Goal: Task Accomplishment & Management: Manage account settings

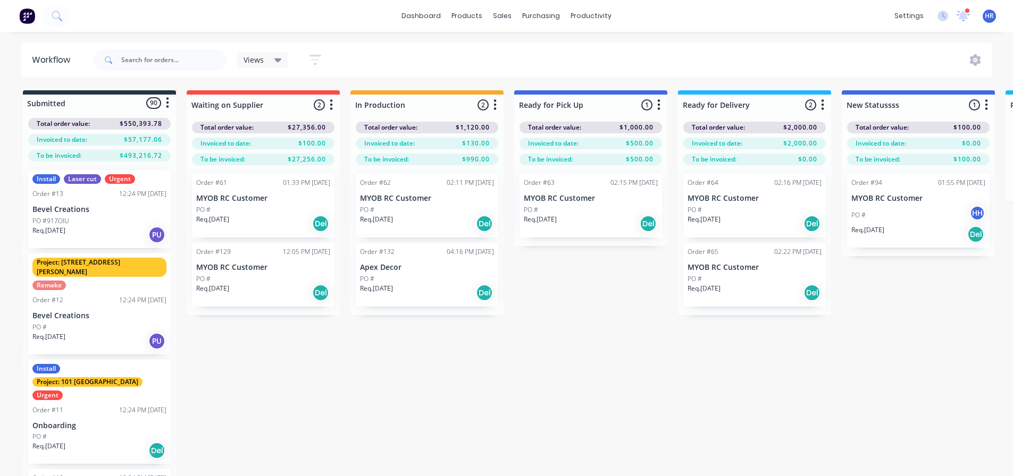
click at [342, 31] on div "dashboard products sales purchasing productivity dashboard products Product Cat…" at bounding box center [506, 16] width 1013 height 32
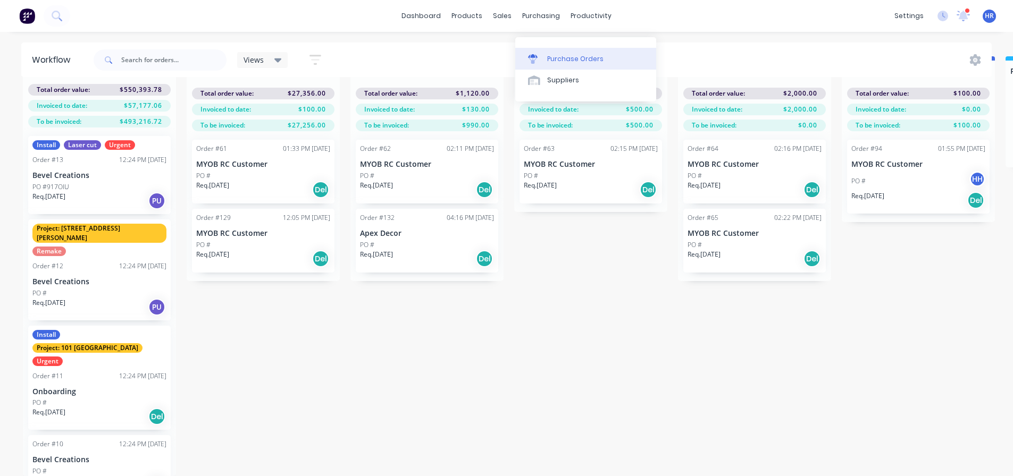
click at [558, 48] on link "Purchase Orders" at bounding box center [585, 58] width 141 height 21
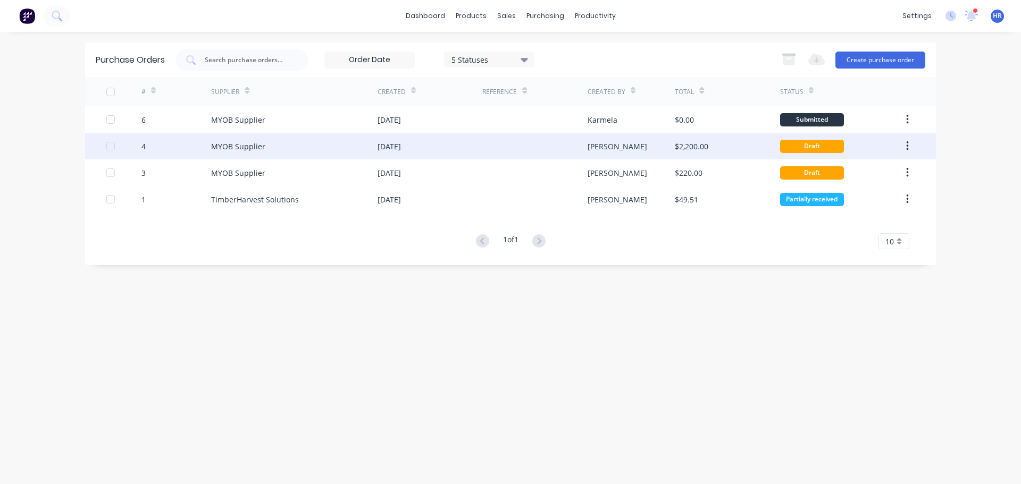
click at [427, 146] on div "08 Jul 2025" at bounding box center [429, 146] width 105 height 27
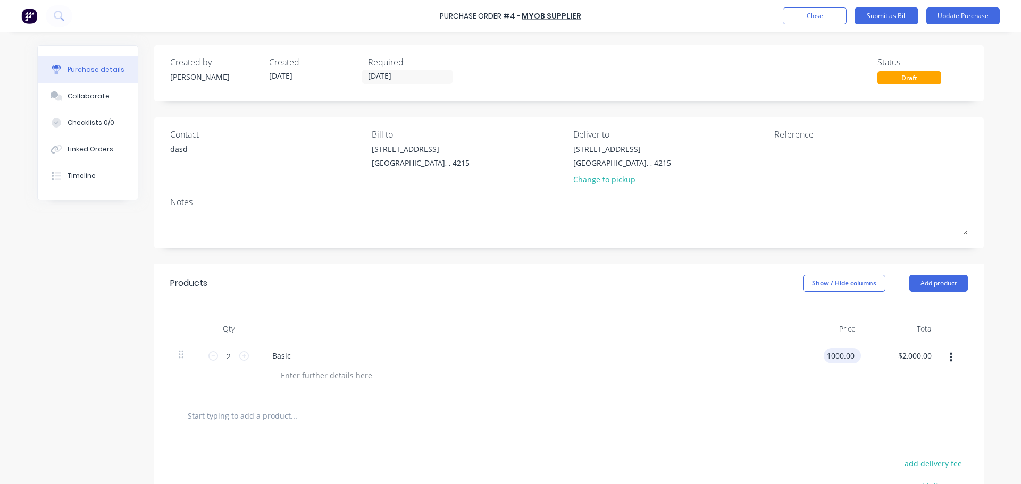
click at [834, 354] on input "1000.00" at bounding box center [839, 355] width 33 height 15
type input "$1,000.00"
click at [903, 357] on input "2000.00" at bounding box center [914, 355] width 39 height 15
type input "$2,000.00"
click at [682, 385] on div "Basic" at bounding box center [521, 368] width 532 height 57
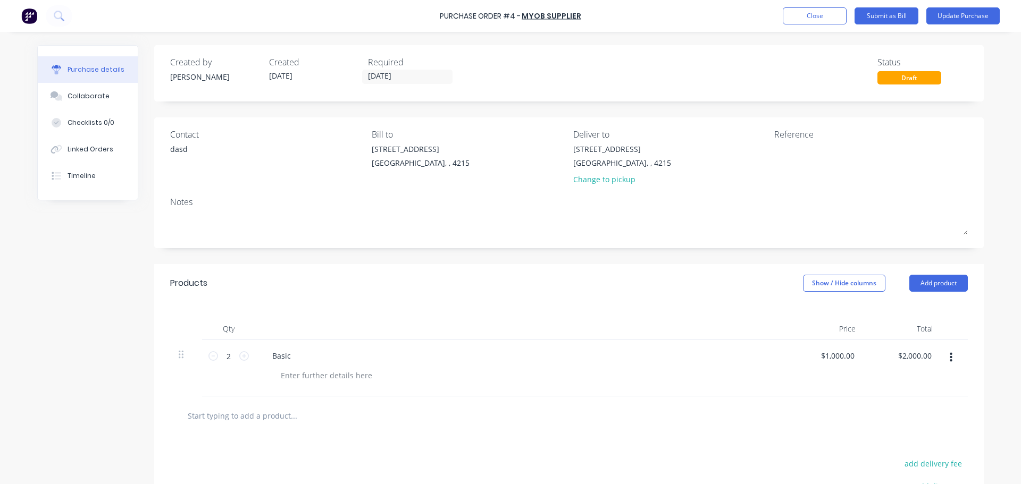
click at [909, 79] on div "Draft" at bounding box center [909, 77] width 64 height 13
click at [830, 19] on button "Close" at bounding box center [815, 15] width 64 height 17
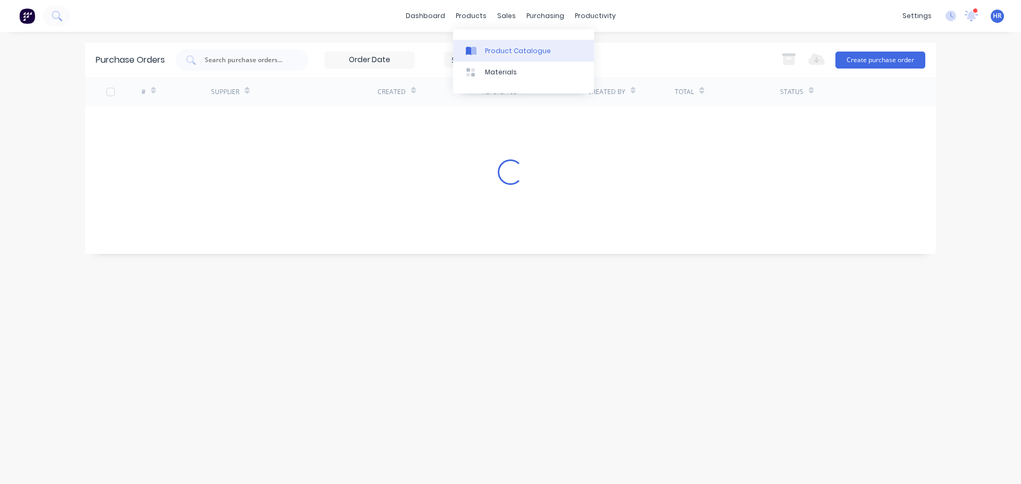
click at [498, 50] on div "Product Catalogue" at bounding box center [518, 51] width 66 height 10
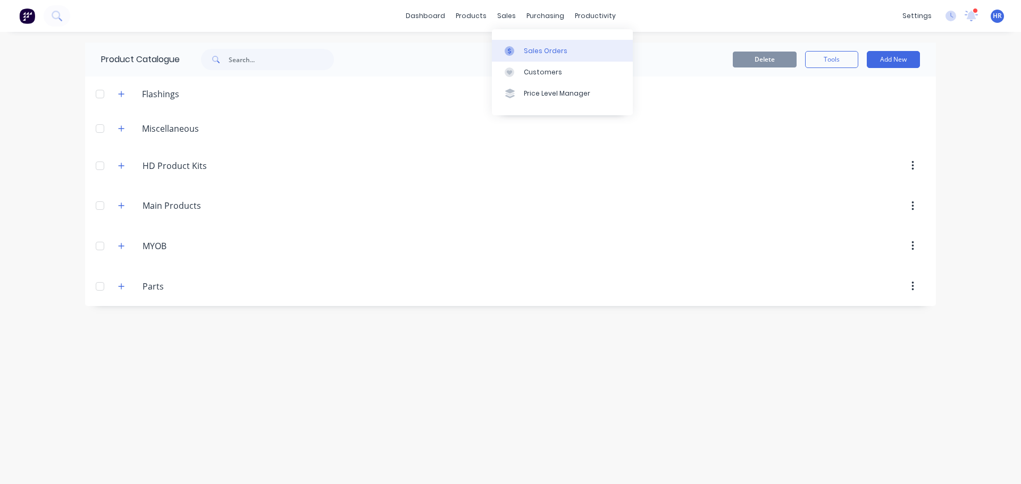
click at [533, 55] on div "Sales Orders" at bounding box center [546, 51] width 44 height 10
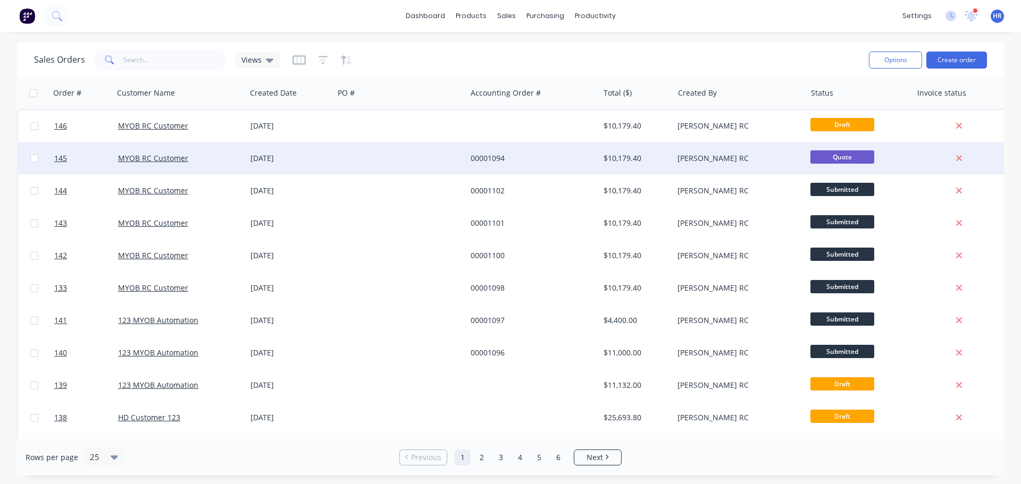
click at [846, 155] on span "Quote" at bounding box center [842, 156] width 64 height 13
click at [838, 156] on span "Quote" at bounding box center [842, 156] width 64 height 13
click at [80, 161] on link "145" at bounding box center [86, 158] width 64 height 32
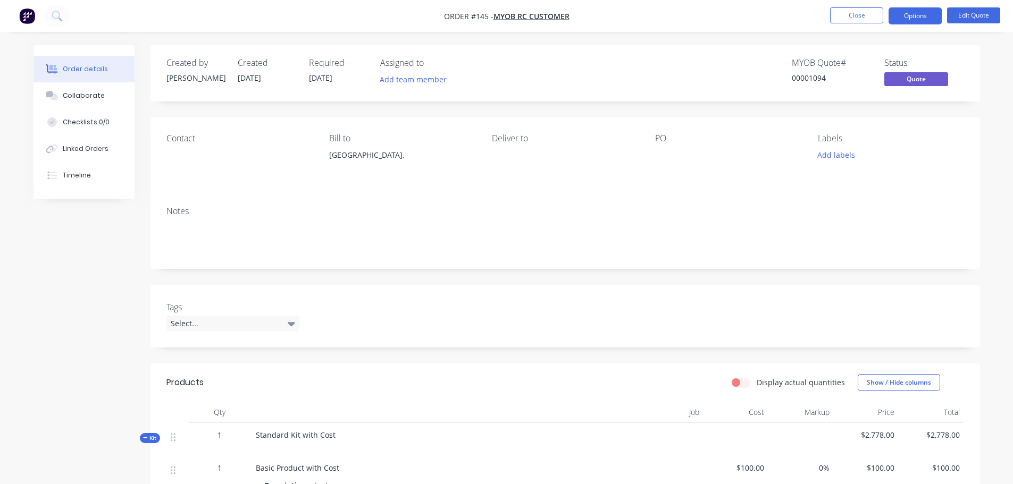
click at [906, 74] on span "Quote" at bounding box center [916, 78] width 64 height 13
click at [915, 81] on span "Quote" at bounding box center [916, 78] width 64 height 13
click at [915, 80] on span "Quote" at bounding box center [916, 78] width 64 height 13
click at [870, 20] on button "Close" at bounding box center [856, 15] width 53 height 16
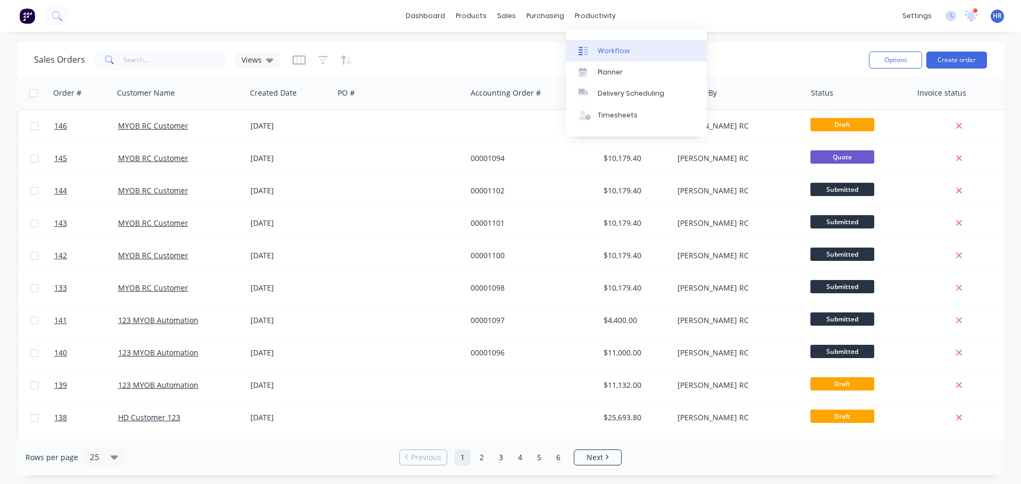
click at [621, 50] on div "Workflow" at bounding box center [614, 51] width 32 height 10
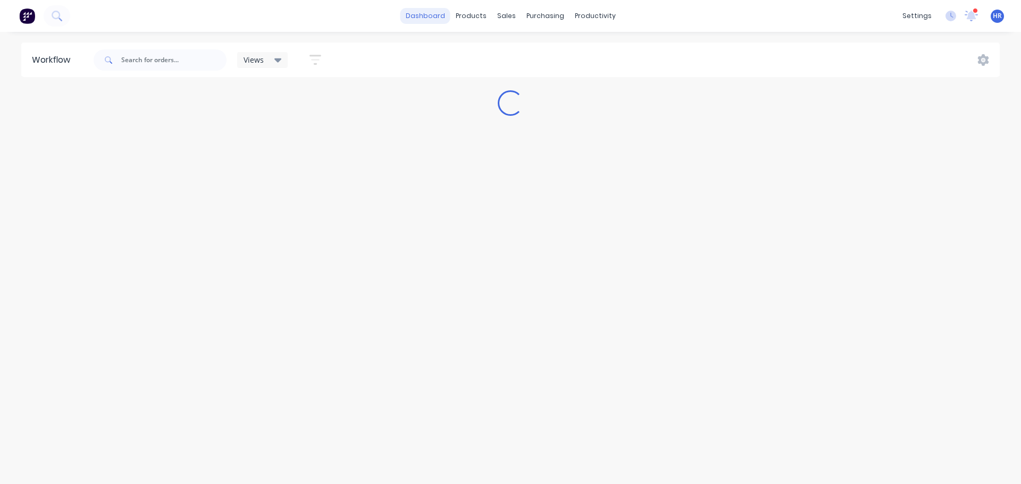
click at [421, 7] on div "dashboard products sales purchasing productivity dashboard products Product Cat…" at bounding box center [510, 16] width 1021 height 32
click at [421, 15] on link "dashboard" at bounding box center [425, 16] width 50 height 16
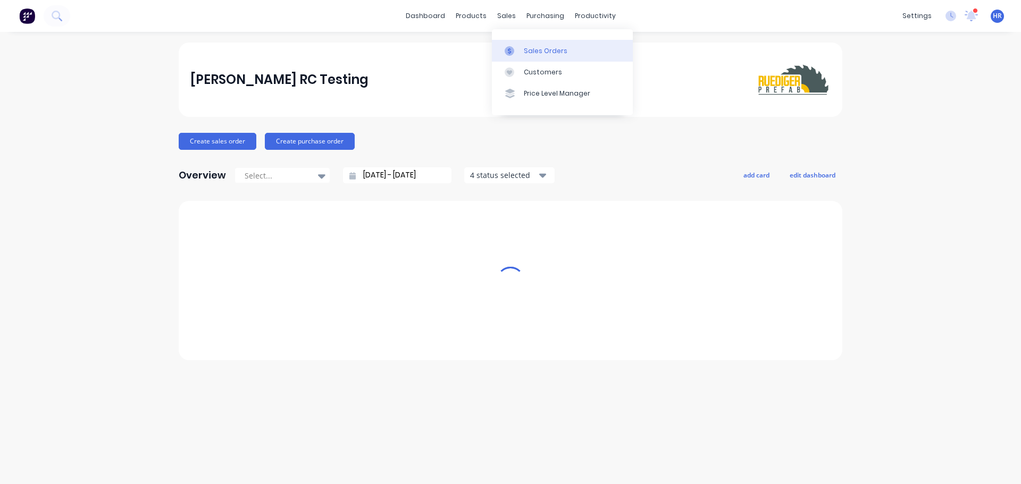
click at [533, 53] on div "Sales Orders" at bounding box center [546, 51] width 44 height 10
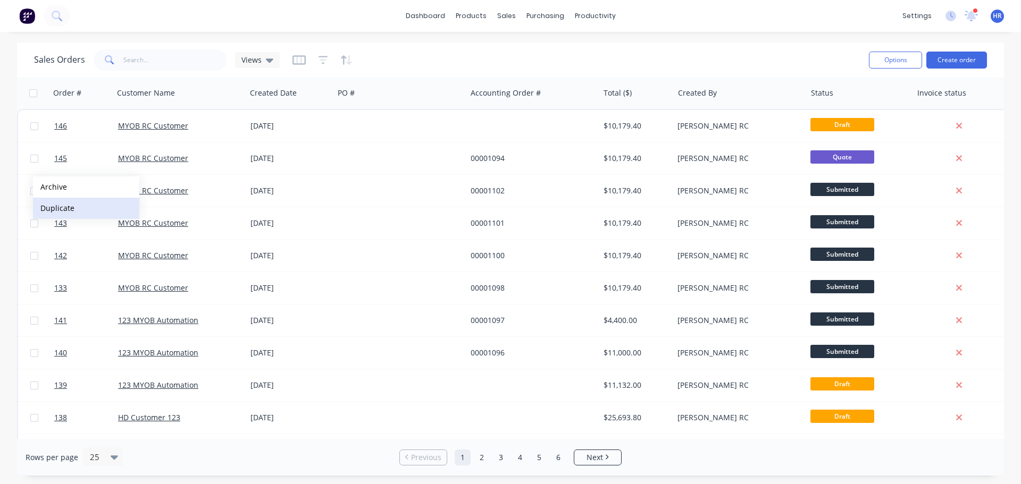
click at [77, 207] on button "Duplicate" at bounding box center [86, 208] width 106 height 21
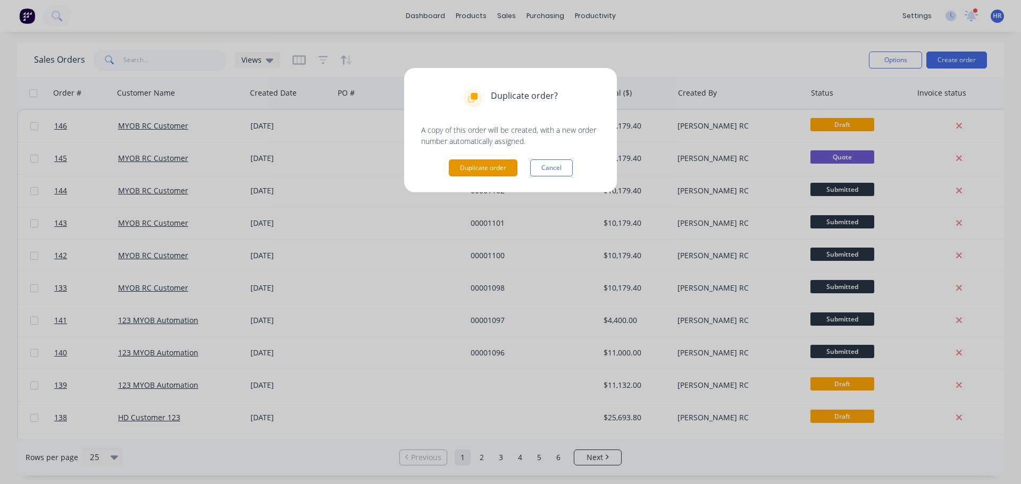
click at [496, 168] on button "Duplicate order" at bounding box center [483, 167] width 69 height 17
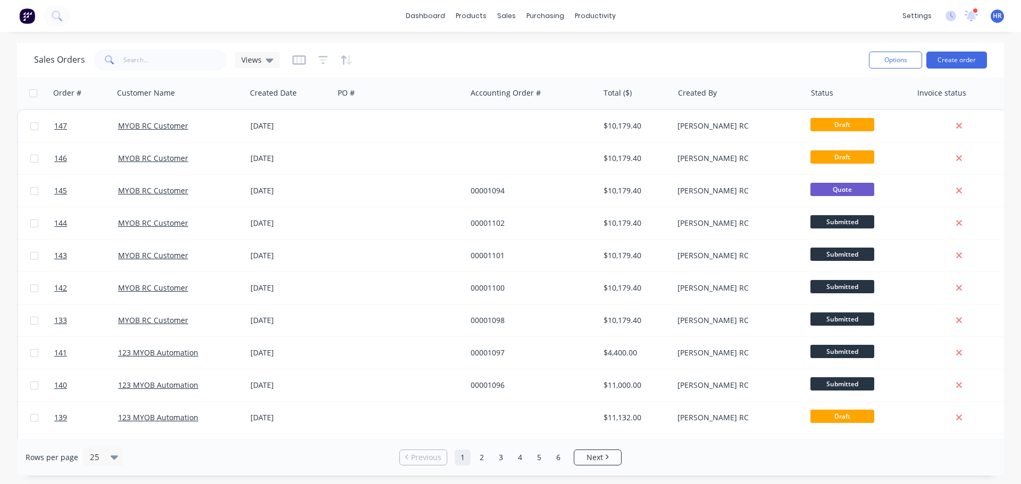
scroll to position [0, 62]
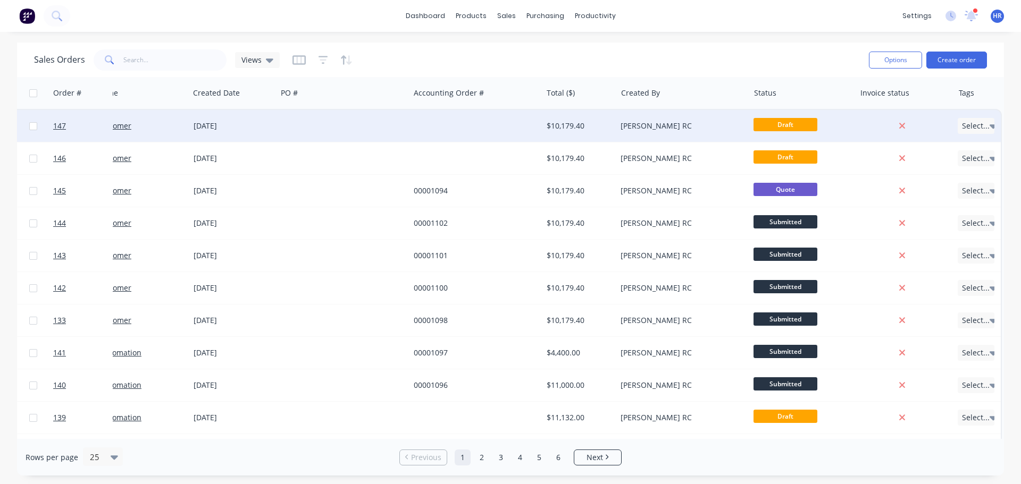
click at [974, 127] on span "Select..." at bounding box center [976, 126] width 28 height 11
click at [943, 114] on button "Edit" at bounding box center [929, 114] width 80 height 21
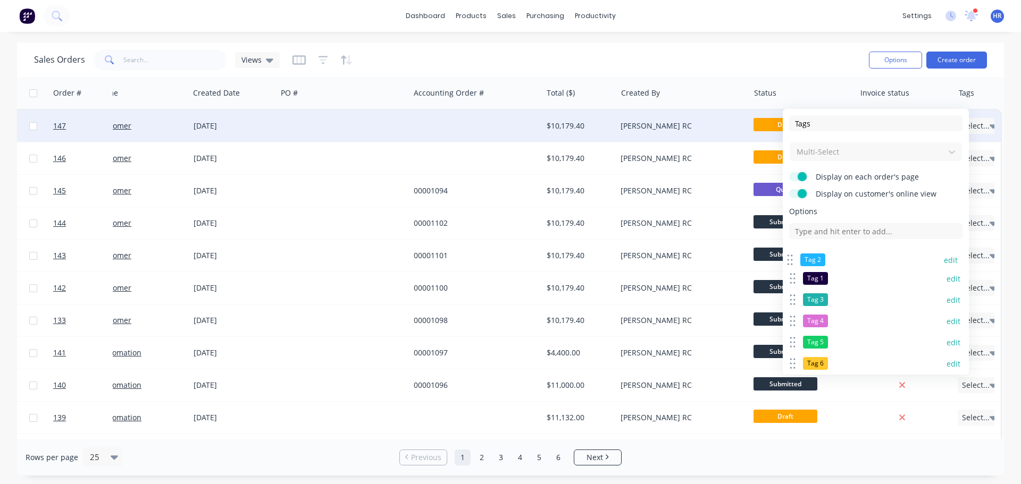
drag, startPoint x: 796, startPoint y: 279, endPoint x: 794, endPoint y: 260, distance: 18.8
click at [794, 260] on div "Tag 2 edit" at bounding box center [872, 259] width 173 height 21
drag, startPoint x: 792, startPoint y: 343, endPoint x: 795, endPoint y: 260, distance: 83.0
click at [795, 260] on icon at bounding box center [795, 260] width 7 height 14
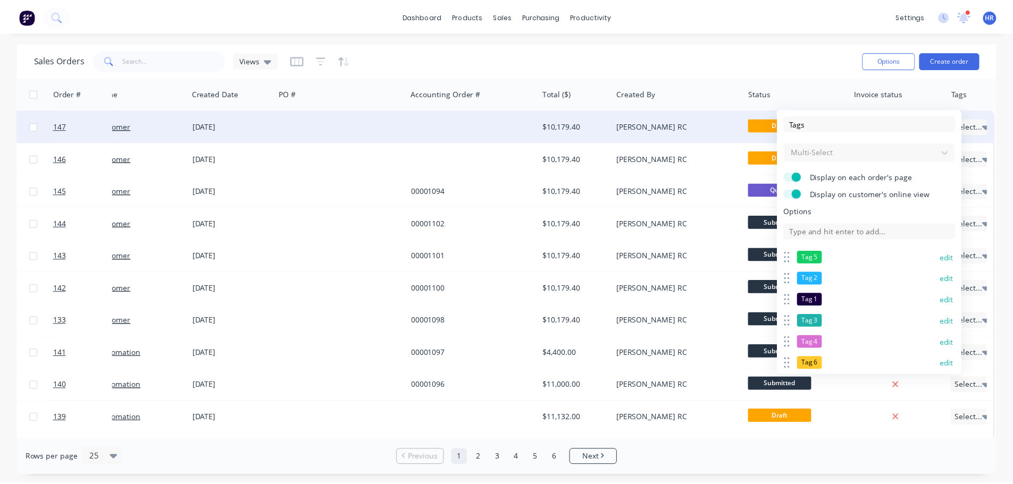
scroll to position [375, 0]
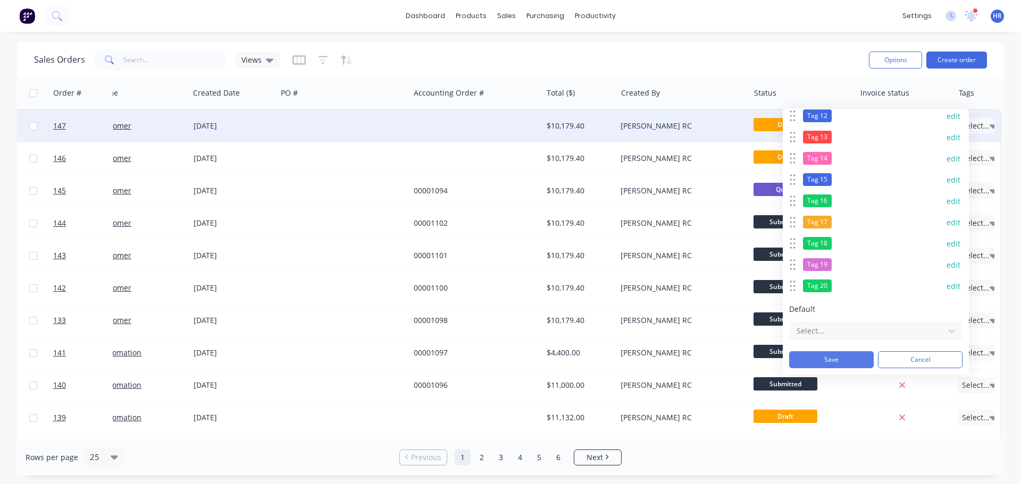
click at [841, 363] on button "Save" at bounding box center [831, 359] width 85 height 17
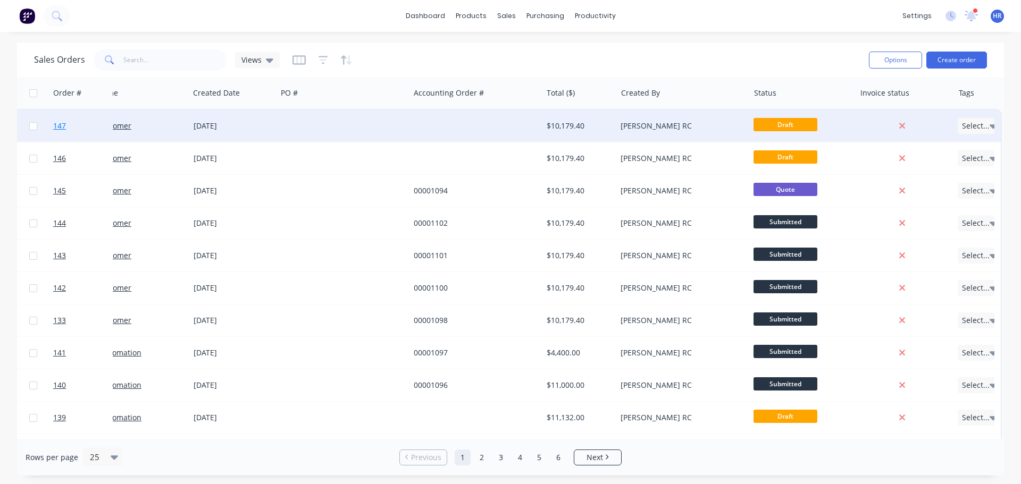
click at [72, 127] on link "147" at bounding box center [85, 126] width 64 height 32
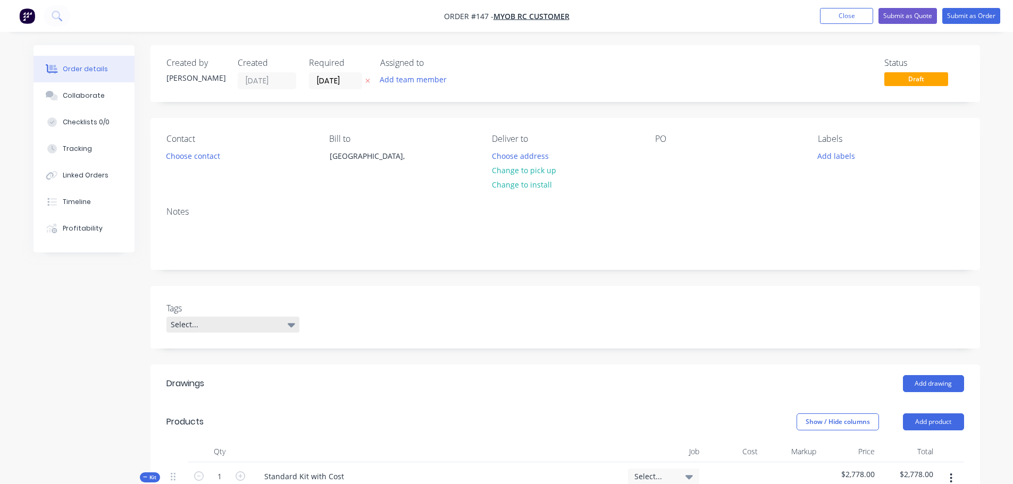
click at [218, 324] on div "Select..." at bounding box center [232, 325] width 133 height 16
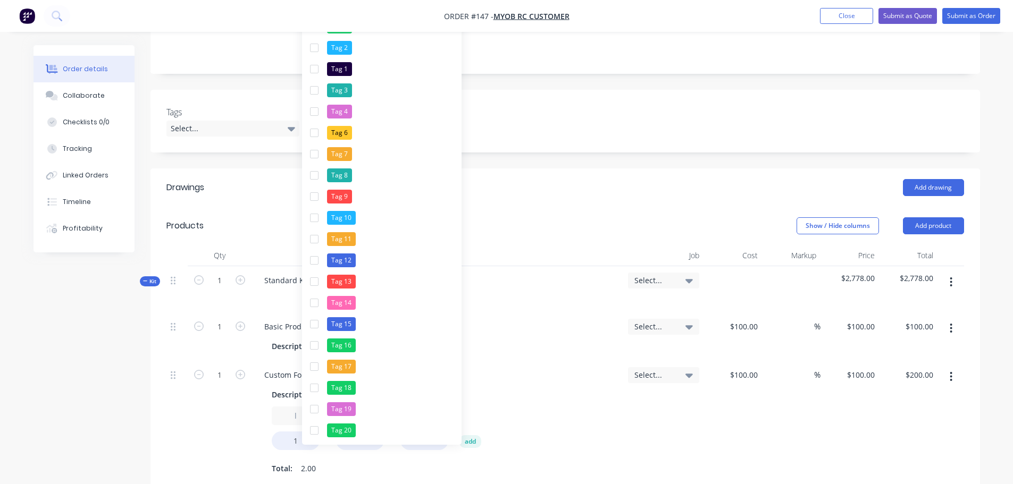
scroll to position [159, 0]
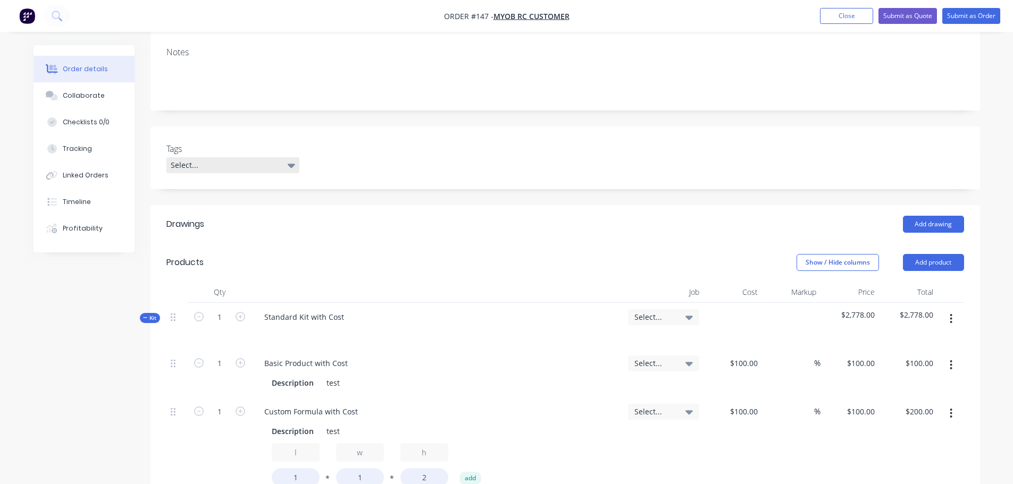
click at [287, 170] on div "Select..." at bounding box center [232, 165] width 133 height 16
click at [599, 151] on div "Tags Select..." at bounding box center [564, 158] width 829 height 63
click at [849, 9] on button "Close" at bounding box center [846, 16] width 53 height 16
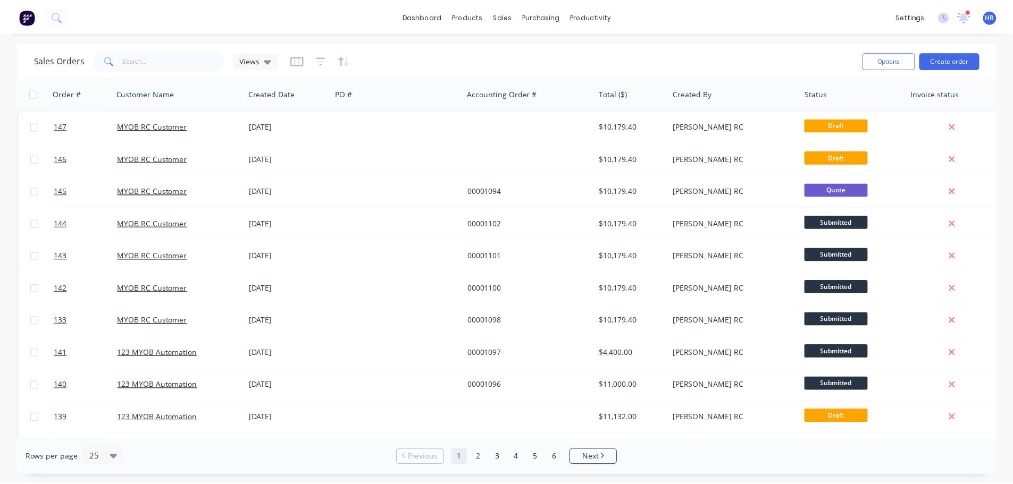
scroll to position [0, 62]
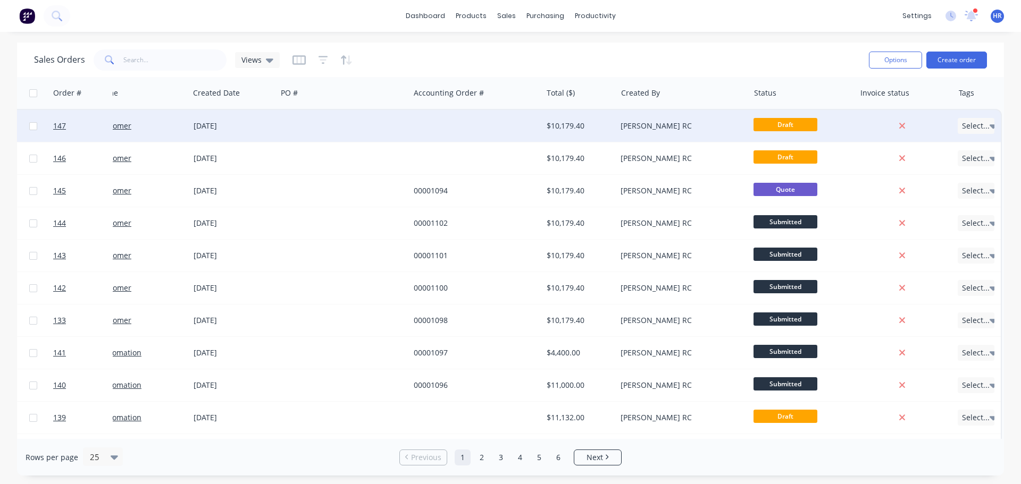
click at [979, 127] on span "Select..." at bounding box center [976, 126] width 28 height 11
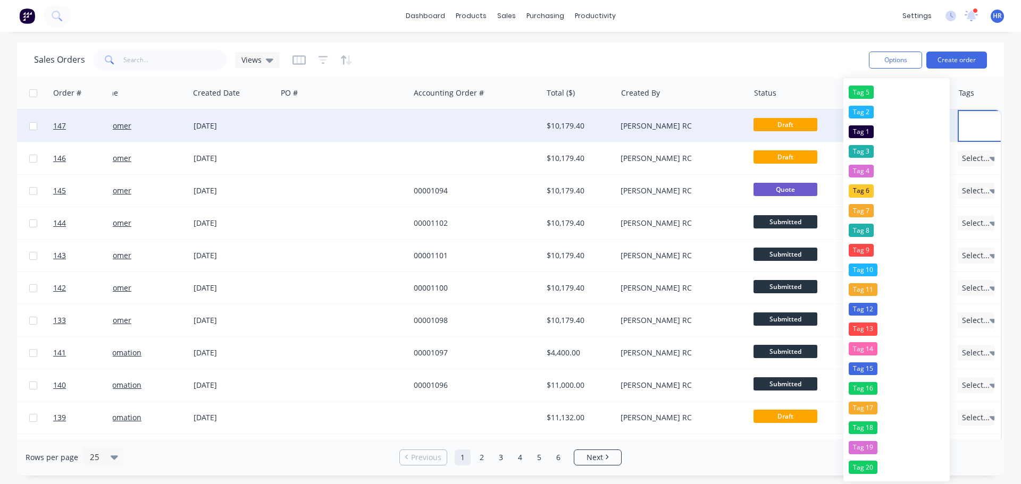
click at [749, 61] on div "Sales Orders Views" at bounding box center [447, 60] width 826 height 26
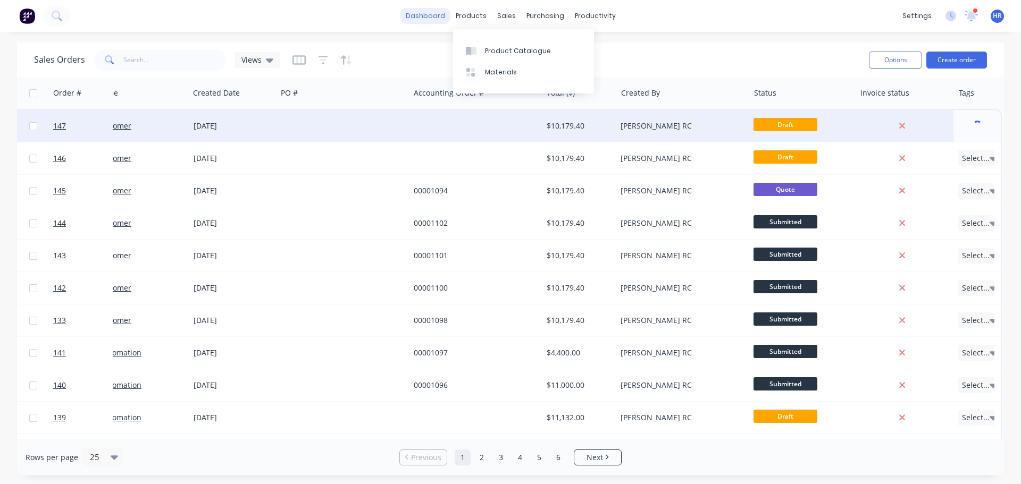
click at [415, 10] on link "dashboard" at bounding box center [425, 16] width 50 height 16
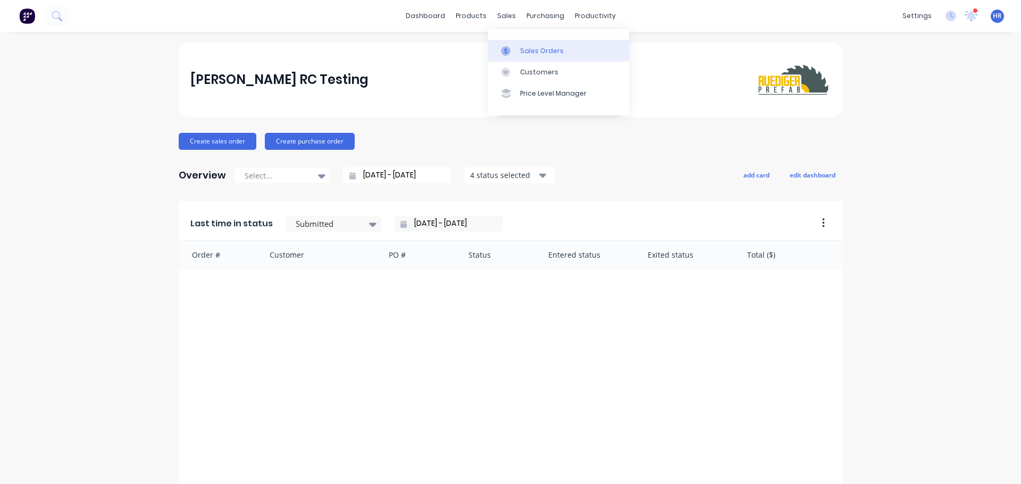
click at [529, 48] on div "Sales Orders" at bounding box center [542, 51] width 44 height 10
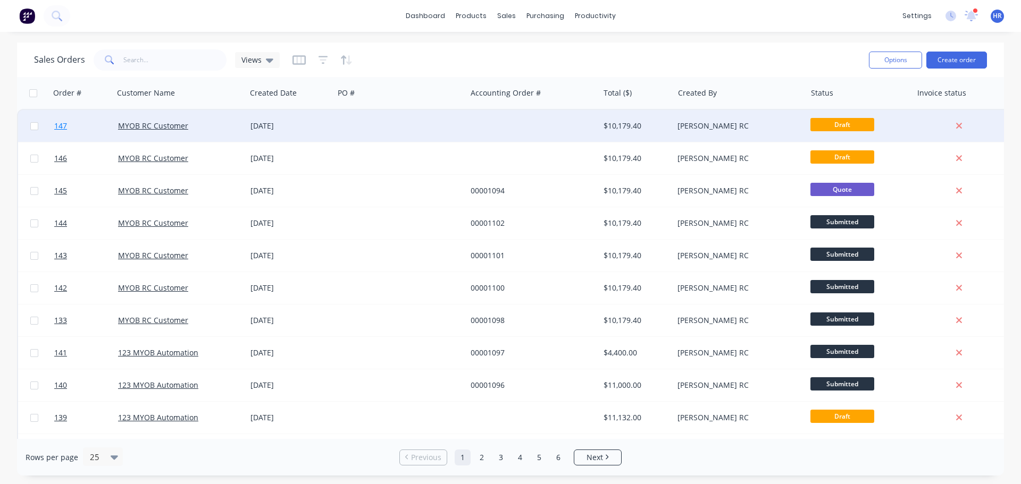
click at [85, 126] on link "147" at bounding box center [86, 126] width 64 height 32
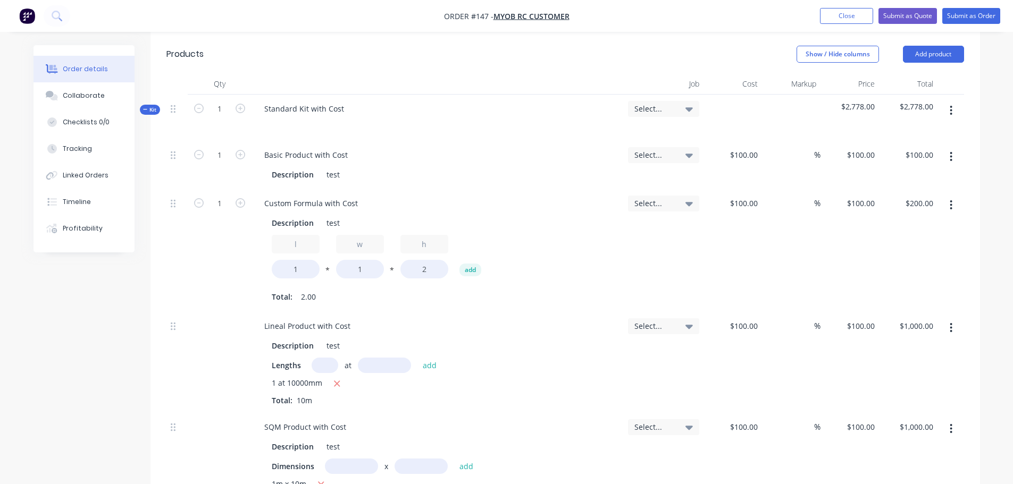
scroll to position [372, 0]
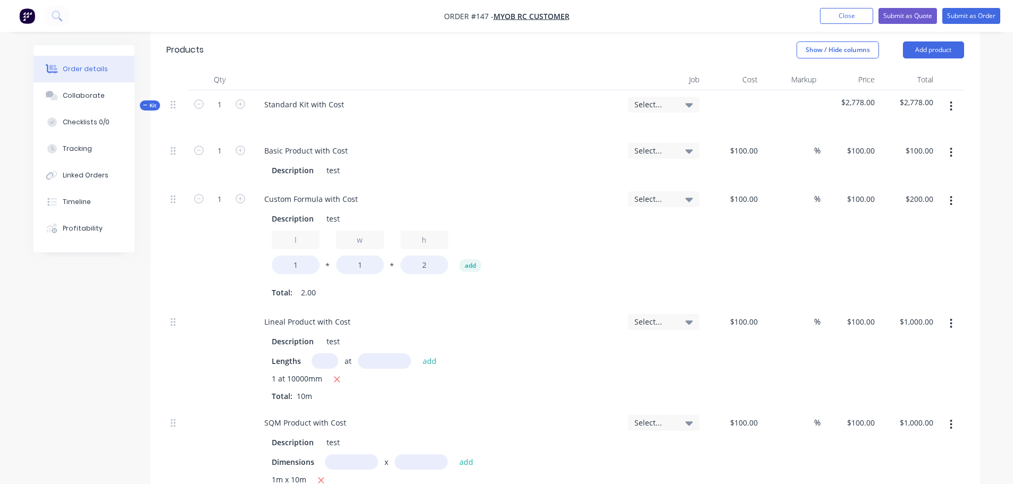
click at [952, 105] on icon "button" at bounding box center [950, 106] width 3 height 12
click at [909, 205] on div "Delete" at bounding box center [913, 197] width 82 height 15
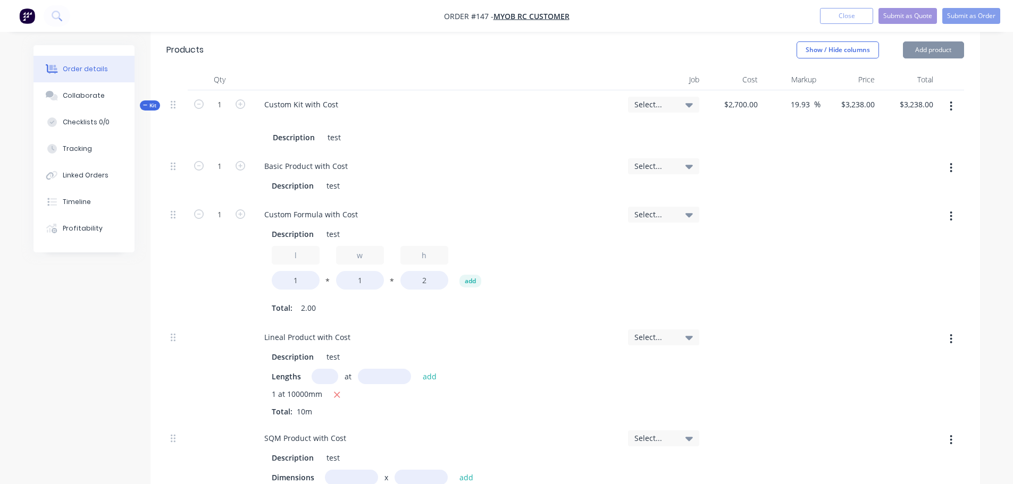
click at [955, 105] on button "button" at bounding box center [950, 106] width 25 height 19
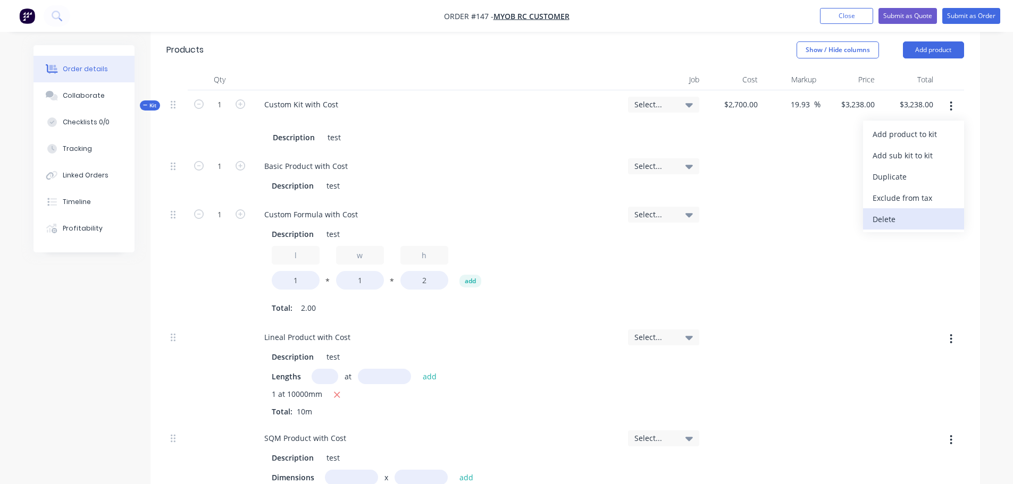
click at [894, 214] on div "Delete" at bounding box center [913, 219] width 82 height 15
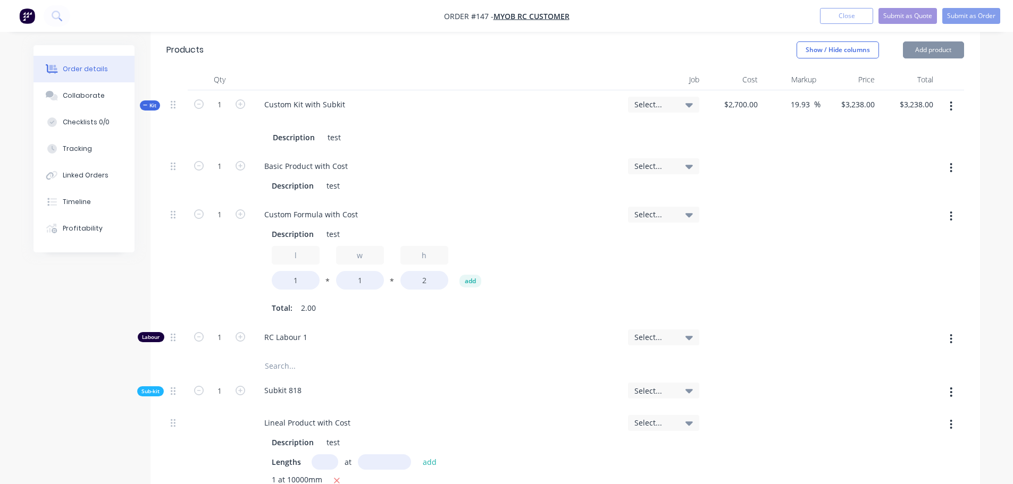
click at [956, 104] on button "button" at bounding box center [950, 106] width 25 height 19
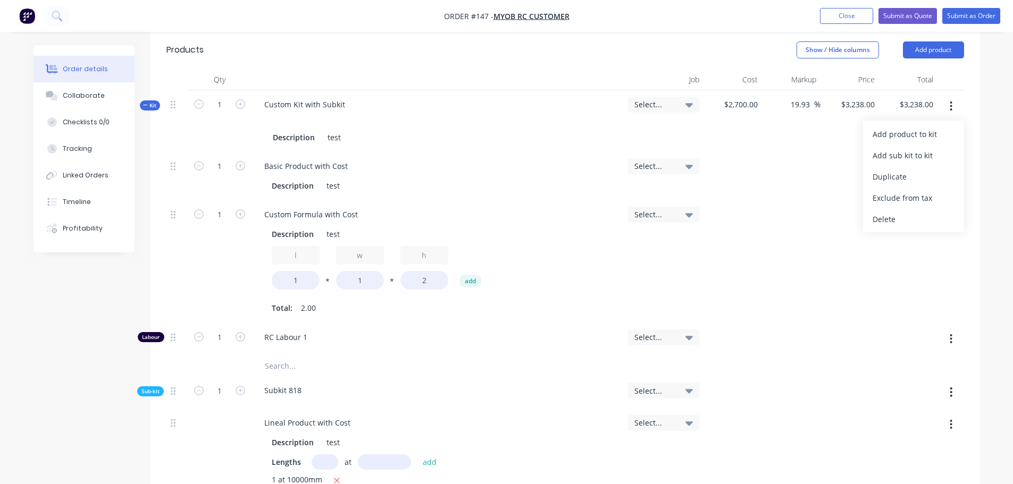
click at [999, 278] on div "Order details Collaborate Checklists 0/0 Tracking Linked Orders Timeline Profit…" at bounding box center [506, 299] width 1013 height 1342
click at [952, 387] on icon "button" at bounding box center [950, 392] width 3 height 12
click at [910, 445] on div "Delete" at bounding box center [913, 441] width 82 height 15
type input "$539.6667"
type input "$539.67"
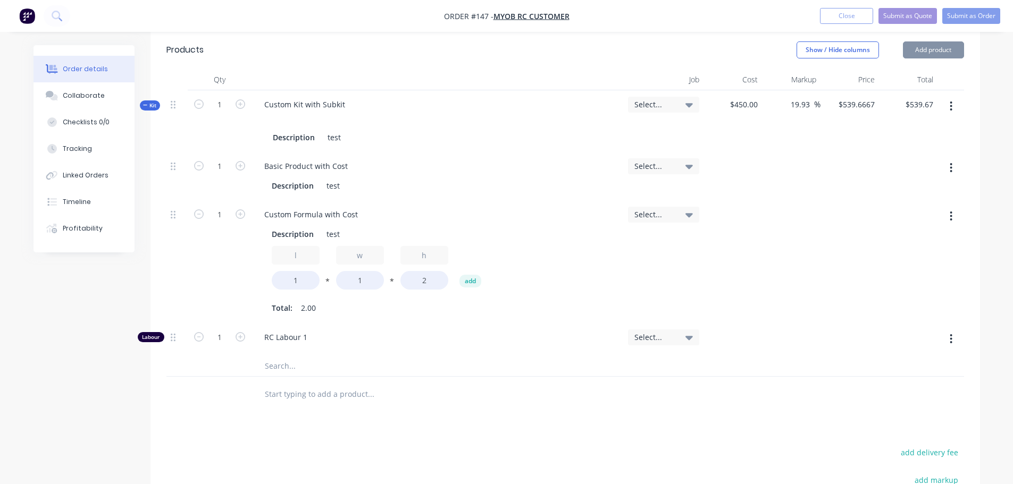
click at [954, 337] on button "button" at bounding box center [950, 339] width 25 height 19
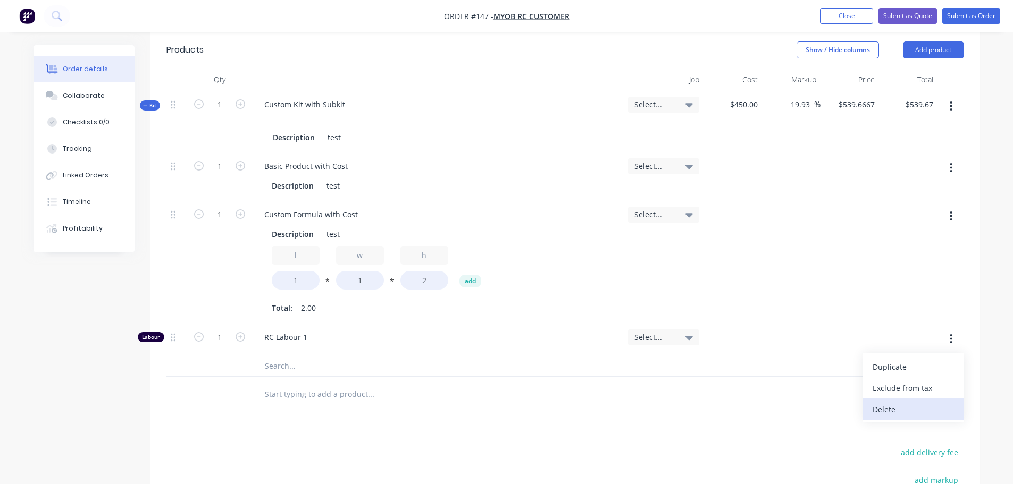
click at [913, 410] on div "Delete" at bounding box center [913, 409] width 82 height 15
type input "$359.7778"
type input "$359.78"
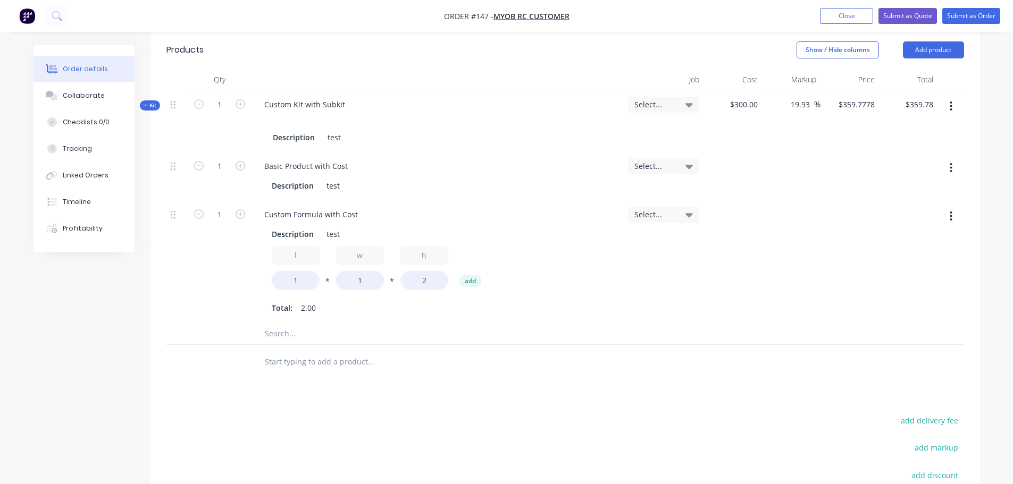
click at [953, 169] on button "button" at bounding box center [950, 167] width 25 height 19
click at [922, 237] on div "Delete" at bounding box center [913, 238] width 82 height 15
type input "$239.8519"
type input "$239.85"
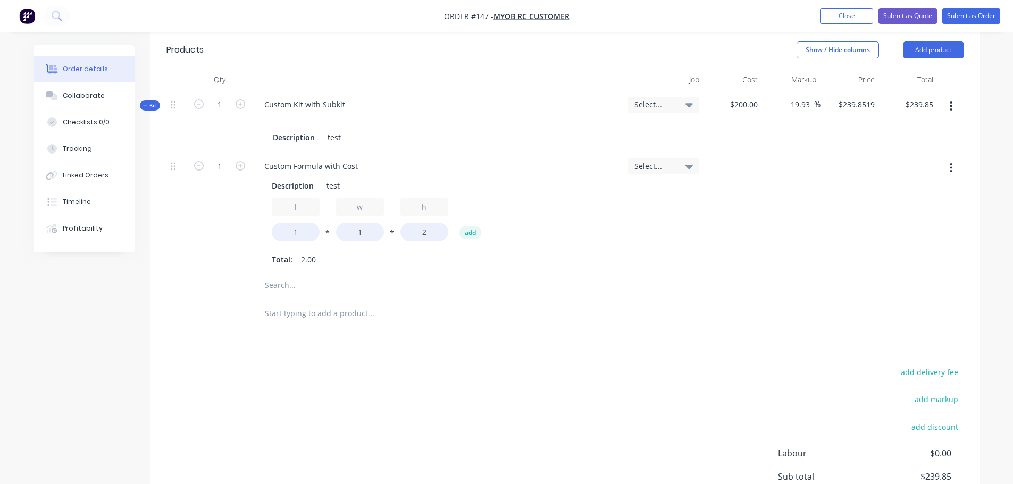
click at [952, 106] on icon "button" at bounding box center [950, 106] width 3 height 12
click at [889, 219] on div "Delete" at bounding box center [913, 219] width 82 height 15
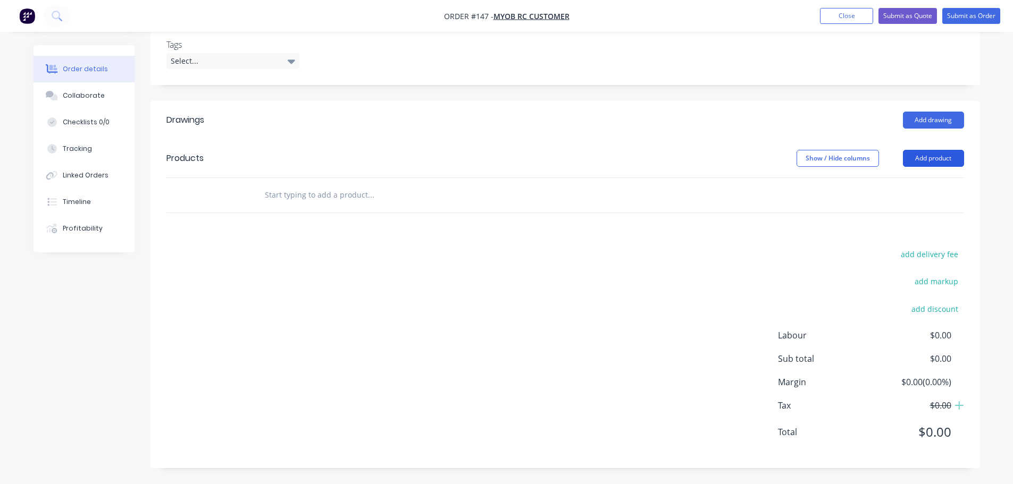
click at [930, 158] on button "Add product" at bounding box center [933, 158] width 61 height 17
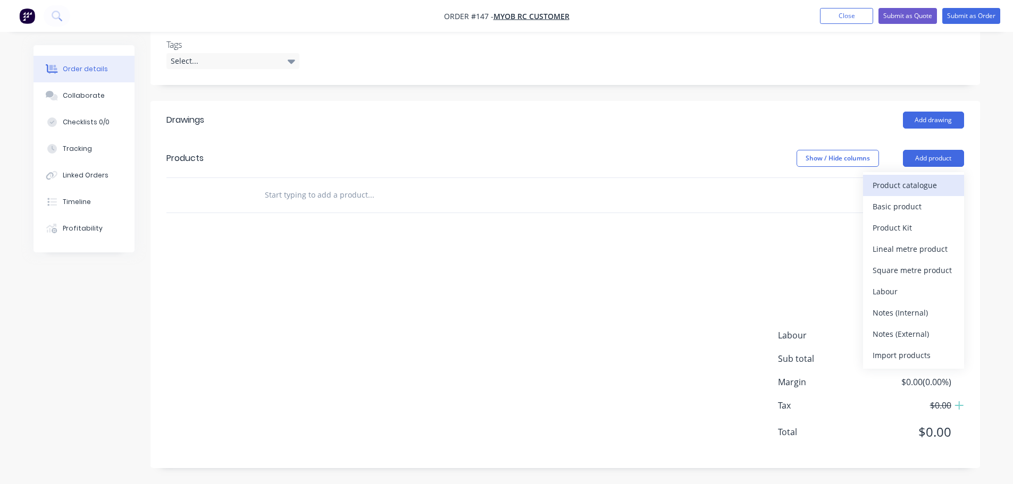
click at [897, 182] on div "Product catalogue" at bounding box center [913, 185] width 82 height 15
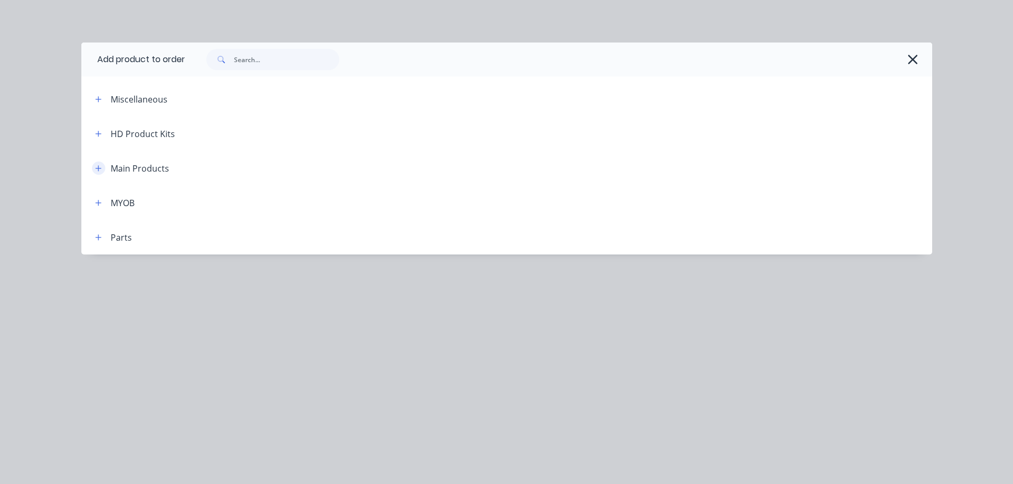
click at [97, 172] on button "button" at bounding box center [98, 168] width 13 height 13
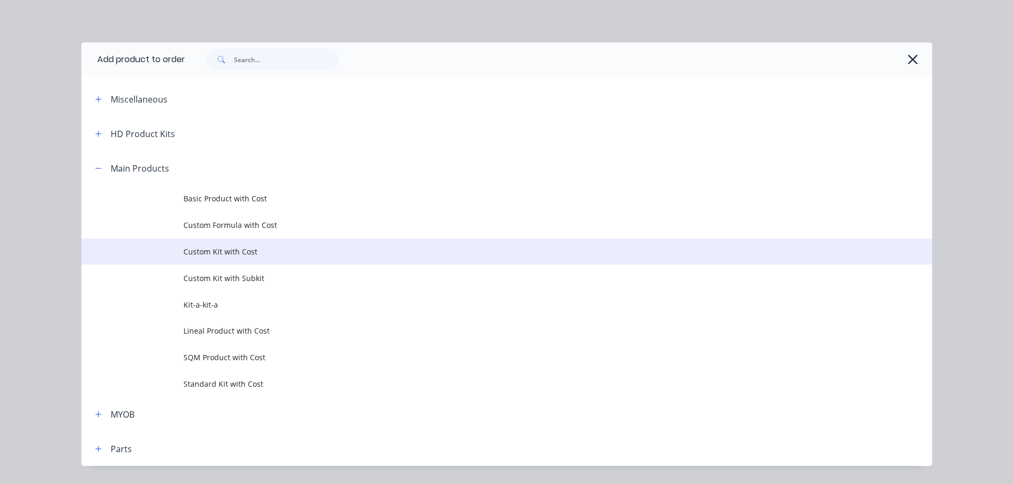
click at [247, 253] on span "Custom Kit with Cost" at bounding box center [482, 251] width 599 height 11
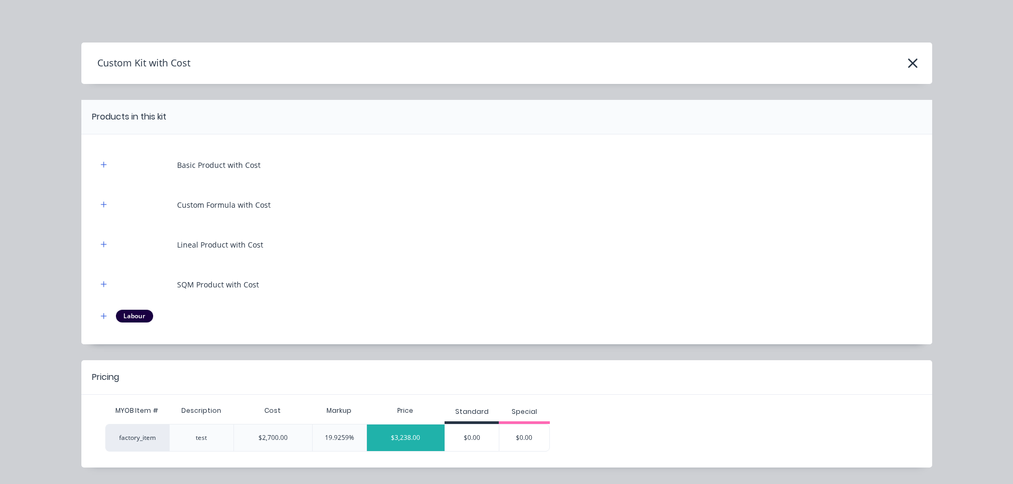
click at [402, 434] on div "$3,238.00" at bounding box center [406, 438] width 78 height 27
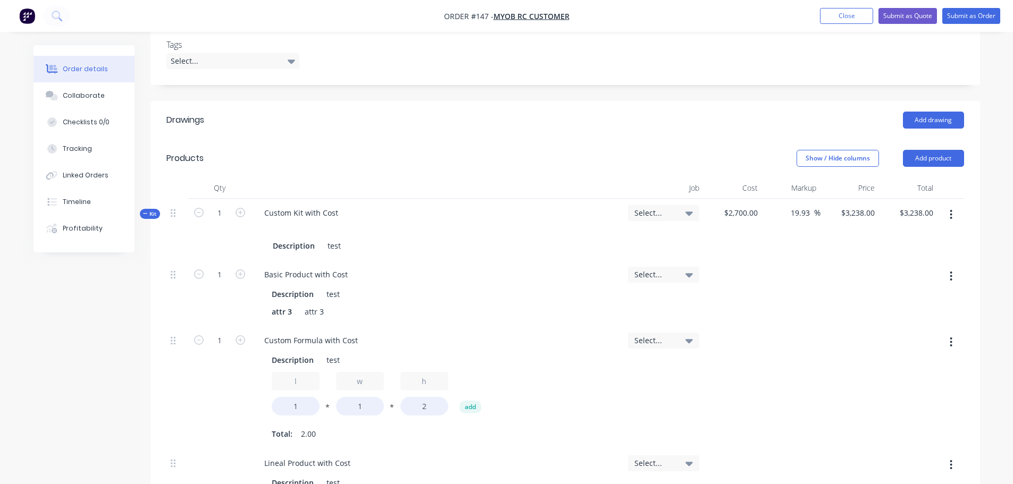
click at [952, 279] on icon "button" at bounding box center [951, 277] width 2 height 10
click at [879, 337] on button "Delete" at bounding box center [913, 346] width 101 height 21
type input "$3,118.0741"
type input "$3,118.07"
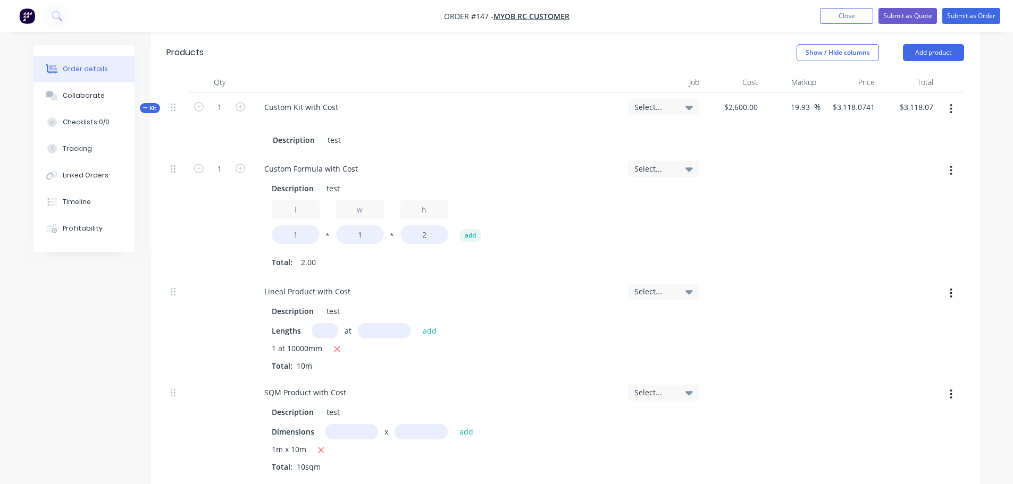
scroll to position [370, 0]
click at [957, 168] on button "button" at bounding box center [950, 170] width 25 height 19
click at [921, 241] on div "Delete" at bounding box center [913, 240] width 82 height 15
type input "$2,878.2222"
type input "$2,878.22"
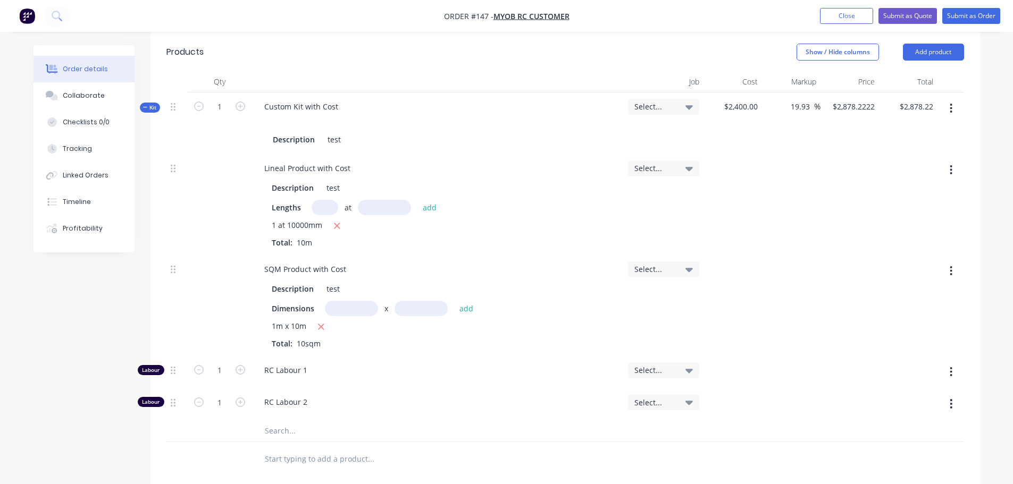
click at [952, 266] on icon "button" at bounding box center [951, 271] width 2 height 10
click at [903, 340] on div "Delete" at bounding box center [913, 341] width 82 height 15
type input "$1,678.963"
type input "$1,678.96"
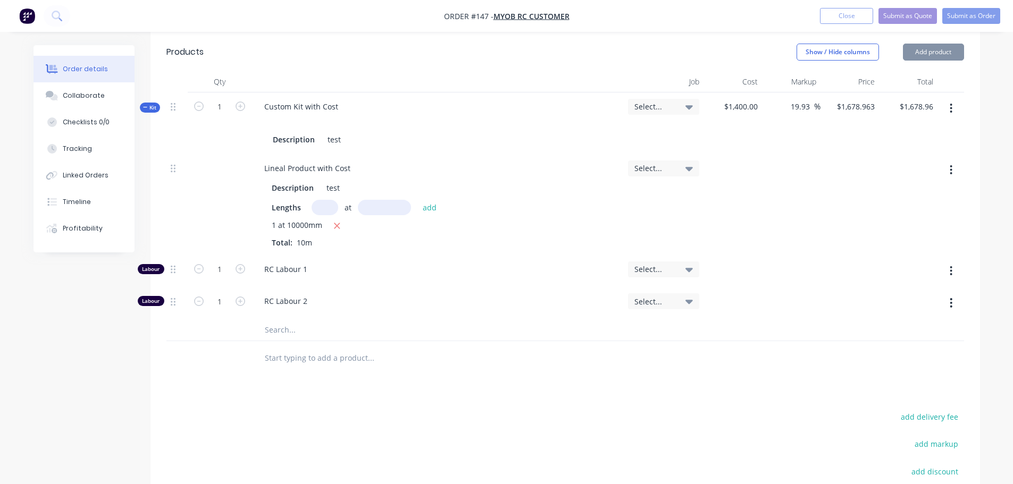
click at [958, 264] on button "button" at bounding box center [950, 271] width 25 height 19
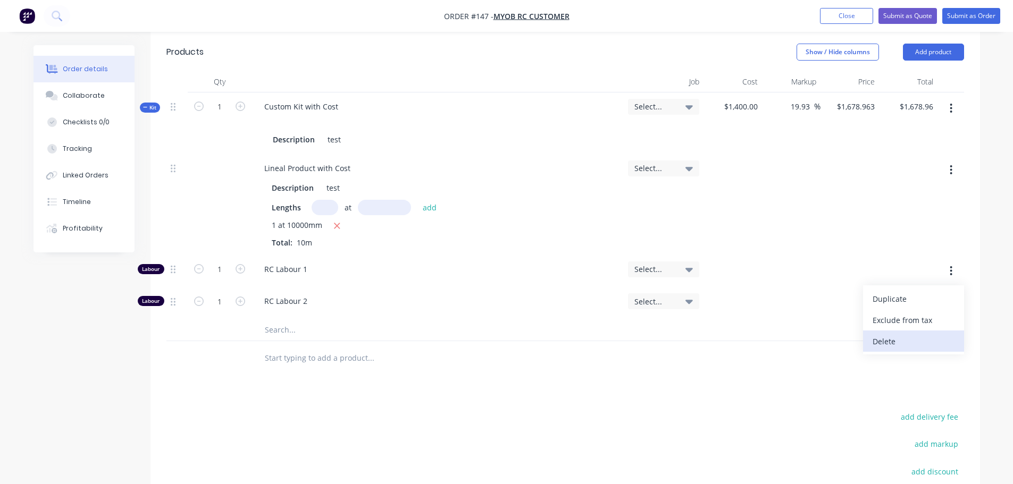
click at [900, 343] on div "Delete" at bounding box center [913, 341] width 82 height 15
type input "$1,499.0741"
type input "$1,499.07"
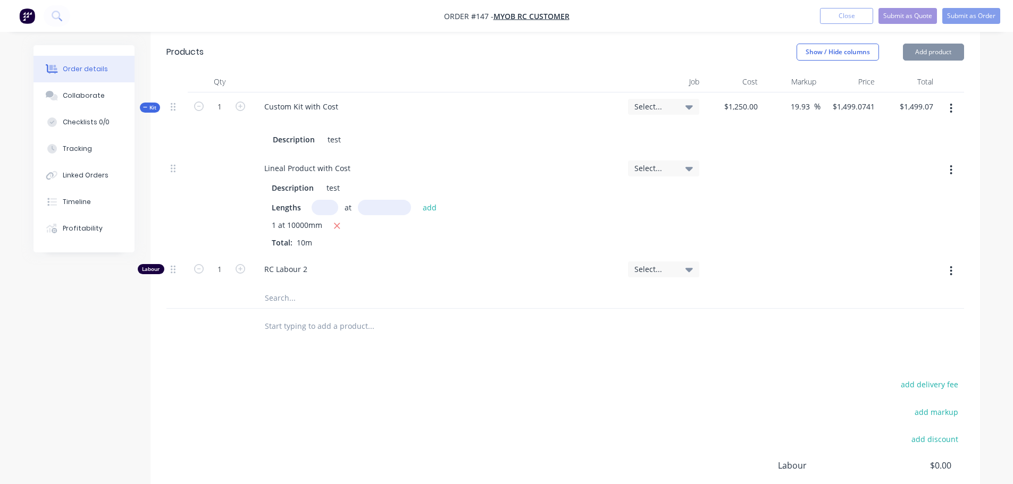
click at [955, 271] on button "button" at bounding box center [950, 271] width 25 height 19
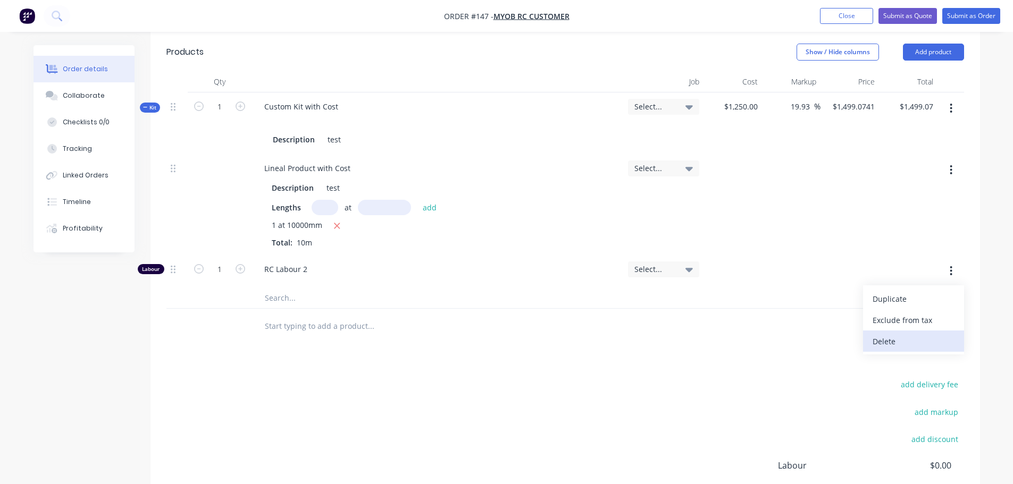
click at [900, 342] on div "Delete" at bounding box center [913, 341] width 82 height 15
type input "$1,199.2593"
type input "$1,199.26"
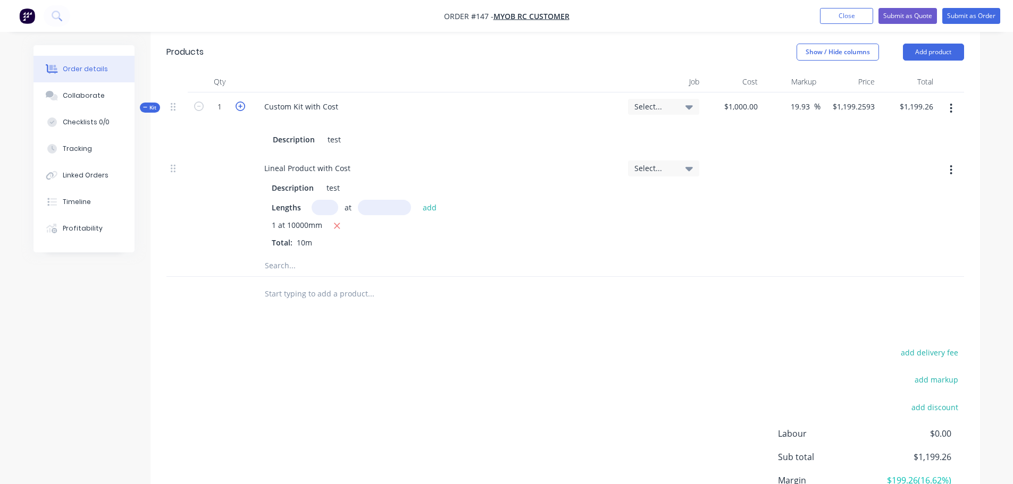
click at [237, 104] on icon "button" at bounding box center [241, 107] width 10 height 10
type input "2"
type input "$2,398.52"
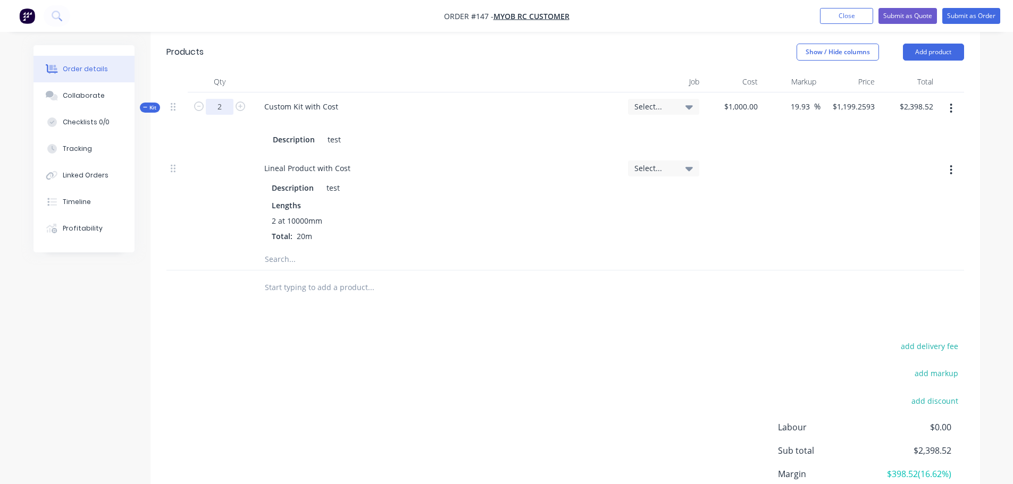
click at [231, 105] on input "2" at bounding box center [220, 107] width 28 height 16
type input "1"
type input "$1,199.26"
click at [594, 310] on div "Drawings Add drawing Products Show / Hide columns Add product Qty Job Cost Mark…" at bounding box center [564, 278] width 829 height 566
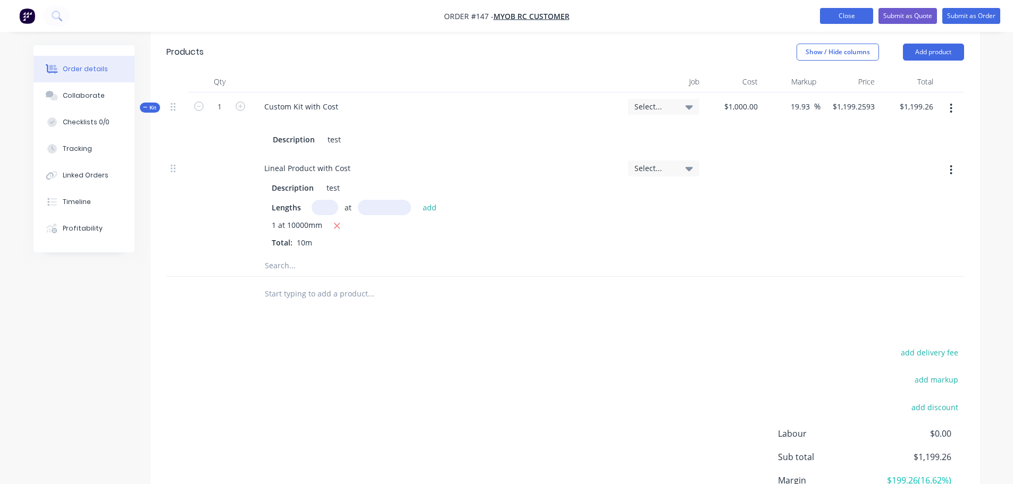
click at [846, 14] on button "Close" at bounding box center [846, 16] width 53 height 16
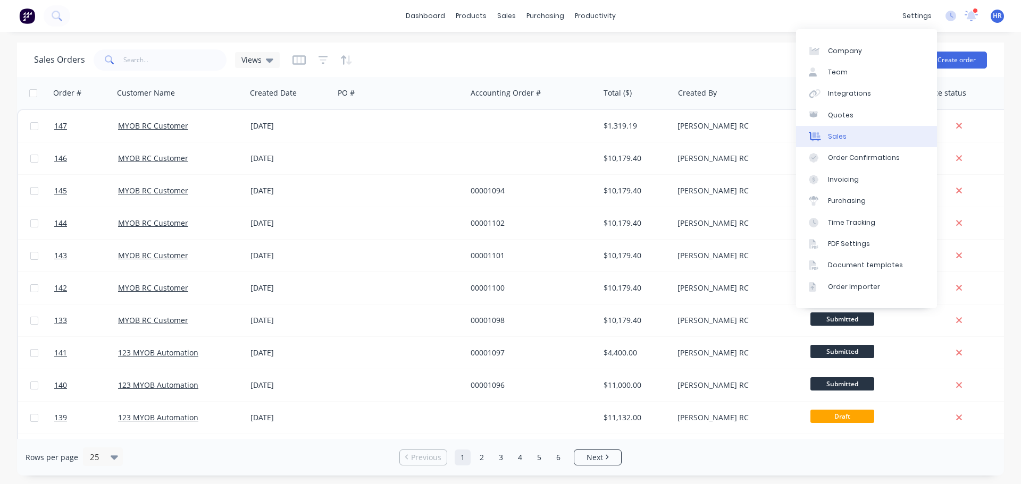
click at [867, 128] on link "Sales" at bounding box center [866, 136] width 141 height 21
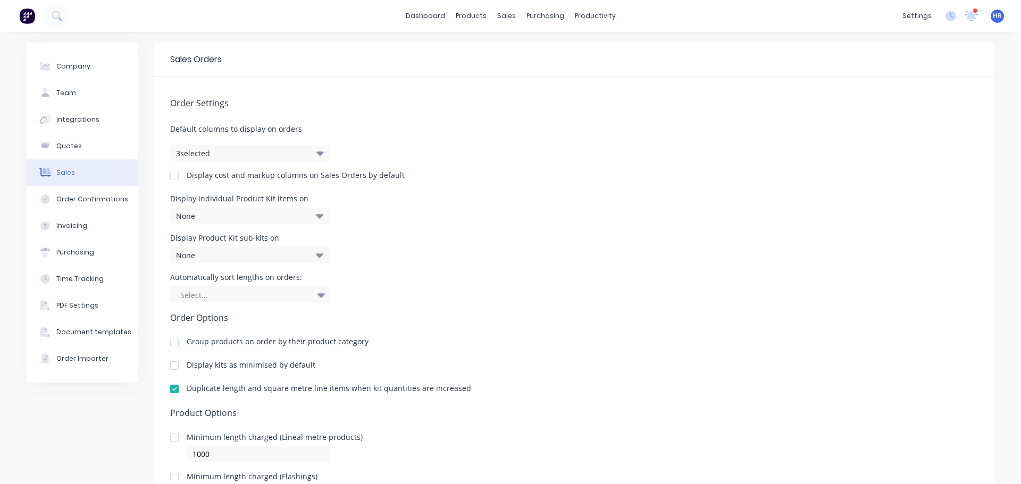
click at [172, 390] on div at bounding box center [174, 389] width 21 height 21
drag, startPoint x: 746, startPoint y: 277, endPoint x: 617, endPoint y: 194, distance: 153.1
click at [625, 208] on div "Display individual Product Kit items on None" at bounding box center [574, 209] width 808 height 29
click at [535, 47] on div "Sales Orders" at bounding box center [542, 51] width 44 height 10
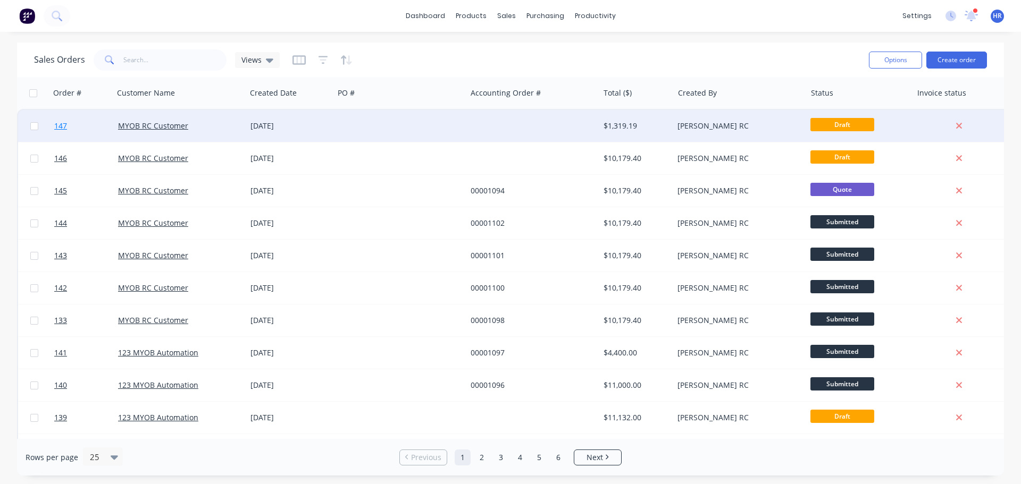
click at [81, 124] on link "147" at bounding box center [86, 126] width 64 height 32
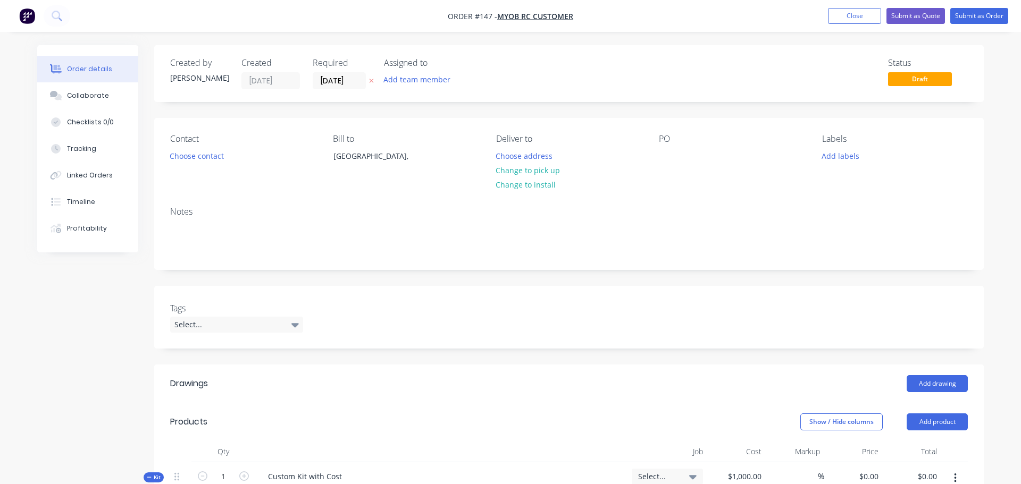
type input "19.93"
type input "$1,199.2593"
type input "$1,199.26"
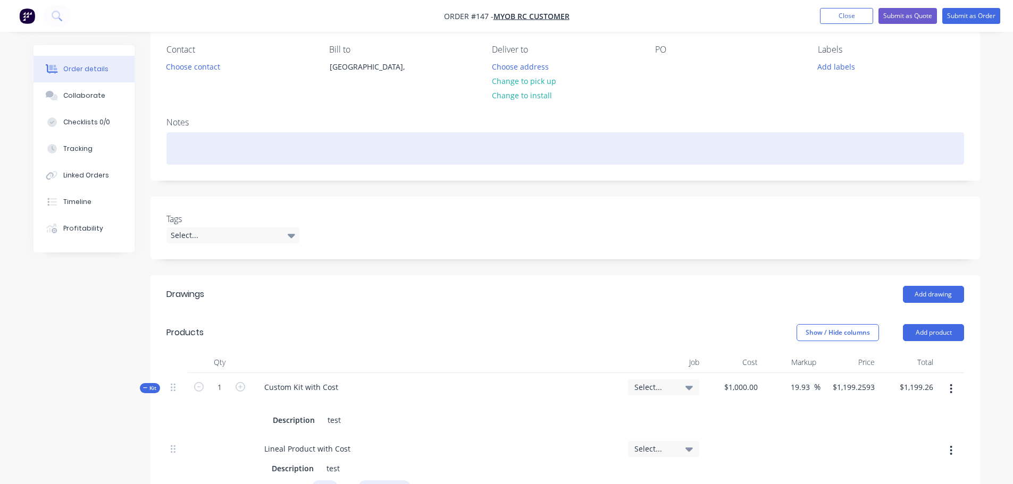
scroll to position [266, 0]
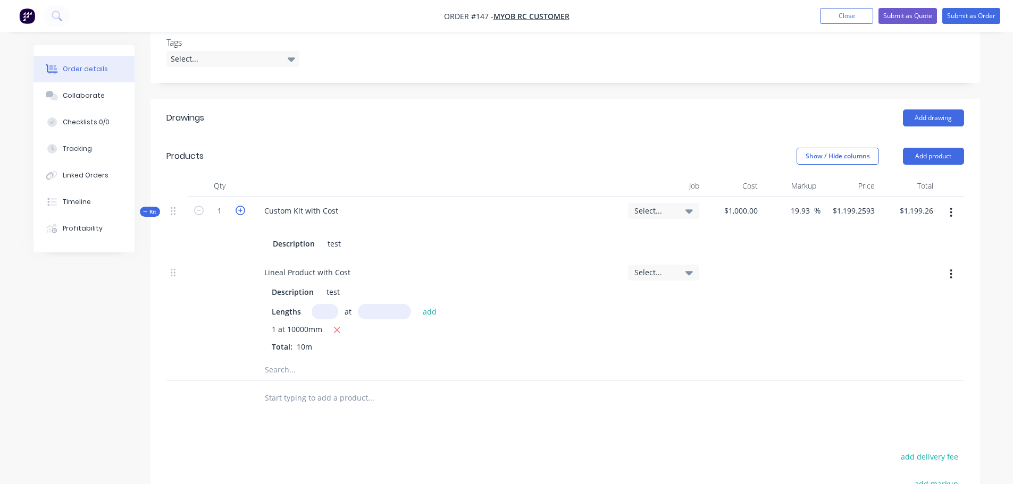
click at [243, 208] on icon "button" at bounding box center [241, 211] width 10 height 10
type input "2"
type input "$599.6297"
click at [243, 208] on icon "button" at bounding box center [241, 211] width 10 height 10
type input "3"
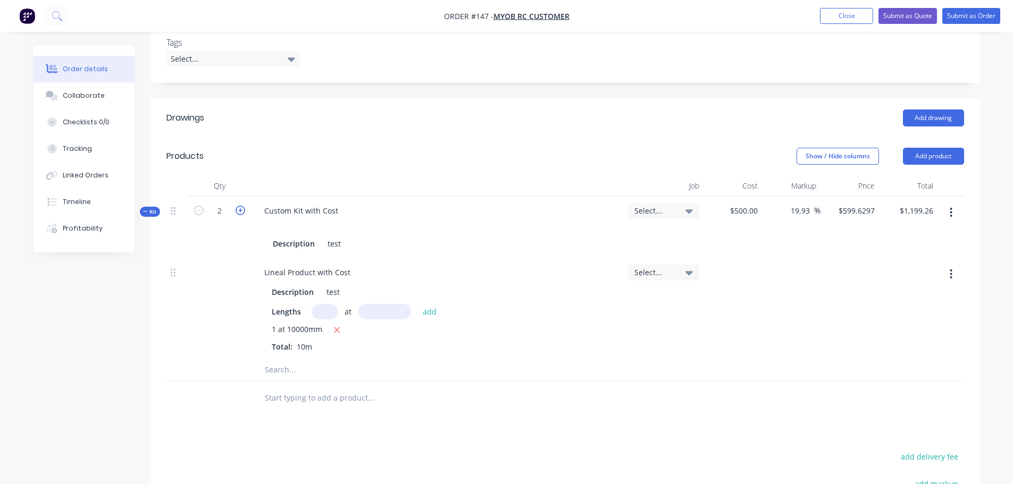
type input "$399.7531"
click at [245, 209] on button "button" at bounding box center [240, 209] width 14 height 11
type input "4"
type input "$299.8149"
click at [949, 211] on icon "button" at bounding box center [950, 213] width 3 height 12
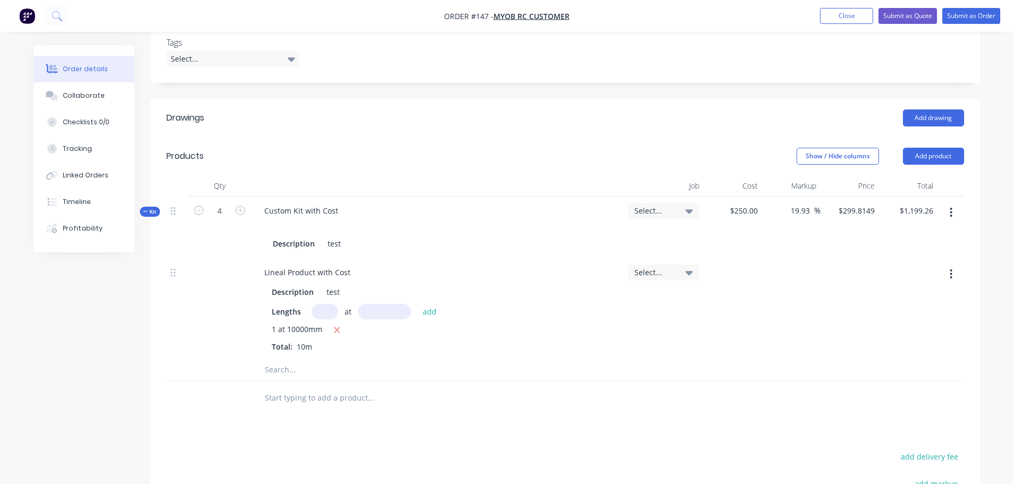
drag, startPoint x: 991, startPoint y: 195, endPoint x: 986, endPoint y: 190, distance: 7.5
click at [991, 195] on div "Order details Collaborate Checklists 0/0 Tracking Linked Orders Timeline Profit…" at bounding box center [506, 210] width 1013 height 953
click at [951, 213] on icon "button" at bounding box center [950, 213] width 3 height 12
click at [893, 323] on div "Delete" at bounding box center [913, 325] width 82 height 15
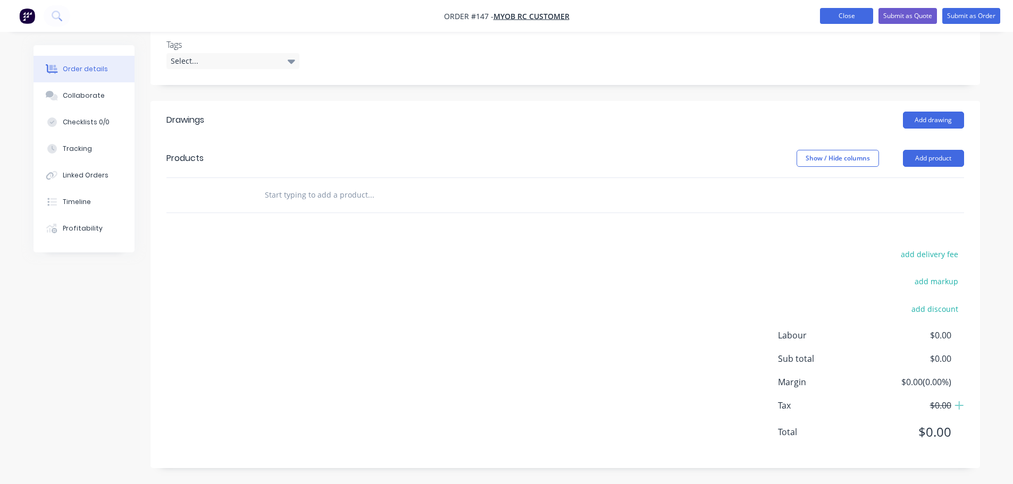
click at [854, 15] on button "Close" at bounding box center [846, 16] width 53 height 16
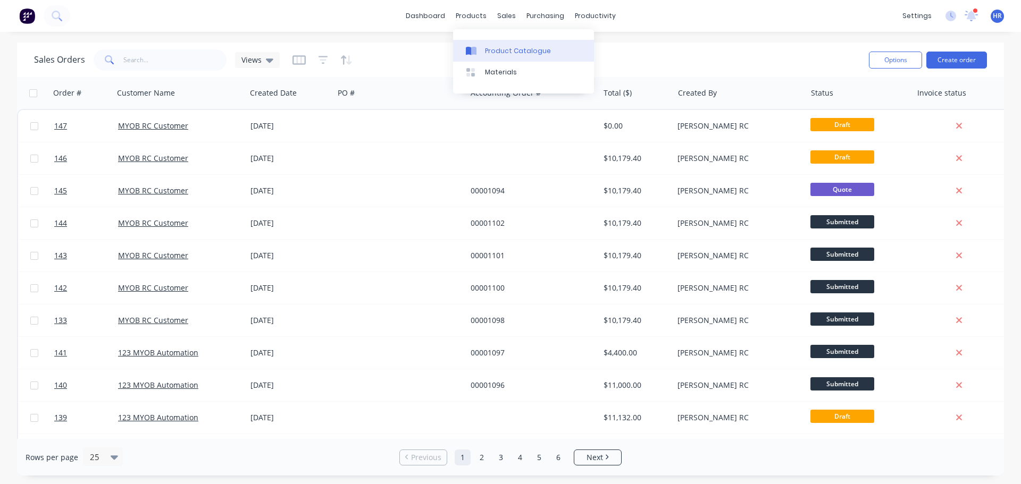
click at [503, 53] on div "Product Catalogue" at bounding box center [518, 51] width 66 height 10
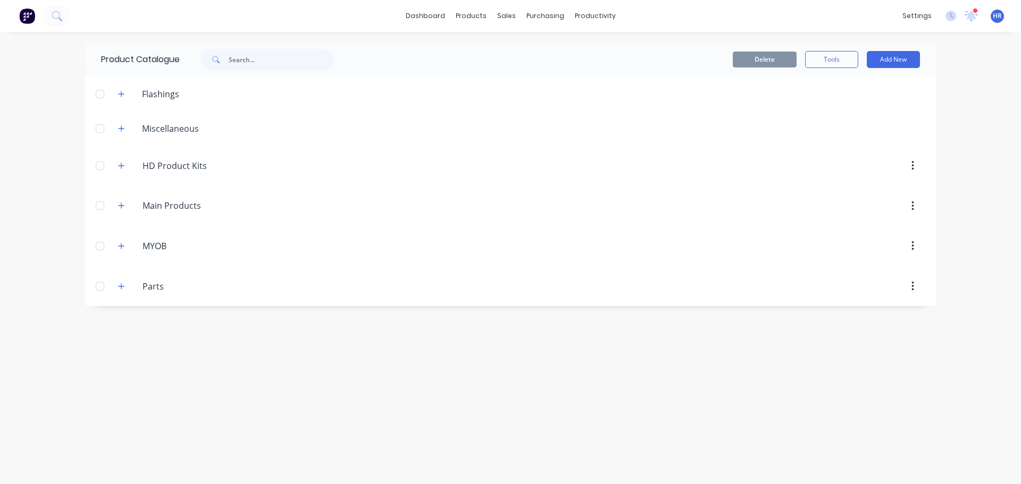
click at [503, 53] on div "Delete Tools Add New" at bounding box center [639, 59] width 559 height 17
click at [124, 207] on icon "button" at bounding box center [121, 205] width 6 height 7
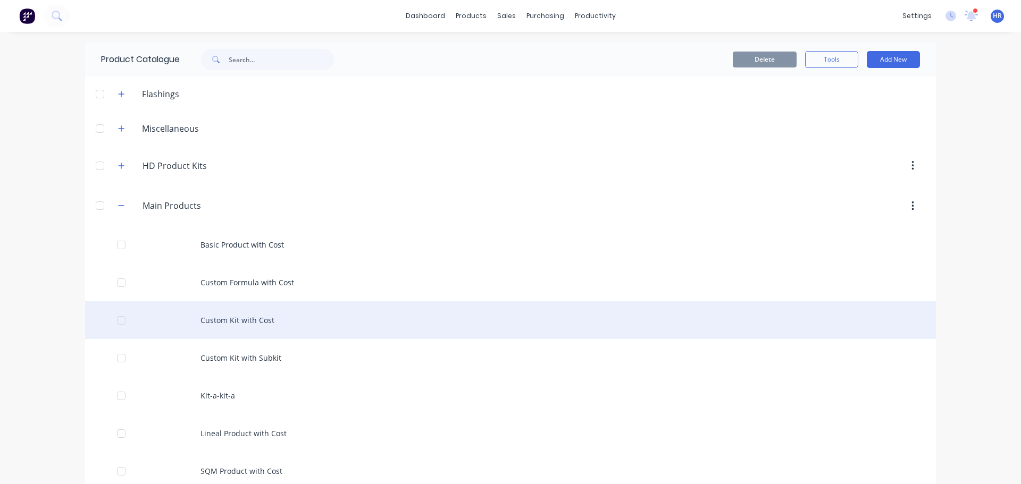
click at [332, 323] on div "Custom Kit with Cost" at bounding box center [510, 320] width 851 height 38
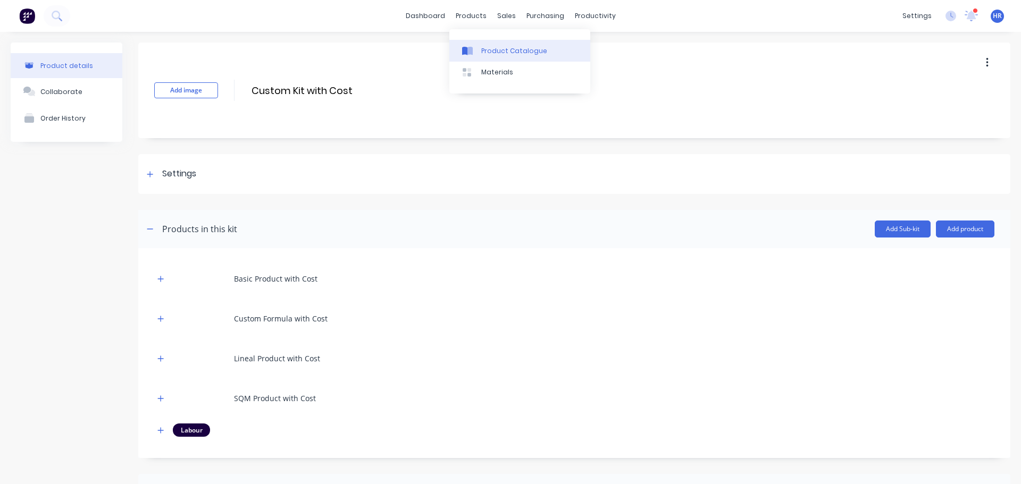
click at [508, 45] on link "Product Catalogue" at bounding box center [519, 50] width 141 height 21
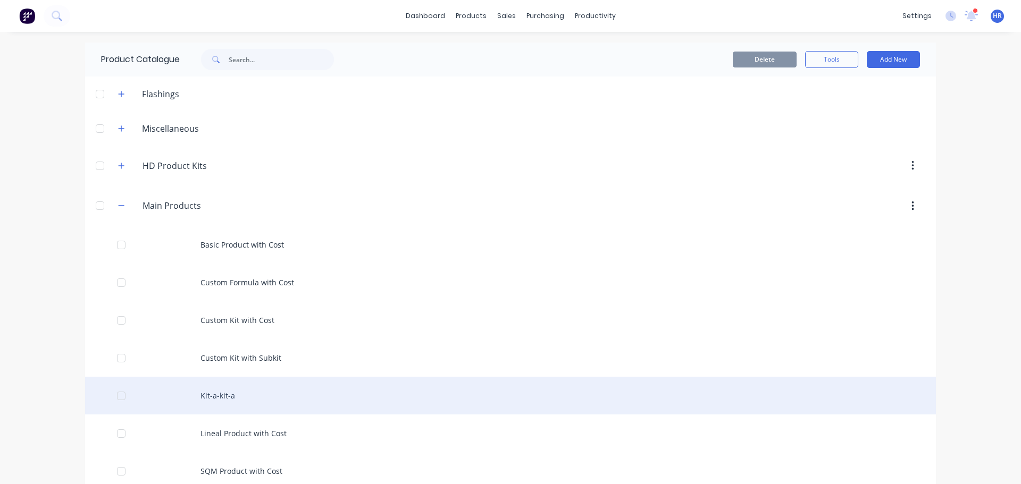
click at [335, 402] on div "Kit-a-kit-a" at bounding box center [510, 396] width 851 height 38
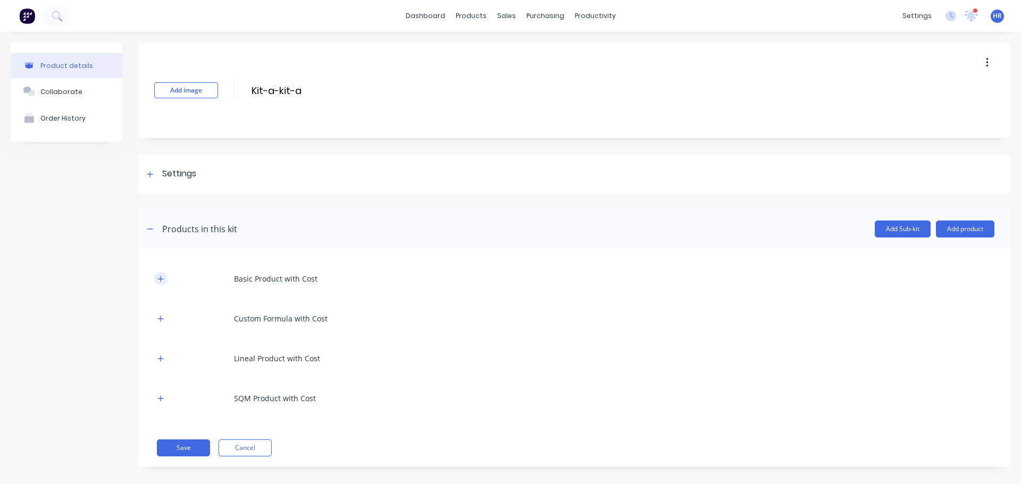
click at [159, 280] on icon "button" at bounding box center [160, 278] width 6 height 7
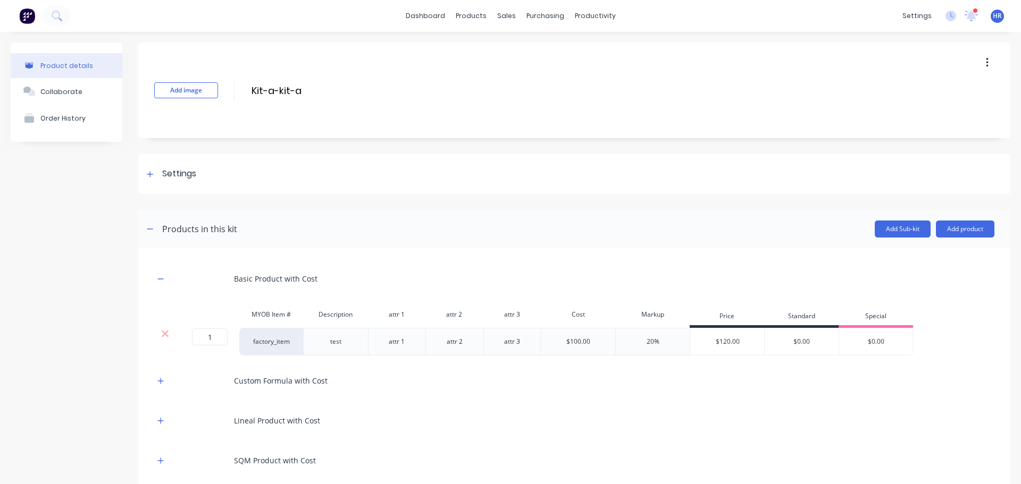
click at [169, 337] on div at bounding box center [165, 334] width 20 height 11
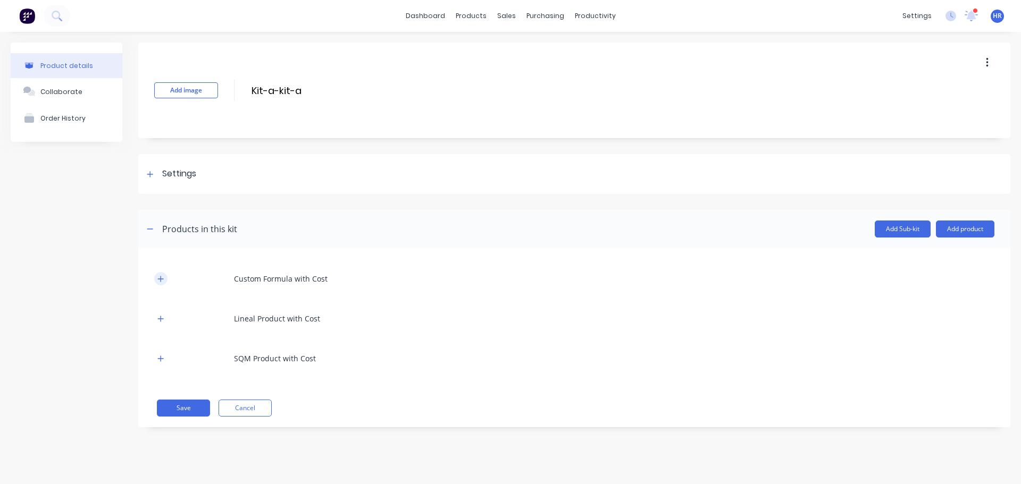
click at [160, 281] on icon "button" at bounding box center [160, 278] width 6 height 7
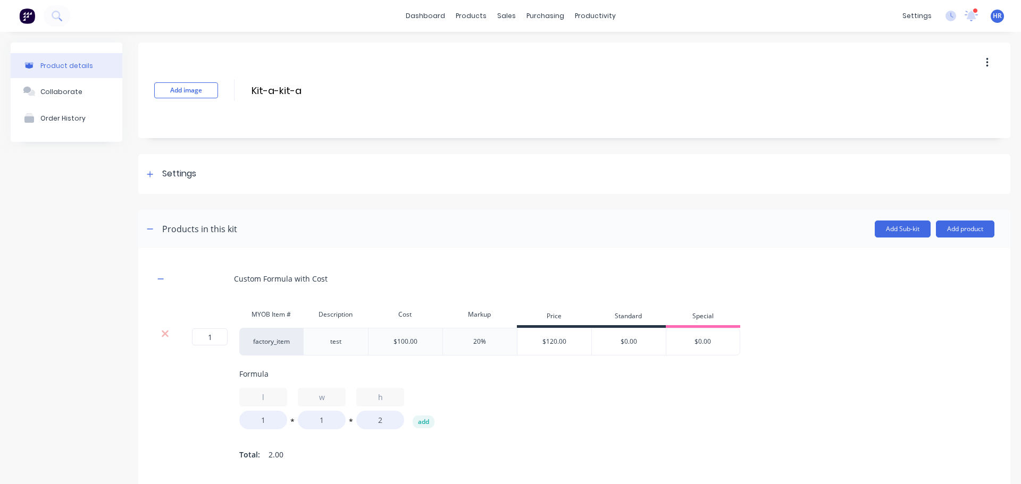
click at [159, 335] on div at bounding box center [165, 334] width 20 height 11
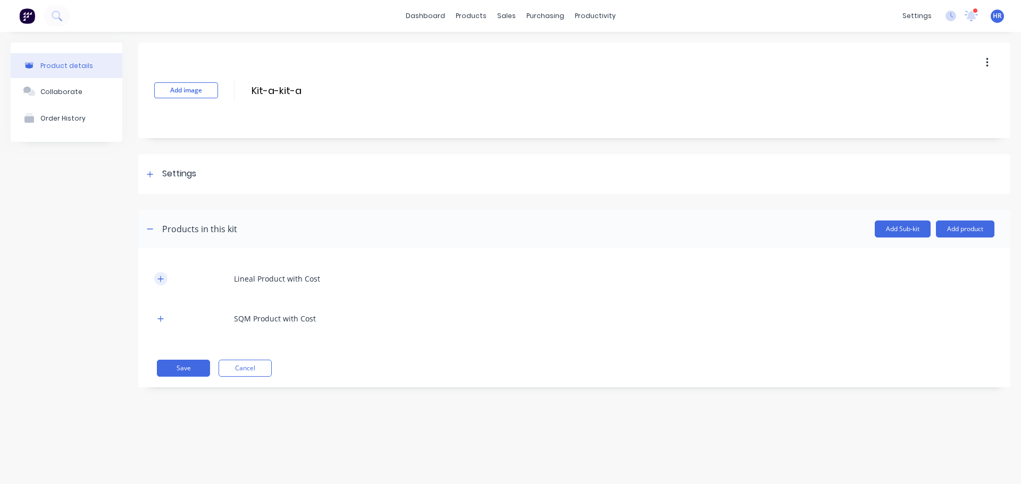
click at [158, 283] on button "button" at bounding box center [160, 278] width 13 height 13
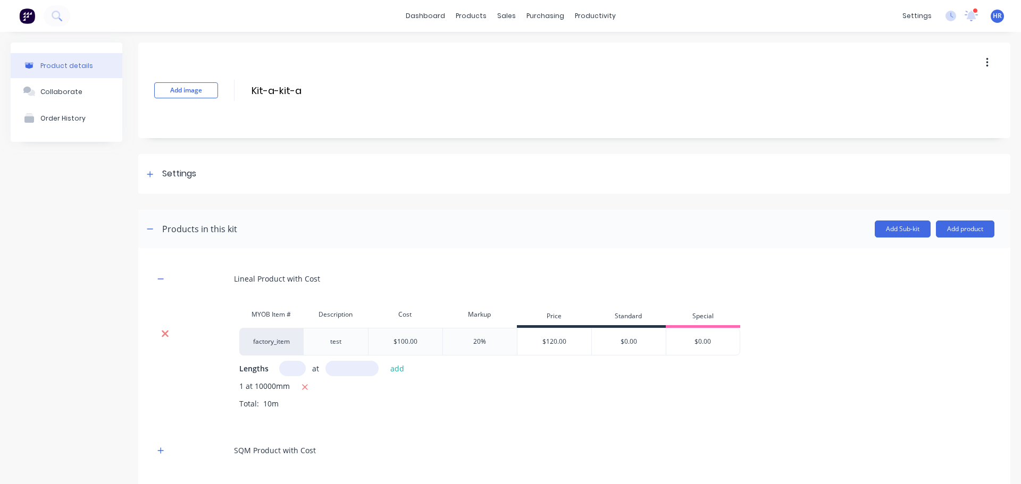
click at [168, 332] on icon at bounding box center [165, 334] width 8 height 11
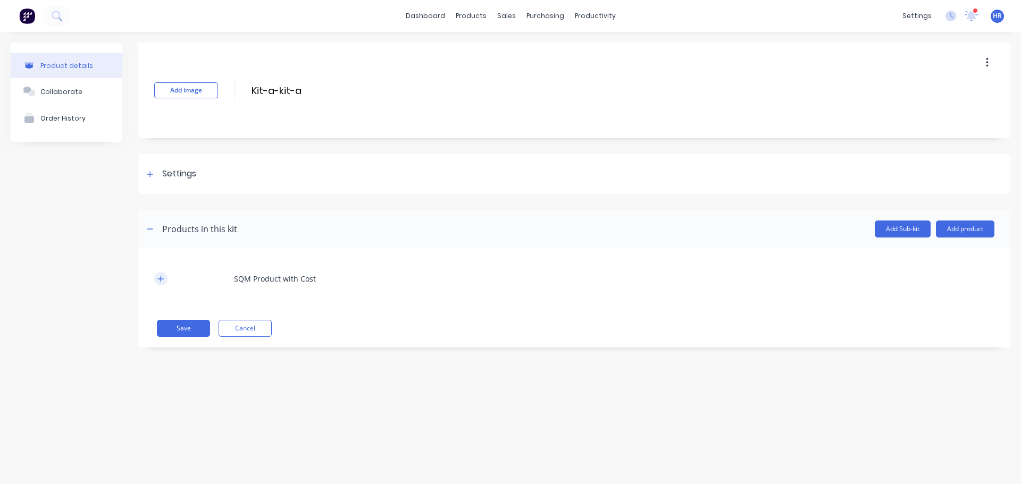
click at [158, 280] on icon "button" at bounding box center [160, 278] width 6 height 7
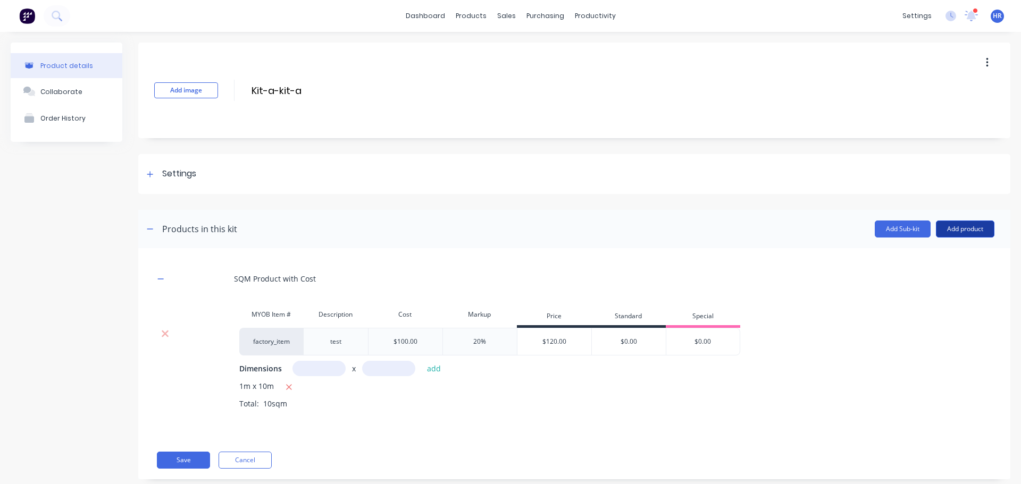
click at [965, 226] on button "Add product" at bounding box center [965, 229] width 58 height 17
click at [915, 254] on div "Product catalogue" at bounding box center [944, 256] width 82 height 15
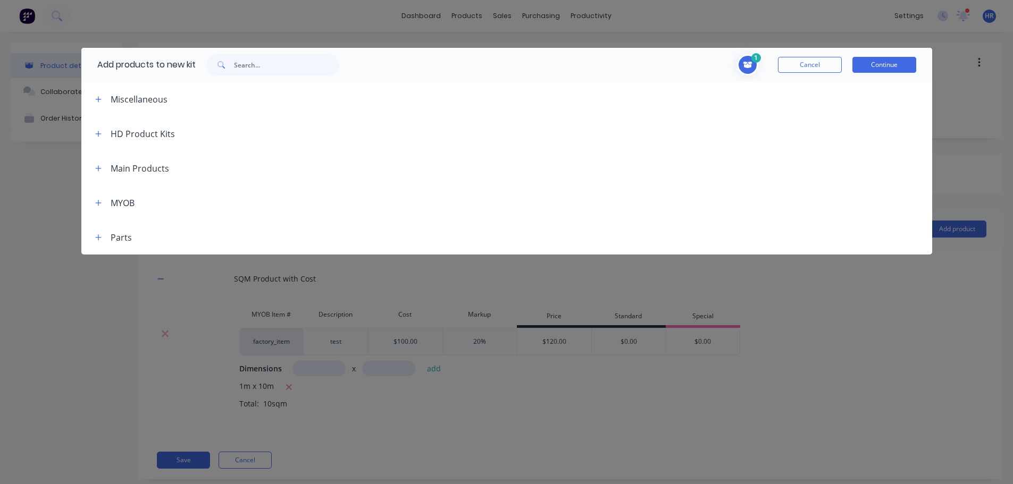
click at [814, 68] on button "Cancel" at bounding box center [810, 65] width 64 height 16
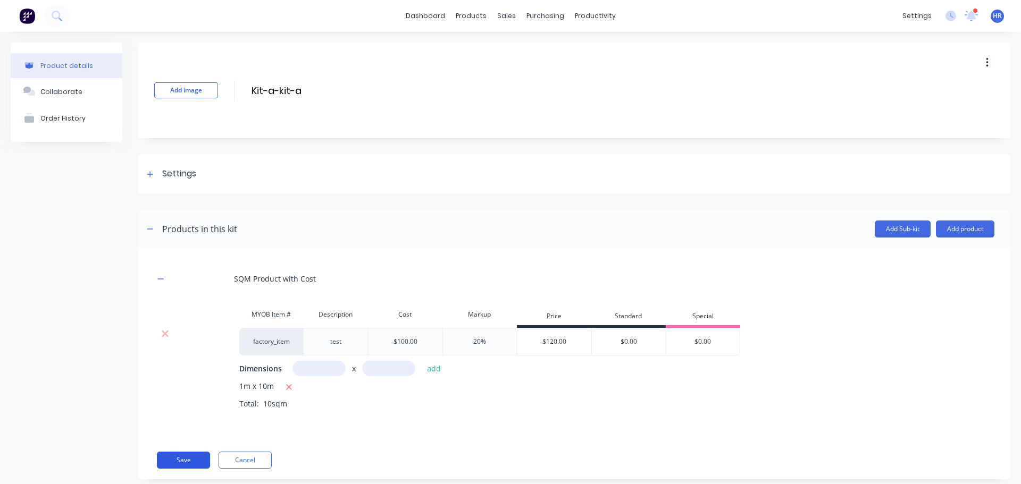
click at [187, 460] on button "Save" at bounding box center [183, 460] width 53 height 17
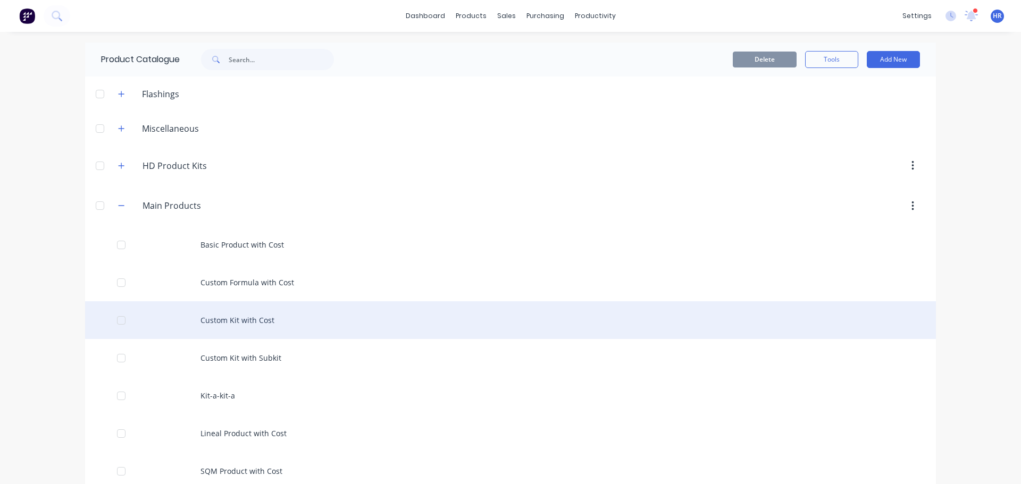
click at [276, 320] on div "Custom Kit with Cost" at bounding box center [510, 320] width 851 height 38
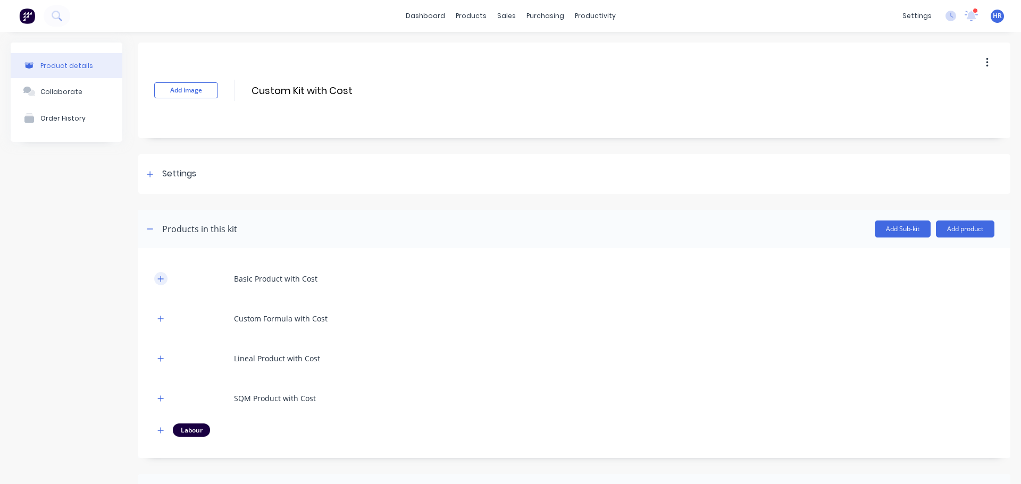
click at [165, 281] on button "button" at bounding box center [160, 278] width 13 height 13
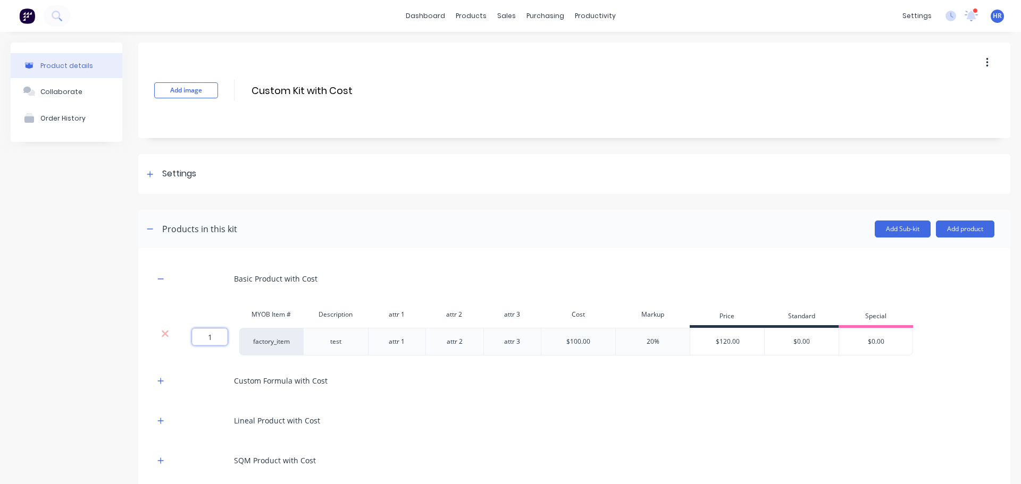
drag, startPoint x: 224, startPoint y: 339, endPoint x: 191, endPoint y: 337, distance: 32.5
click at [191, 337] on div "1 1 ?" at bounding box center [196, 337] width 24 height 17
type input "5"
click at [154, 379] on div "Basic Product with Cost MYOB Item # Description attr 1 attr 2 attr 3 Cost Marku…" at bounding box center [574, 384] width 872 height 272
click at [159, 379] on icon "button" at bounding box center [160, 380] width 6 height 7
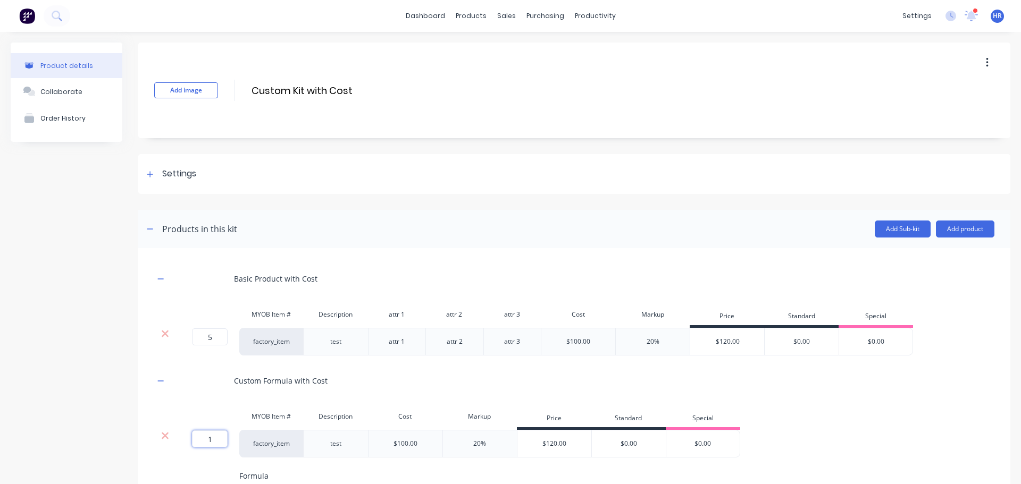
drag, startPoint x: 216, startPoint y: 442, endPoint x: 173, endPoint y: 442, distance: 43.6
click at [173, 442] on div "1 1 ? factory_item test $100.00 20% $120.00 $0.00 $0.00" at bounding box center [447, 444] width 586 height 28
type input "5"
click at [116, 360] on div "Product details Collaborate Order History" at bounding box center [67, 474] width 112 height 862
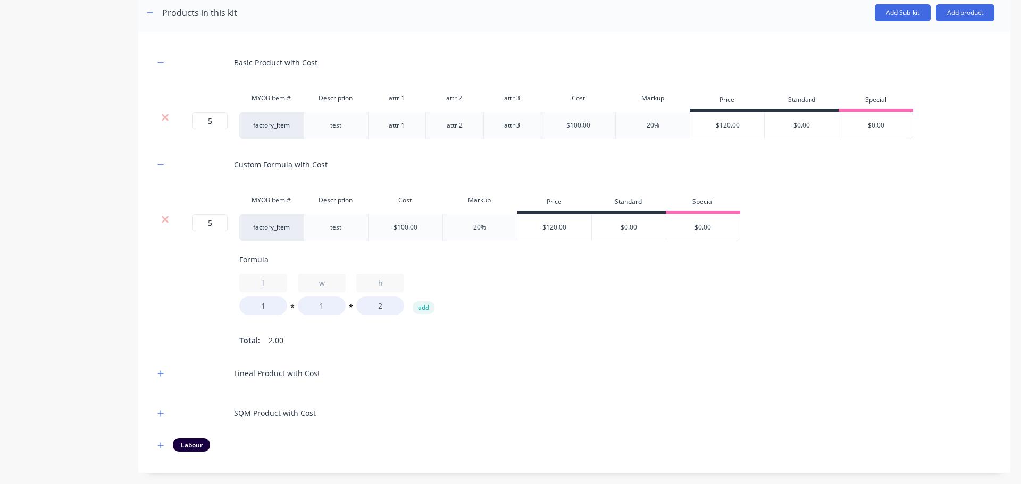
scroll to position [319, 0]
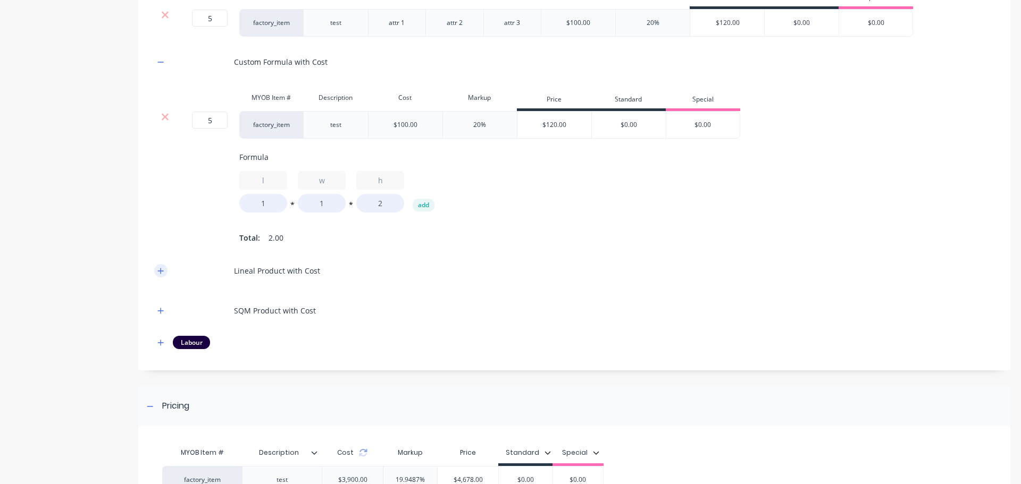
click at [159, 275] on icon "button" at bounding box center [160, 270] width 6 height 7
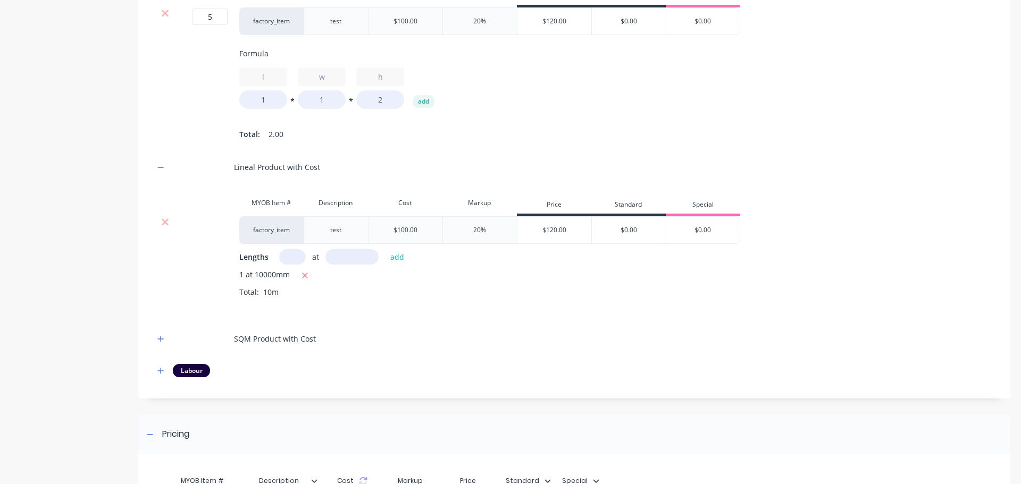
scroll to position [425, 0]
click at [159, 340] on icon "button" at bounding box center [160, 336] width 6 height 7
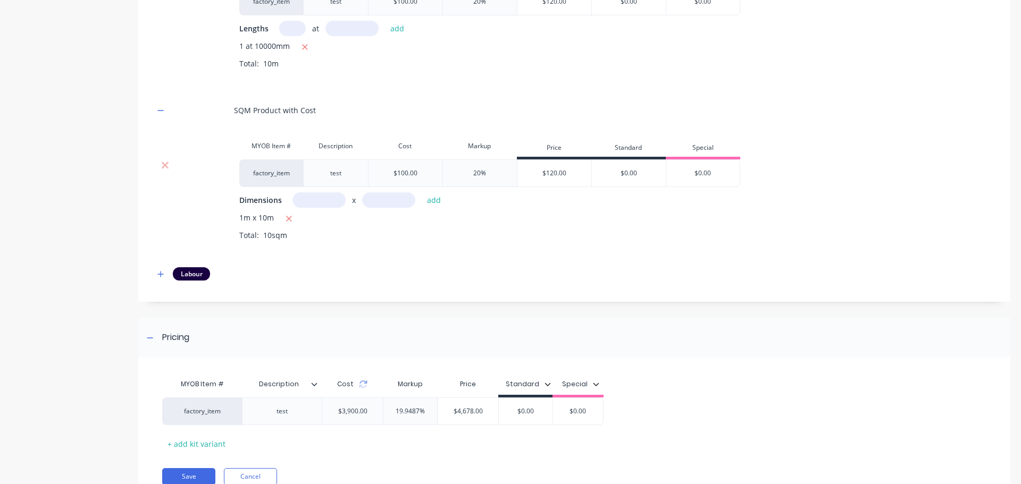
scroll to position [703, 0]
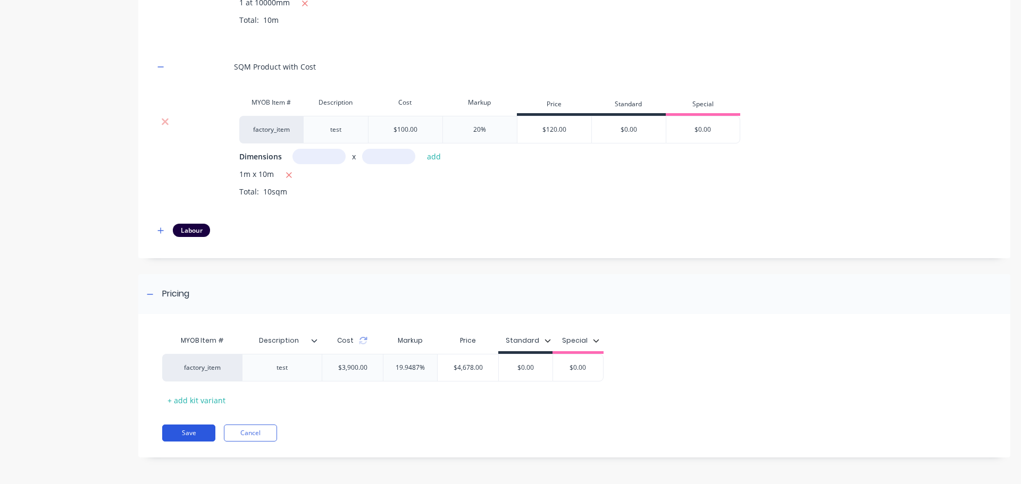
click at [172, 433] on button "Save" at bounding box center [188, 433] width 53 height 17
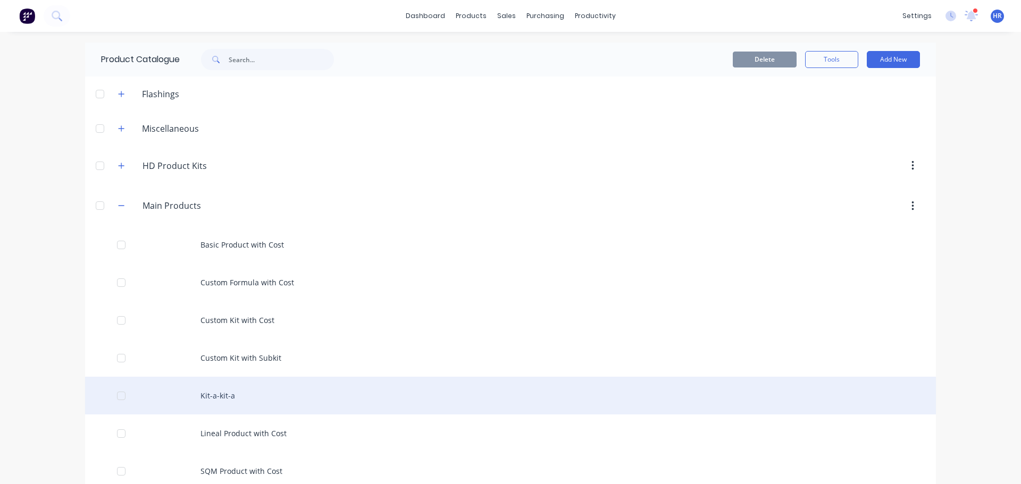
click at [324, 401] on div "Kit-a-kit-a" at bounding box center [510, 396] width 851 height 38
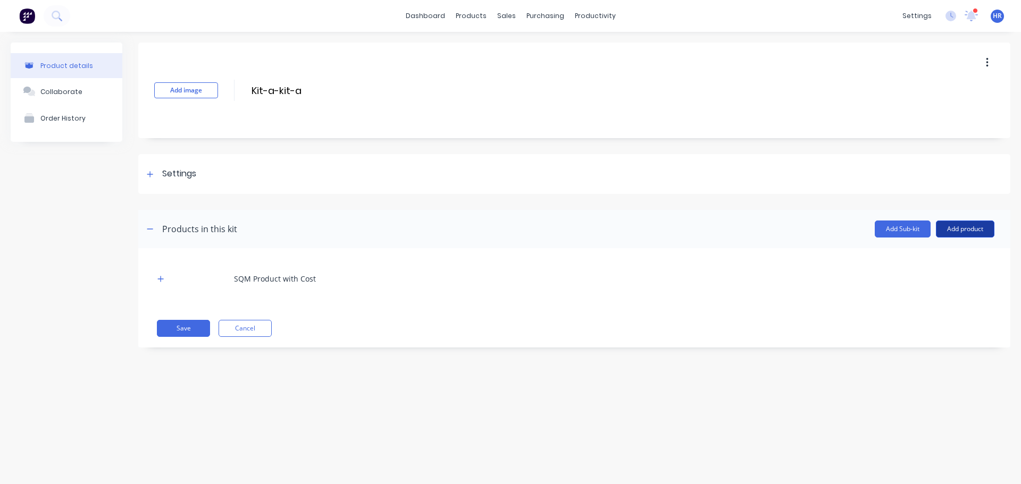
click at [964, 223] on button "Add product" at bounding box center [965, 229] width 58 height 17
click at [941, 246] on button "Product catalogue" at bounding box center [943, 256] width 101 height 21
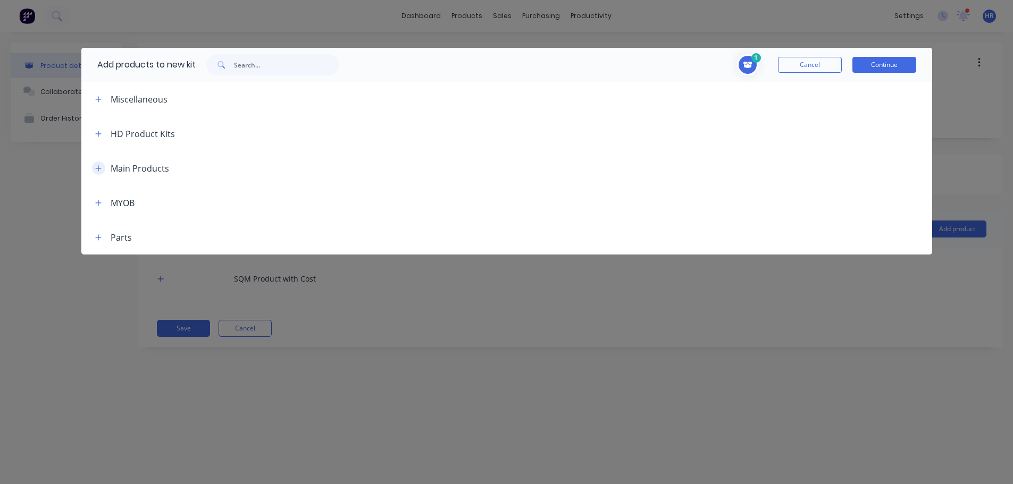
click at [98, 169] on icon "button" at bounding box center [98, 168] width 6 height 7
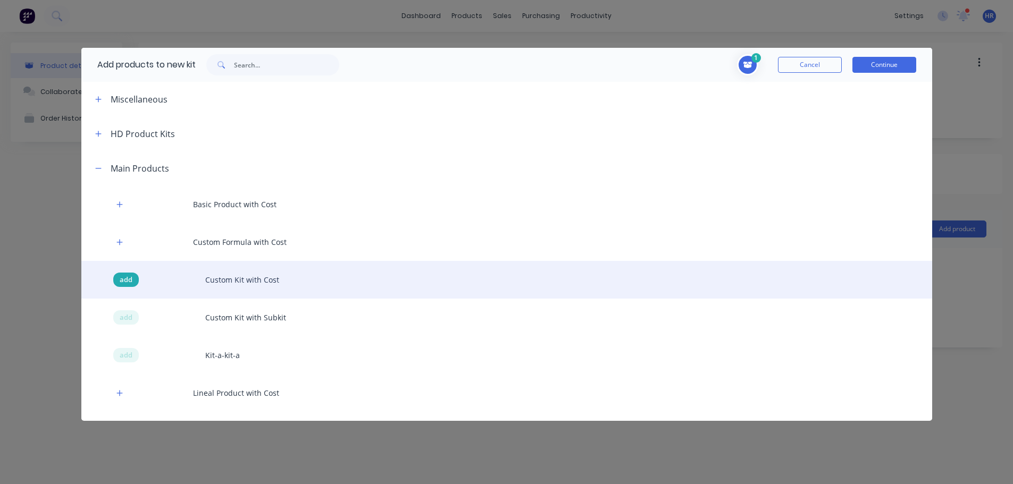
click at [123, 277] on span "add" at bounding box center [126, 280] width 13 height 11
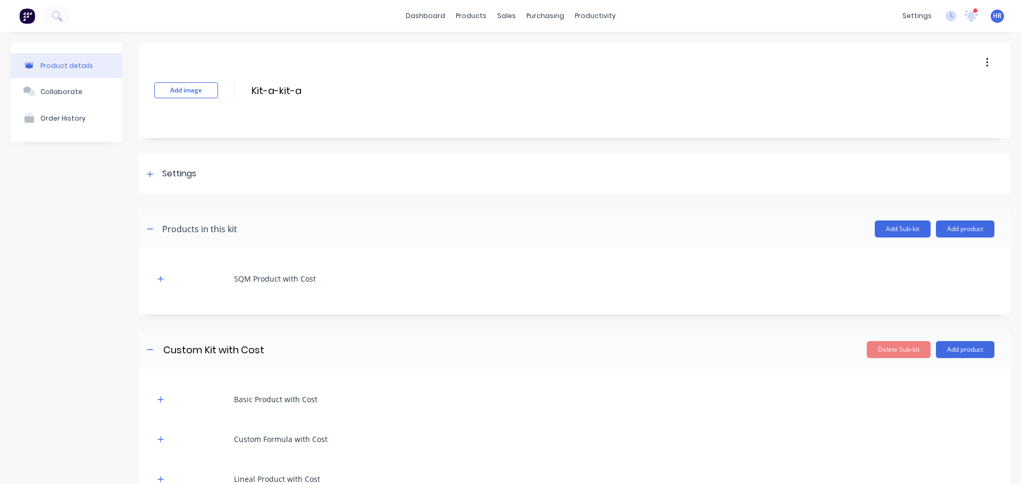
scroll to position [154, 0]
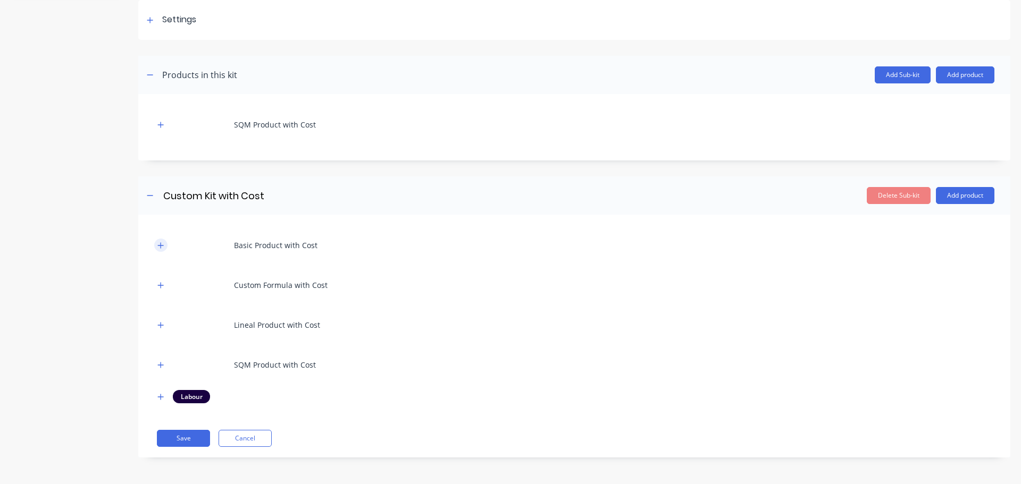
click at [160, 240] on button "button" at bounding box center [160, 245] width 13 height 13
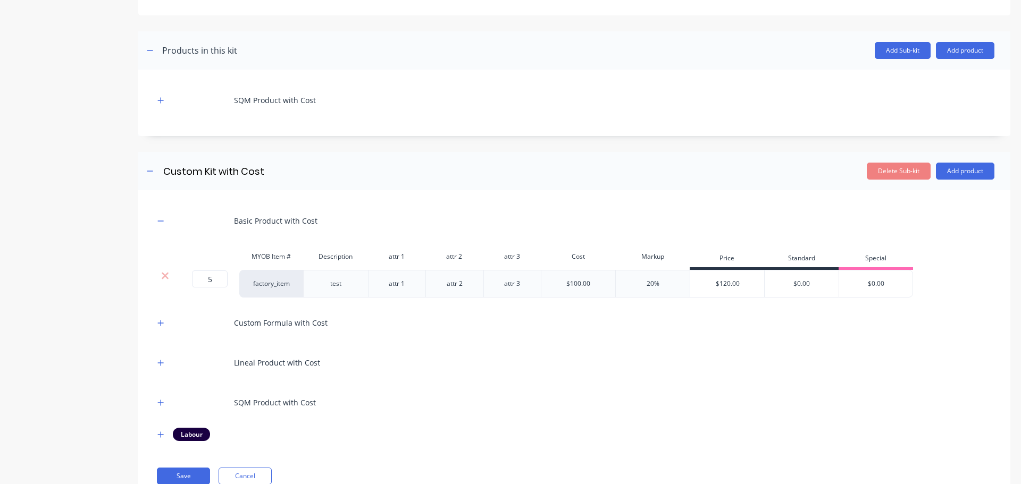
scroll to position [216, 0]
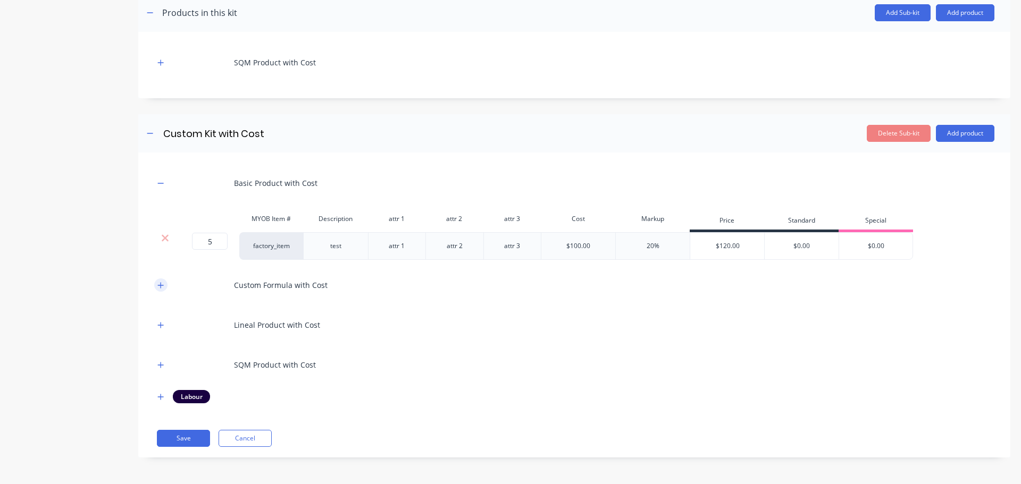
click at [161, 281] on button "button" at bounding box center [160, 285] width 13 height 13
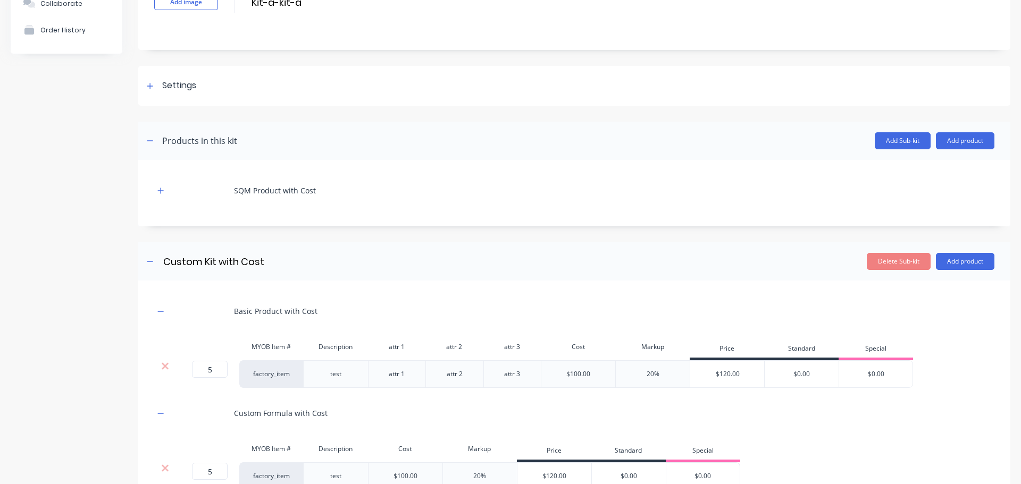
scroll to position [0, 0]
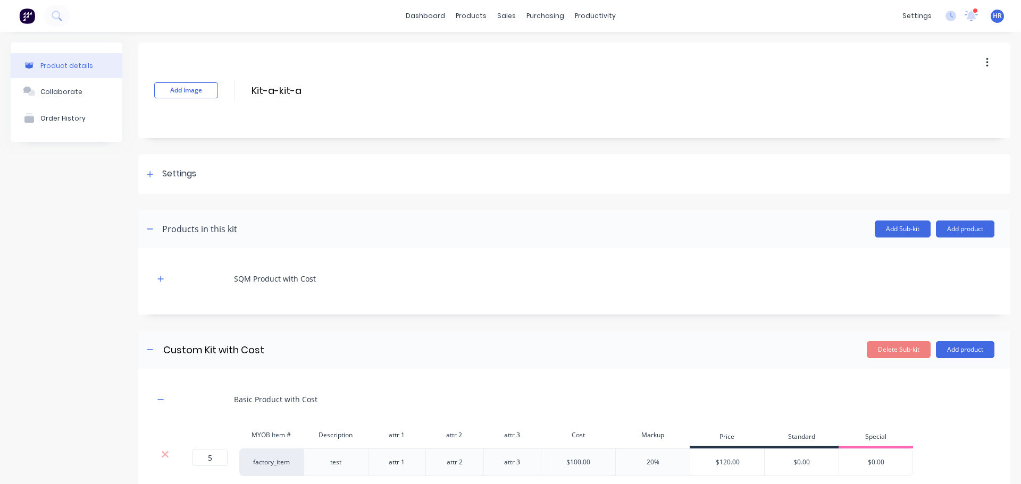
click at [424, 6] on div "dashboard products sales purchasing productivity dashboard products Product Cat…" at bounding box center [510, 16] width 1021 height 32
click at [422, 15] on link "dashboard" at bounding box center [425, 16] width 50 height 16
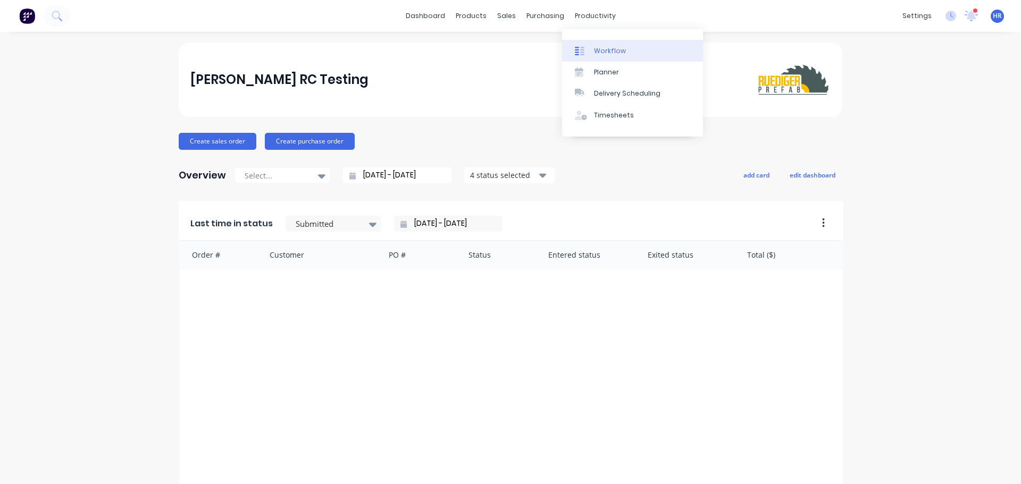
click at [614, 56] on link "Workflow" at bounding box center [632, 50] width 141 height 21
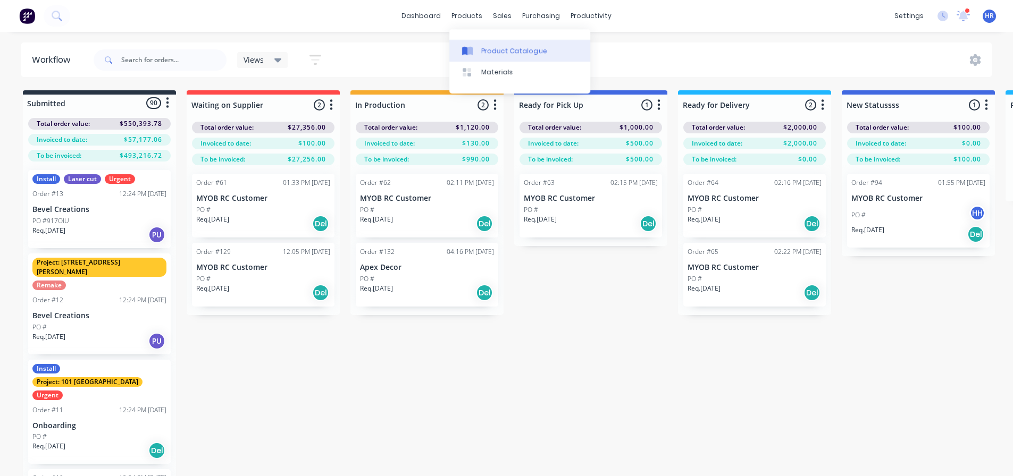
click at [496, 45] on link "Product Catalogue" at bounding box center [519, 50] width 141 height 21
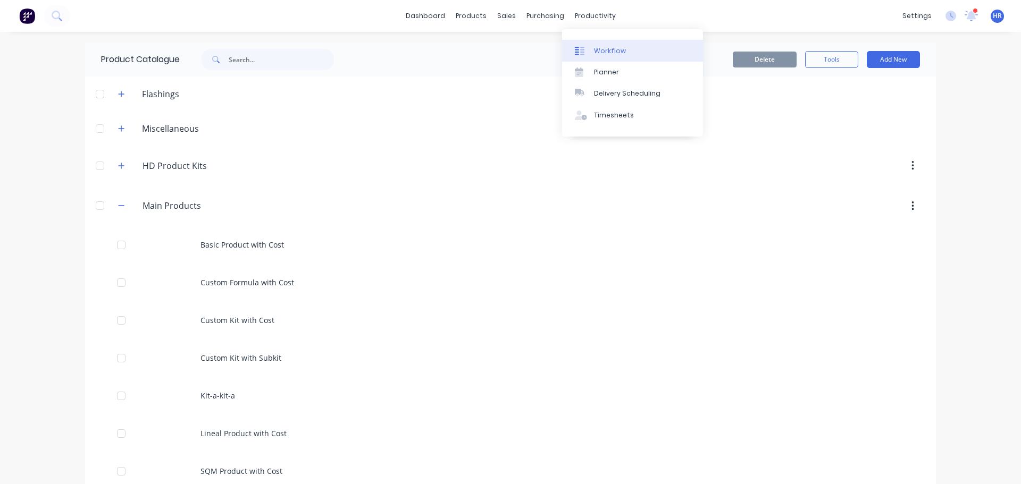
click at [619, 48] on div "Workflow" at bounding box center [610, 51] width 32 height 10
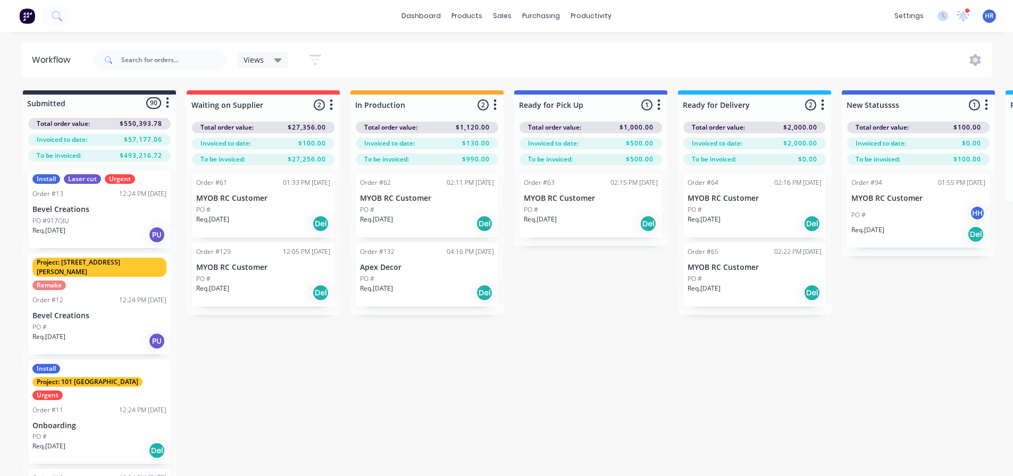
click at [417, 214] on div "PO #" at bounding box center [427, 210] width 134 height 10
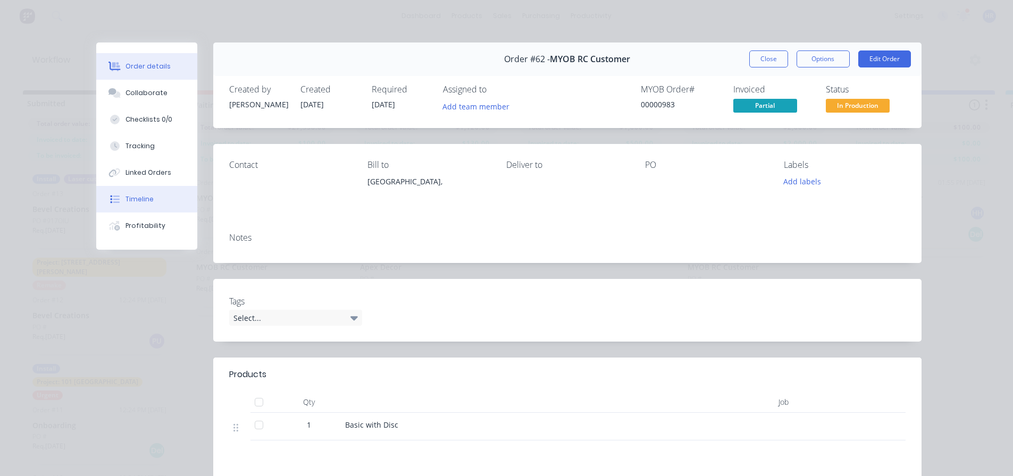
click at [148, 211] on button "Timeline" at bounding box center [146, 199] width 101 height 27
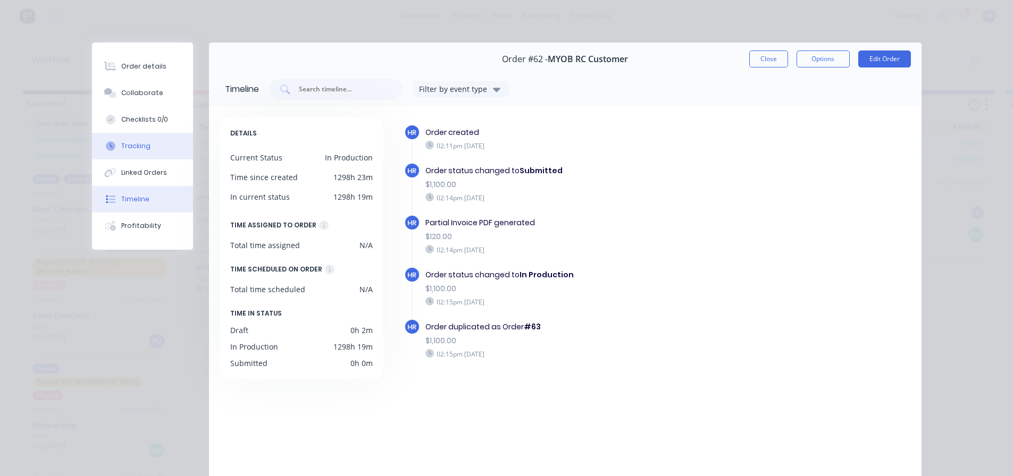
click at [146, 149] on button "Tracking" at bounding box center [142, 146] width 101 height 27
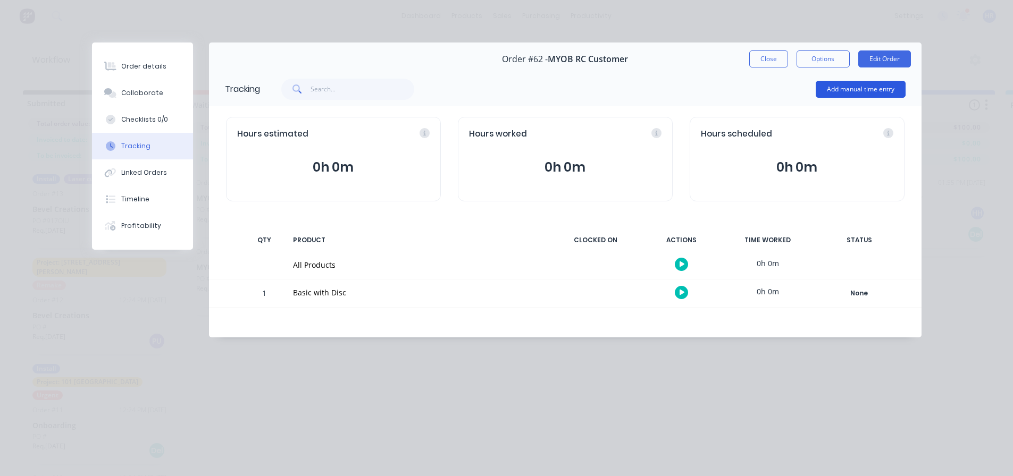
click at [846, 95] on button "Add manual time entry" at bounding box center [861, 89] width 90 height 17
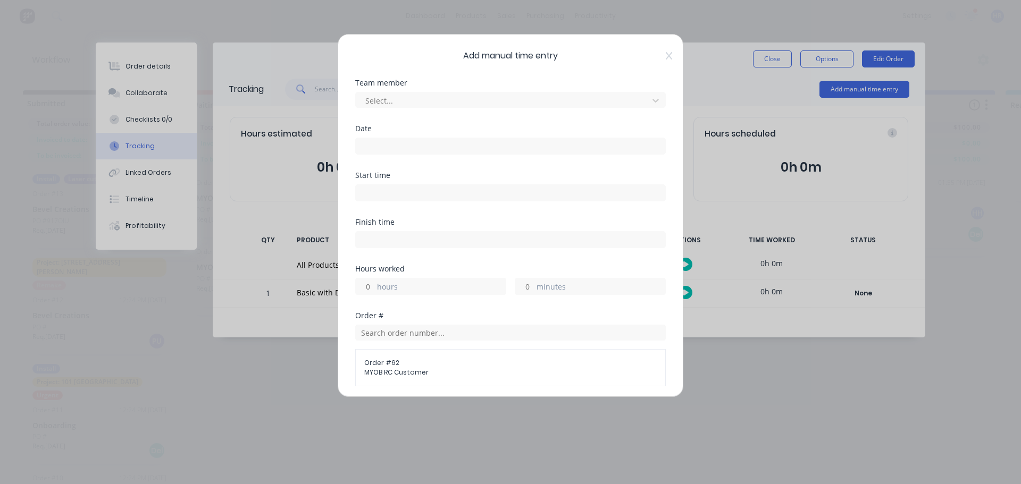
click at [419, 199] on input at bounding box center [510, 193] width 309 height 16
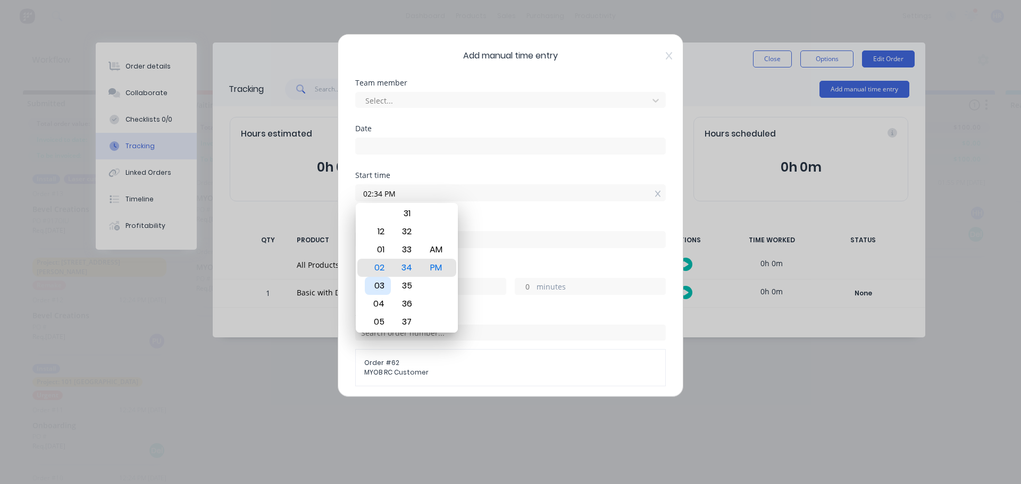
click at [380, 280] on div "03" at bounding box center [378, 286] width 26 height 18
type input "03:34 PM"
click at [400, 265] on div "34" at bounding box center [407, 268] width 26 height 18
click at [442, 267] on div "PM" at bounding box center [436, 268] width 26 height 18
click at [523, 219] on form "Team member Select... Date Start time 03:34 PM Finish time Hours worked hours m…" at bounding box center [510, 333] width 310 height 509
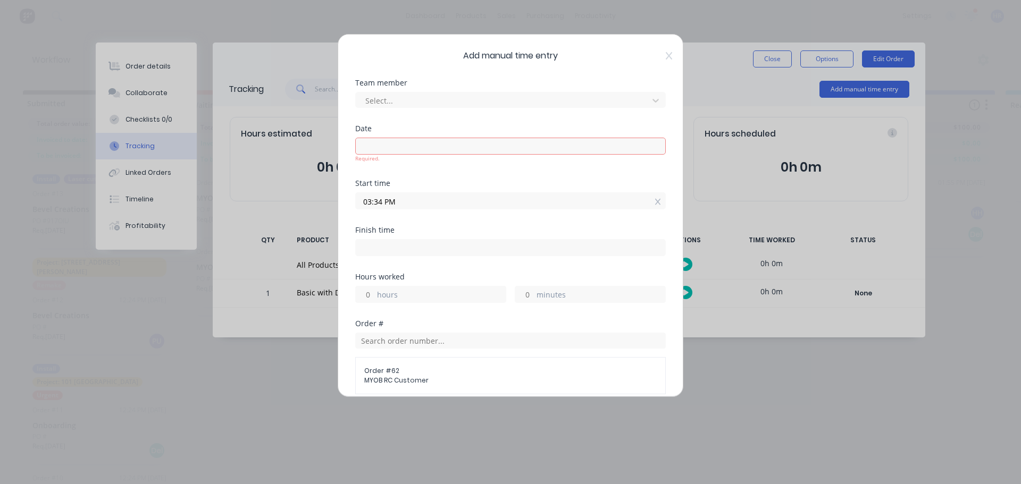
click at [392, 248] on input at bounding box center [510, 248] width 309 height 16
type input "02:34 PM"
type input "23"
type input "0"
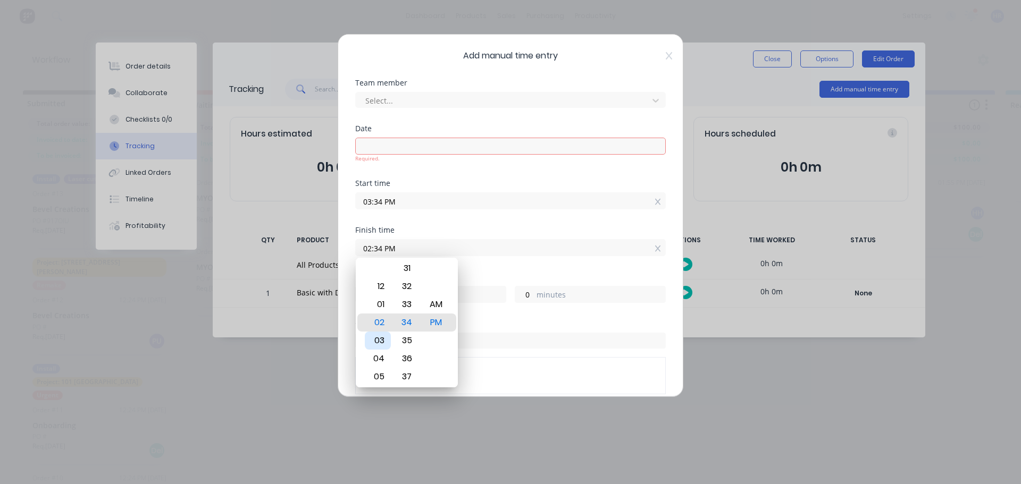
click at [379, 338] on div "03" at bounding box center [378, 341] width 26 height 18
type input "03:34 PM"
type input "0"
click at [410, 335] on div "35" at bounding box center [407, 341] width 26 height 18
type input "03:35 PM"
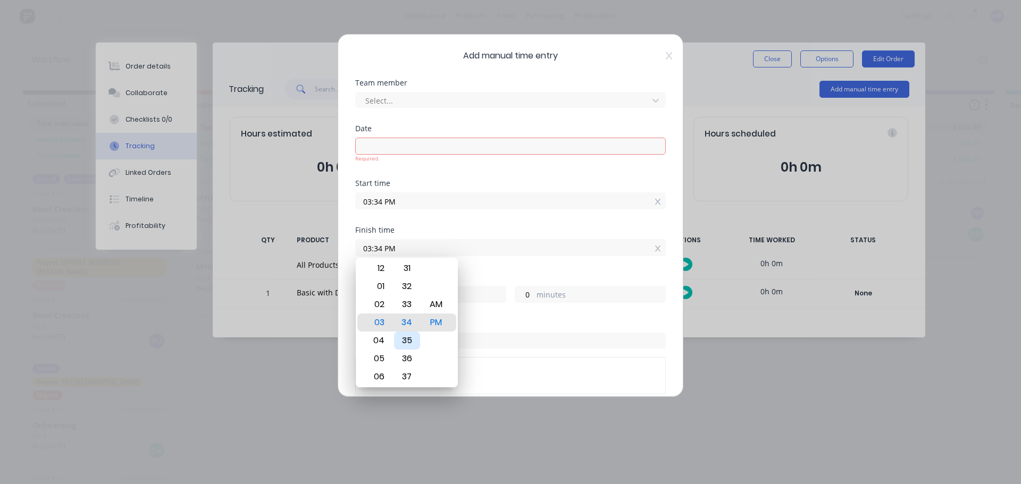
type input "1"
click at [431, 318] on div "PM" at bounding box center [436, 323] width 26 height 18
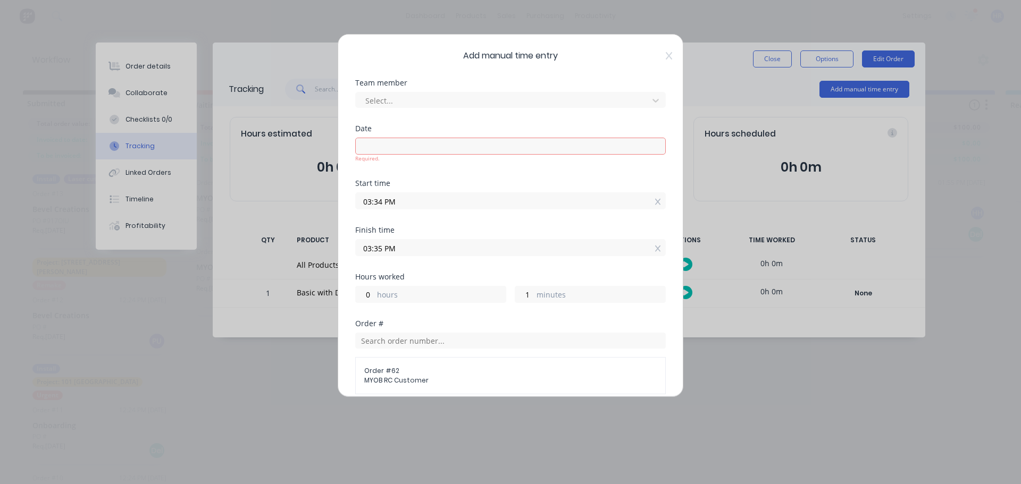
click at [524, 217] on div "Start time 03:34 PM" at bounding box center [510, 203] width 310 height 47
drag, startPoint x: 652, startPoint y: 57, endPoint x: 662, endPoint y: 56, distance: 9.6
click at [653, 57] on span "Add manual time entry" at bounding box center [510, 55] width 310 height 13
click at [666, 55] on icon at bounding box center [669, 56] width 6 height 9
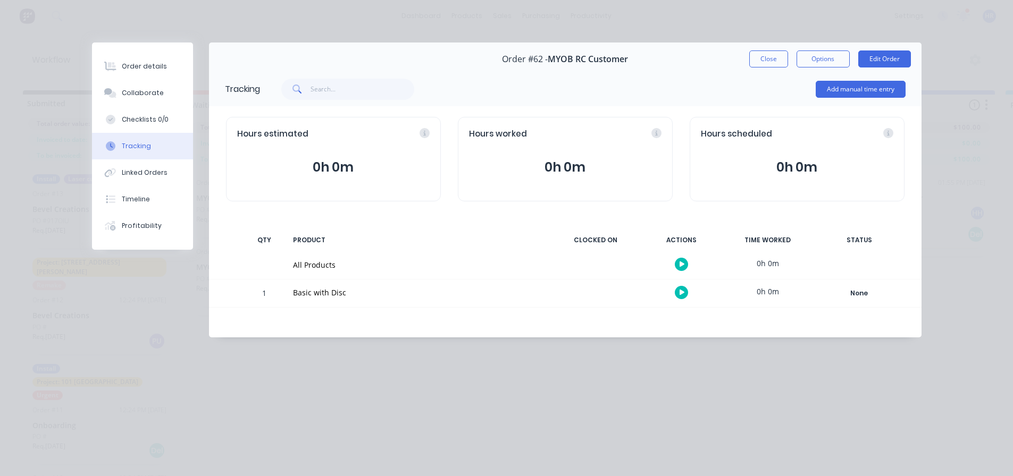
click at [758, 57] on button "Close" at bounding box center [768, 59] width 39 height 17
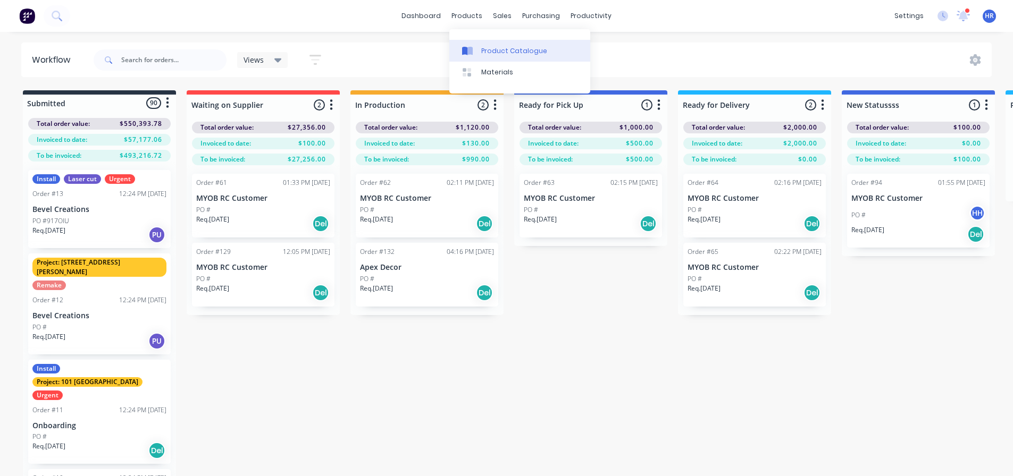
click at [492, 48] on div "Product Catalogue" at bounding box center [514, 51] width 66 height 10
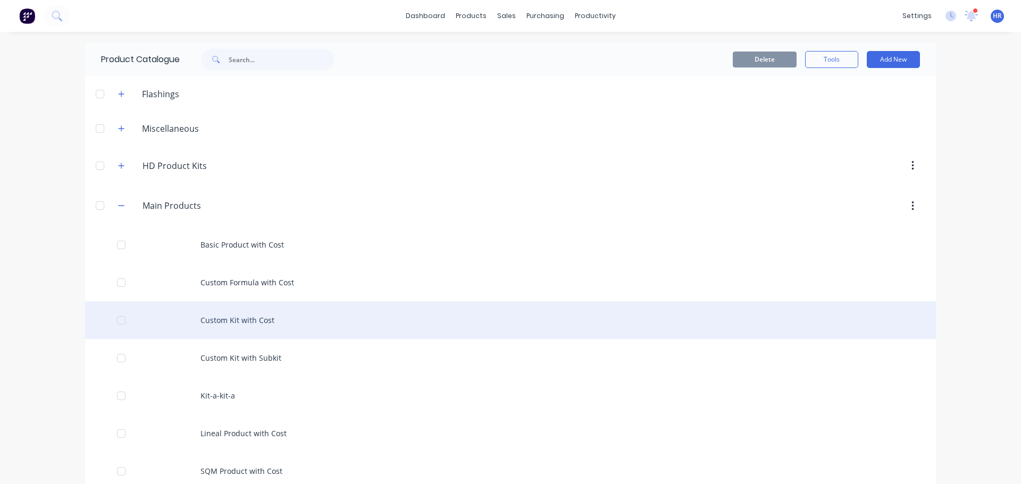
click at [330, 315] on div "Custom Kit with Cost" at bounding box center [510, 320] width 851 height 38
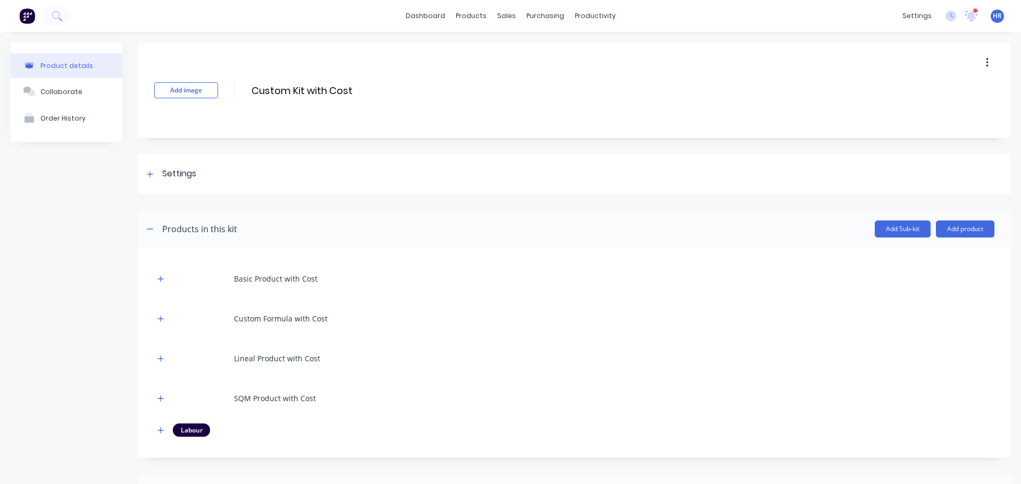
scroll to position [200, 0]
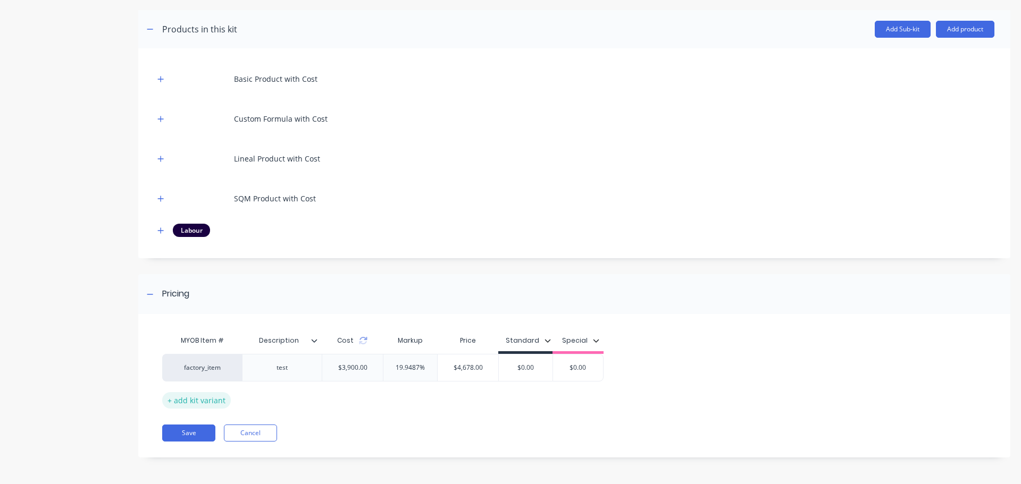
click at [204, 404] on div "+ add kit variant" at bounding box center [196, 400] width 69 height 16
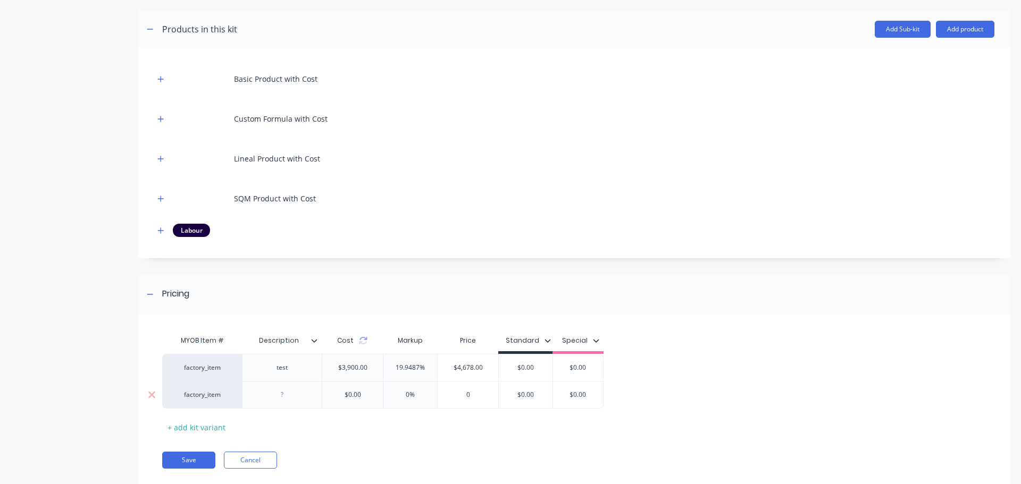
click at [284, 398] on div at bounding box center [282, 395] width 53 height 14
click at [206, 432] on div "+ add kit variant" at bounding box center [196, 427] width 69 height 16
click at [304, 425] on div at bounding box center [282, 422] width 53 height 14
click at [320, 441] on div "MYOB Item # Description Cost Markup Price Standard Special factory_item test $3…" at bounding box center [570, 396] width 816 height 133
click at [365, 341] on icon at bounding box center [363, 341] width 9 height 9
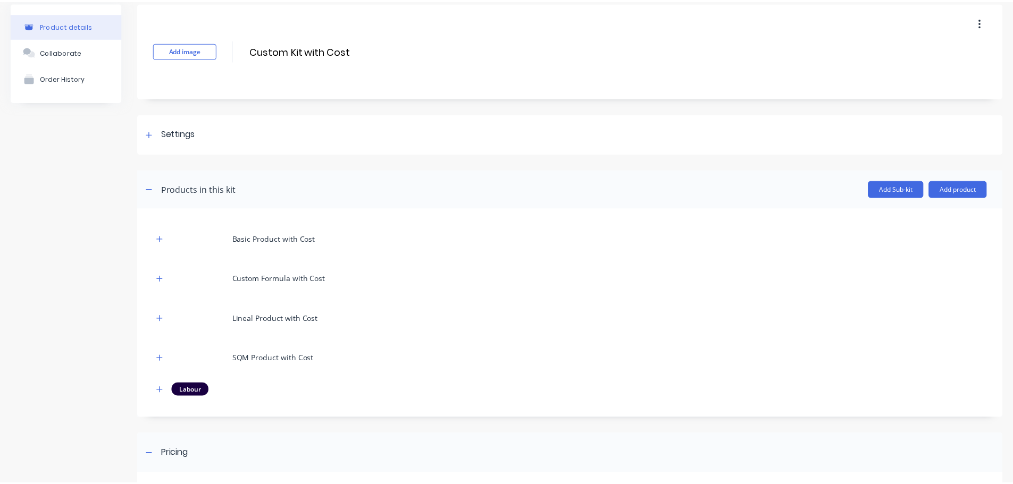
scroll to position [253, 0]
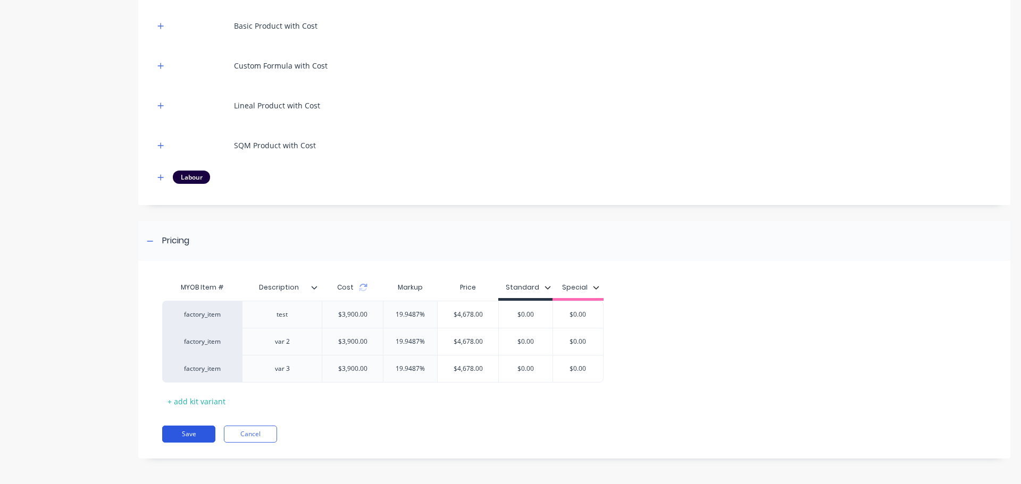
click at [186, 429] on button "Save" at bounding box center [188, 434] width 53 height 17
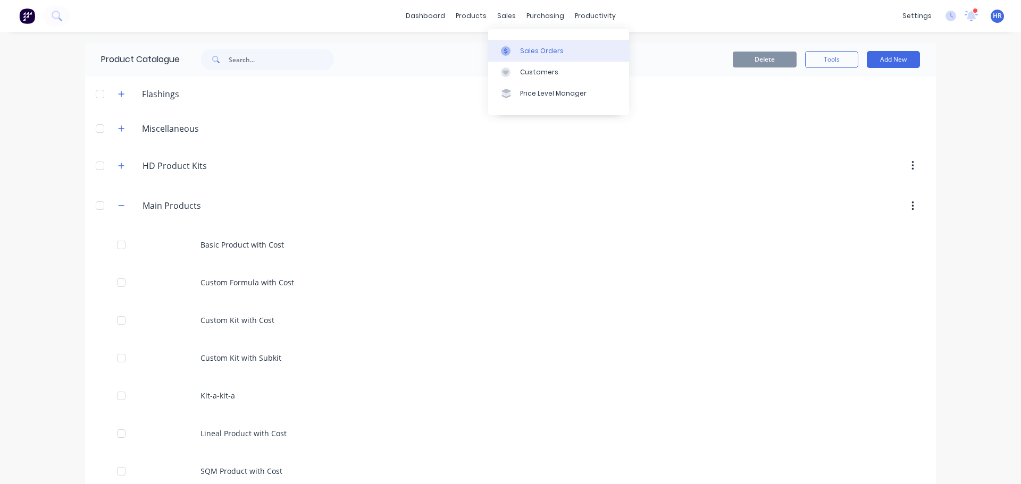
click at [552, 45] on link "Sales Orders" at bounding box center [558, 50] width 141 height 21
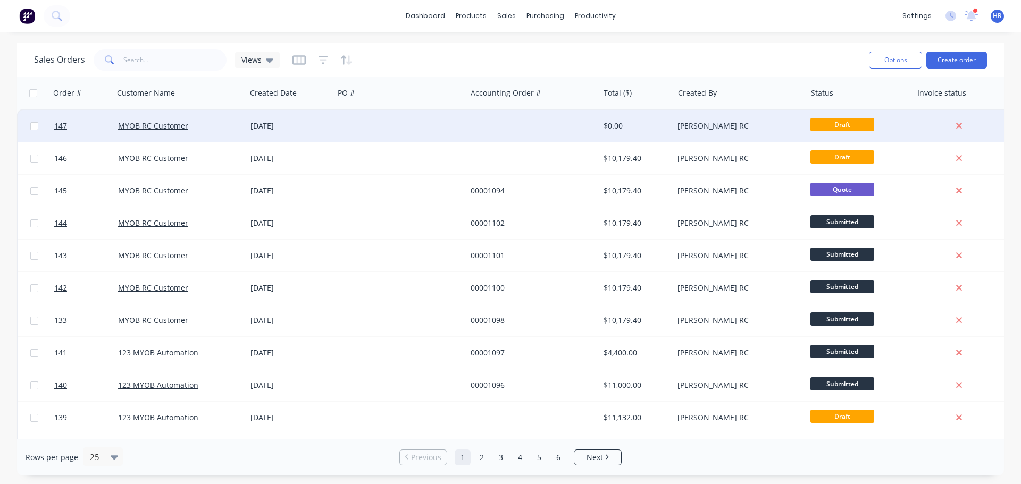
click at [455, 127] on div at bounding box center [400, 126] width 132 height 32
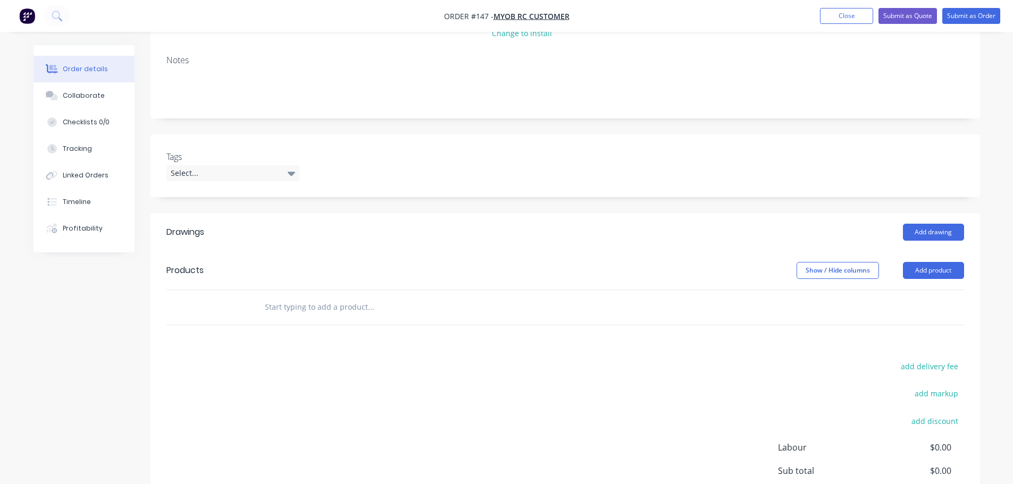
scroll to position [213, 0]
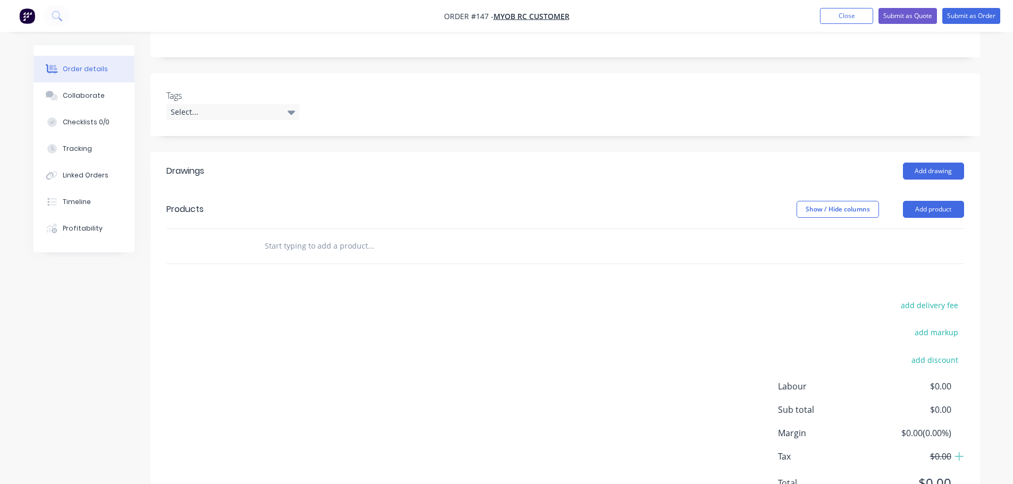
click at [349, 253] on input "text" at bounding box center [370, 246] width 213 height 21
type input "Custom Kit with Cost"
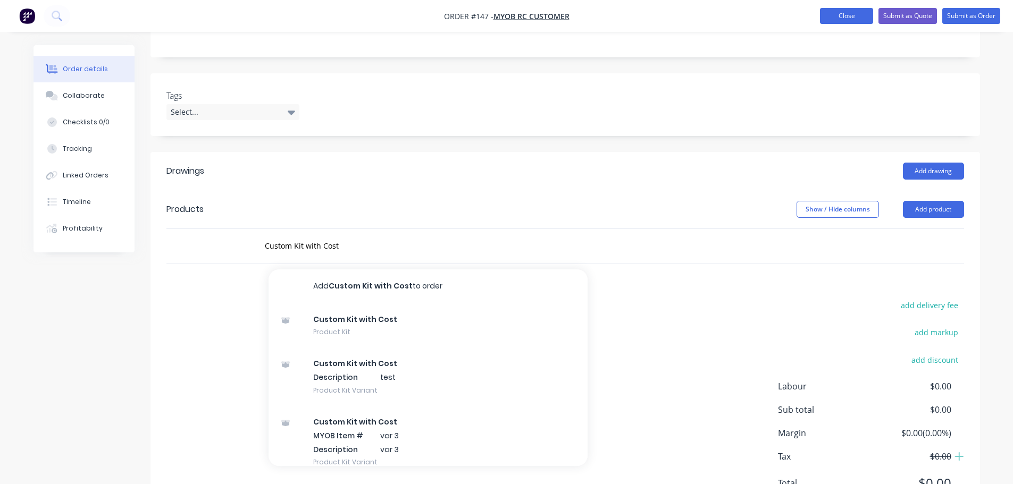
click at [872, 15] on button "Close" at bounding box center [846, 16] width 53 height 16
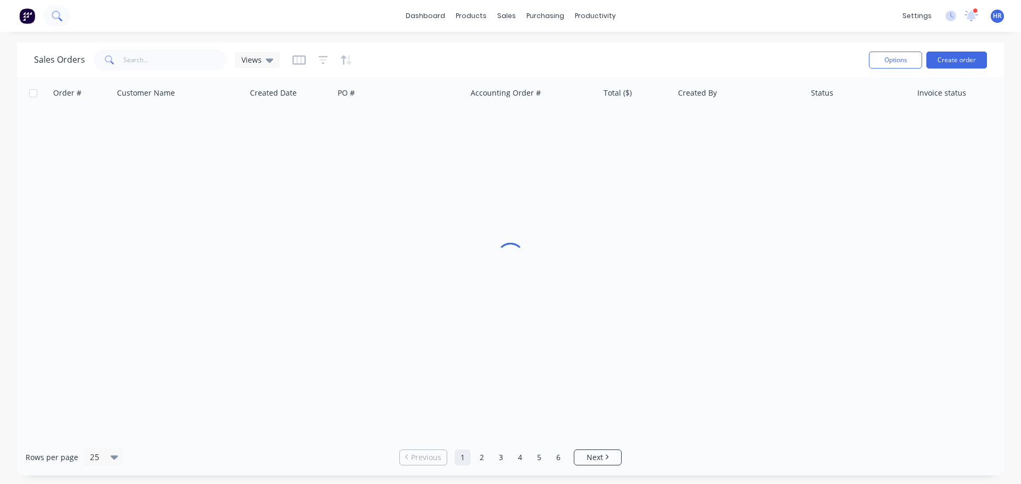
click at [62, 13] on button at bounding box center [57, 15] width 27 height 21
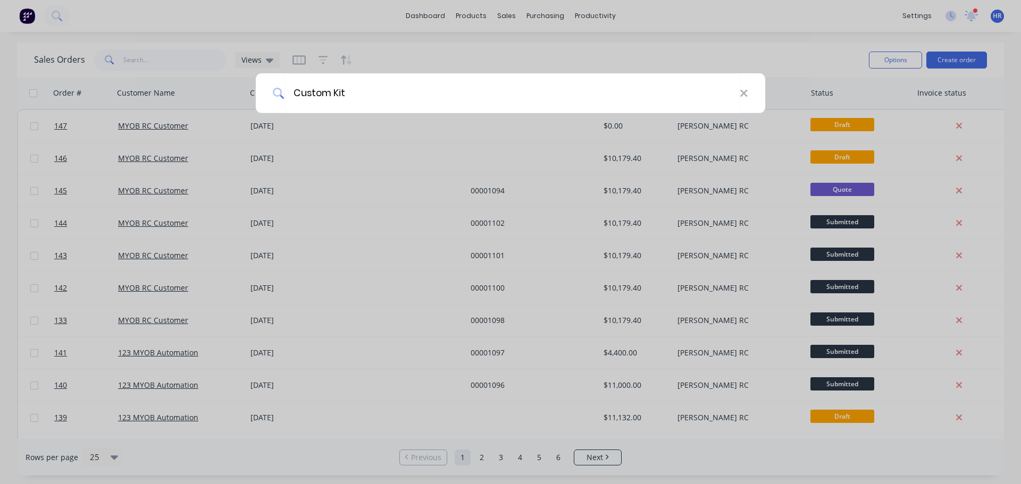
type input "Custom Kit"
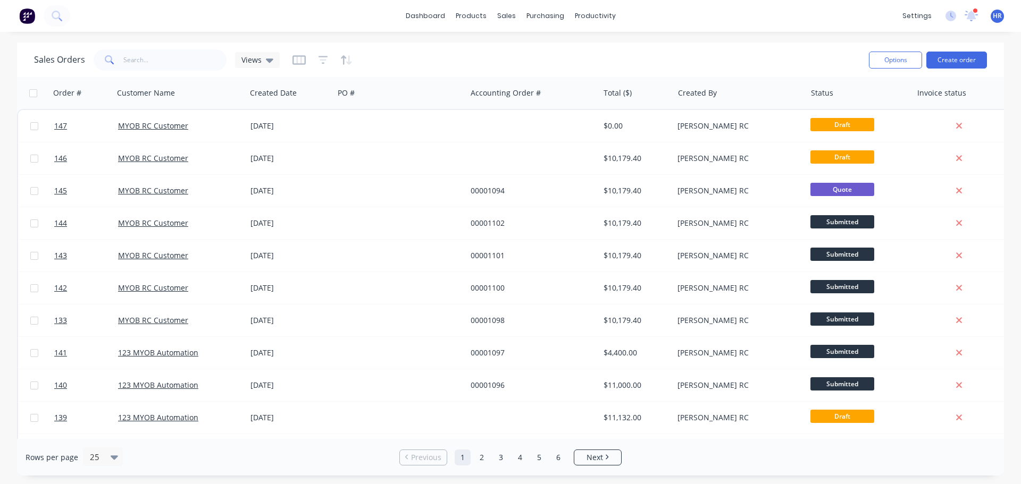
click at [542, 41] on div "dashboard products sales purchasing productivity dashboard products Product Cat…" at bounding box center [510, 242] width 1021 height 484
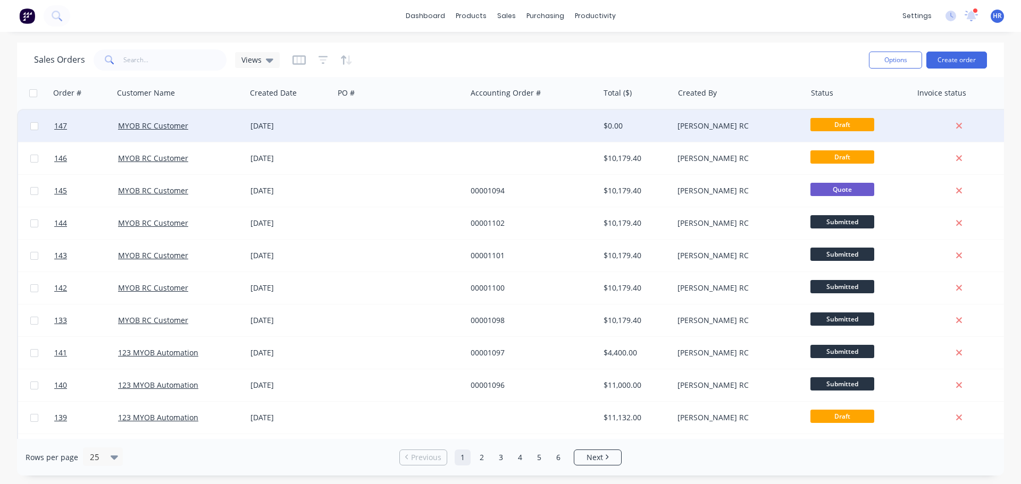
click at [457, 122] on div at bounding box center [400, 126] width 132 height 32
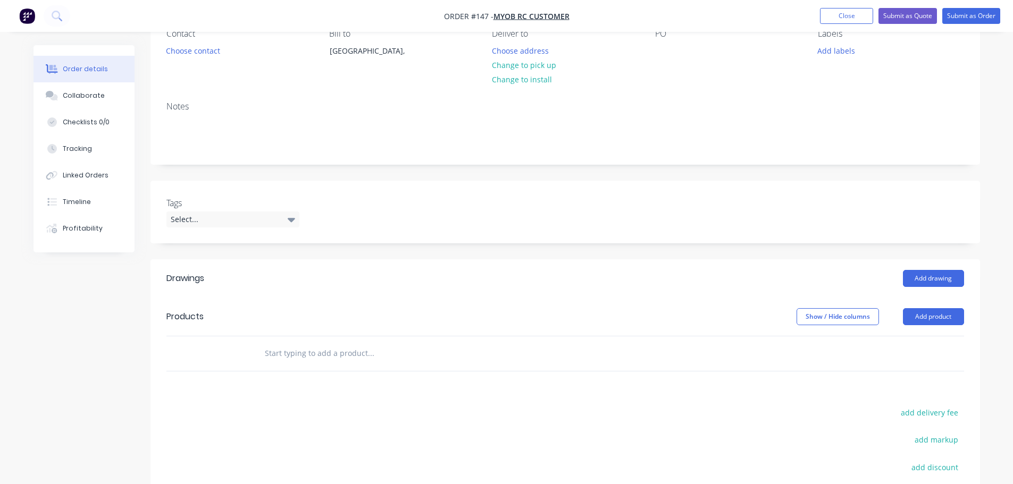
scroll to position [106, 0]
click at [375, 350] on input "text" at bounding box center [370, 352] width 213 height 21
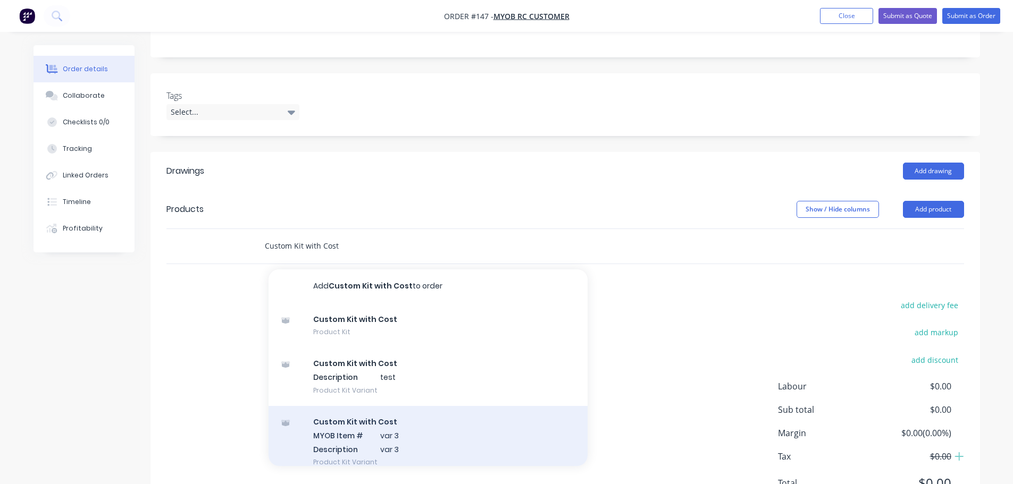
type input "Custom Kit with Cost"
click at [414, 445] on div "Custom Kit with Cost MYOB Item # var 3 Description var 3 Product Kit Variant" at bounding box center [427, 442] width 319 height 72
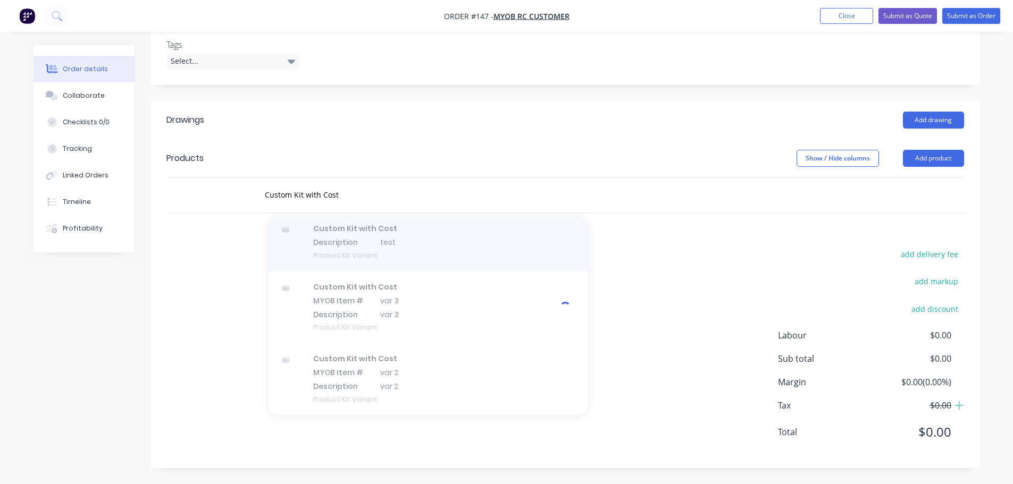
scroll to position [0, 0]
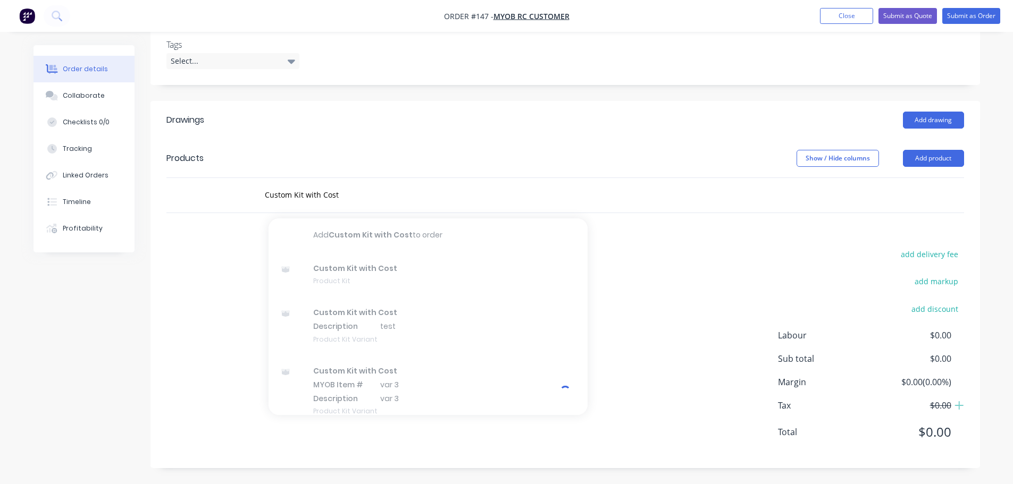
drag, startPoint x: 624, startPoint y: 262, endPoint x: 597, endPoint y: 253, distance: 28.1
click at [624, 262] on div "add delivery fee add markup add discount Labour $0.00 Sub total $0.00 Margin $0…" at bounding box center [564, 349] width 797 height 205
click at [341, 197] on input "Custom Kit with Cost" at bounding box center [370, 194] width 213 height 21
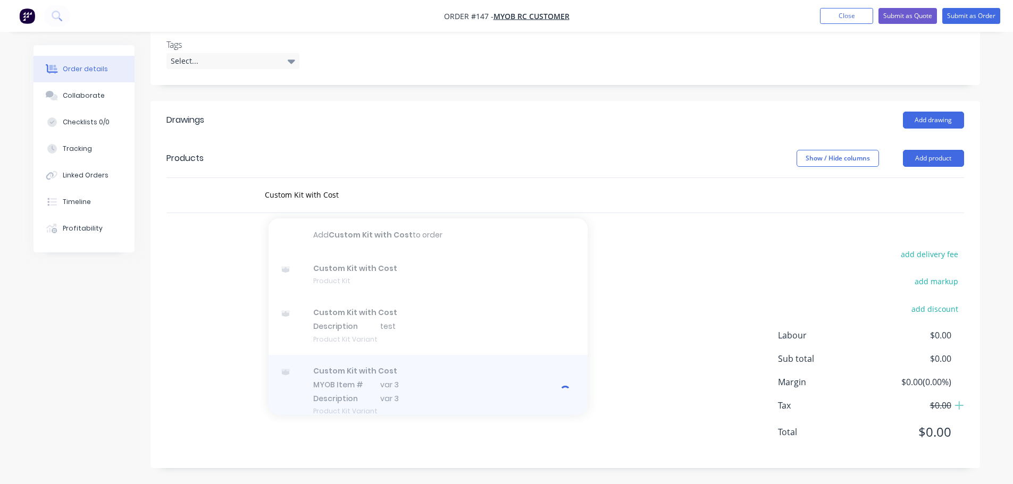
click at [399, 389] on div at bounding box center [427, 391] width 319 height 72
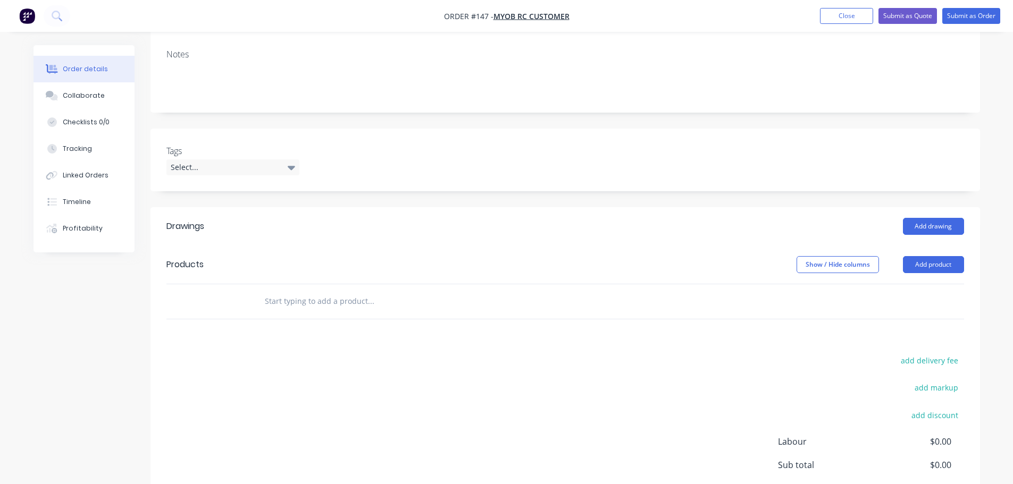
scroll to position [159, 0]
click at [356, 304] on input "text" at bounding box center [370, 299] width 213 height 21
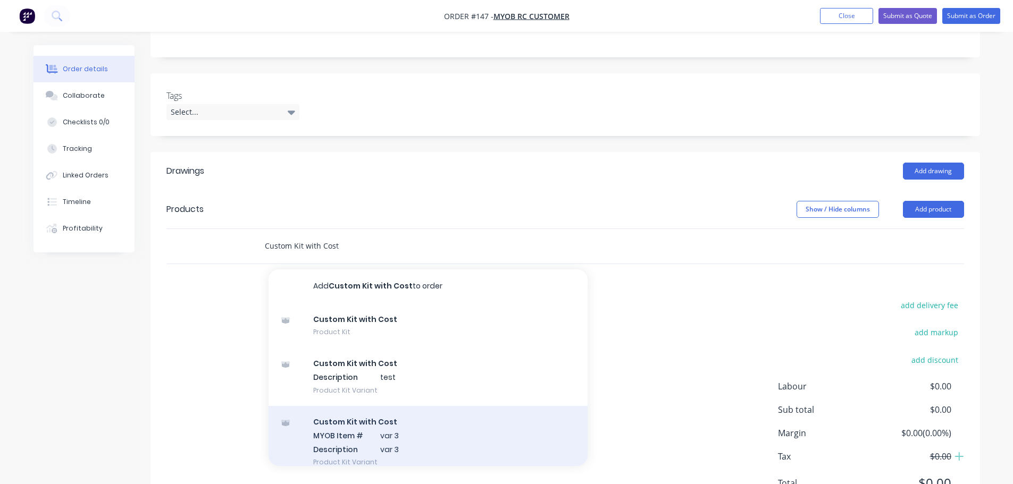
type input "Custom Kit with Cost"
click at [398, 428] on div "Custom Kit with Cost MYOB Item # var 3 Description var 3 Product Kit Variant" at bounding box center [427, 442] width 319 height 72
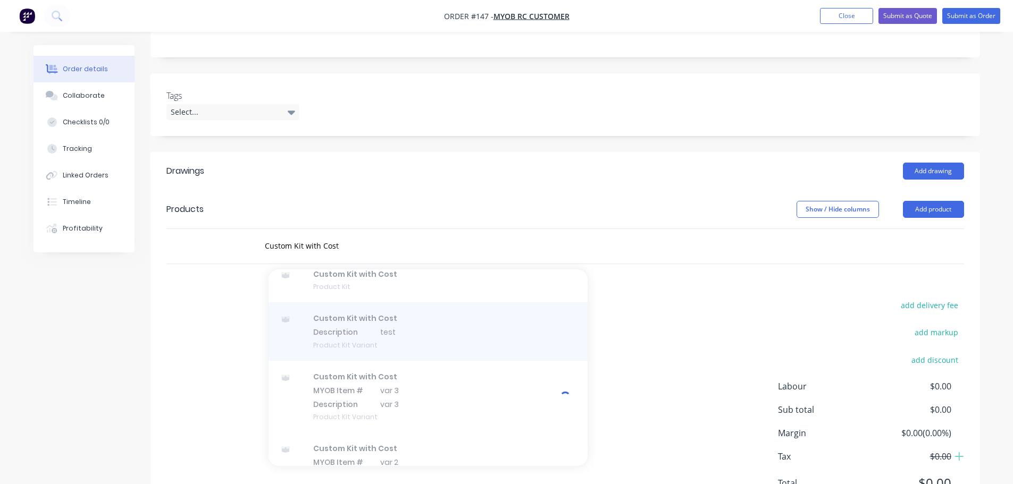
scroll to position [84, 0]
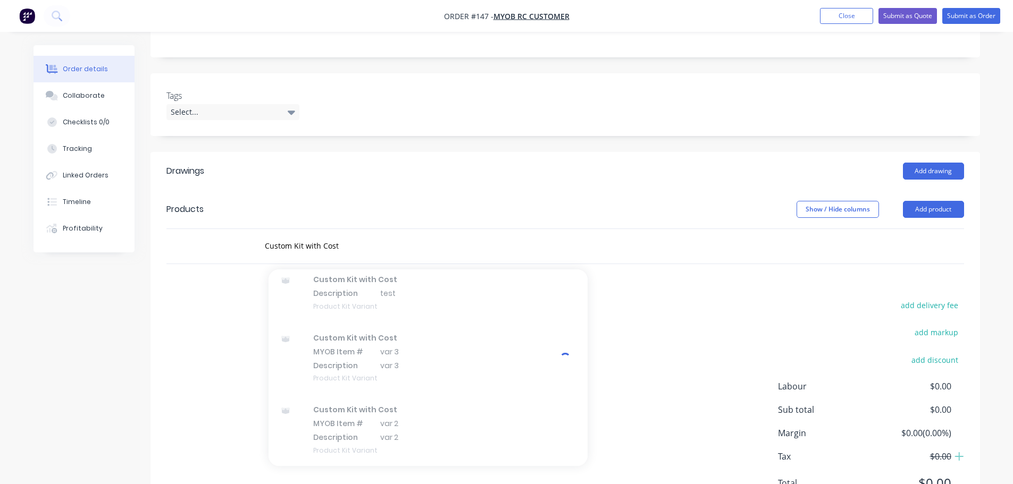
click at [735, 352] on div "add delivery fee add markup add discount Labour $0.00 Sub total $0.00 Margin $0…" at bounding box center [564, 400] width 797 height 205
click at [434, 252] on input "Custom Kit with Cost" at bounding box center [370, 246] width 213 height 21
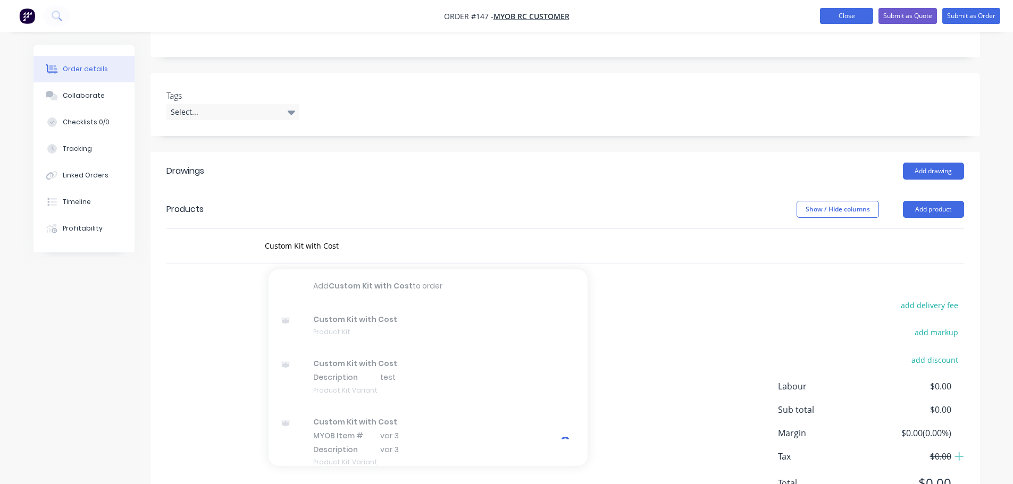
click at [828, 11] on button "Close" at bounding box center [846, 16] width 53 height 16
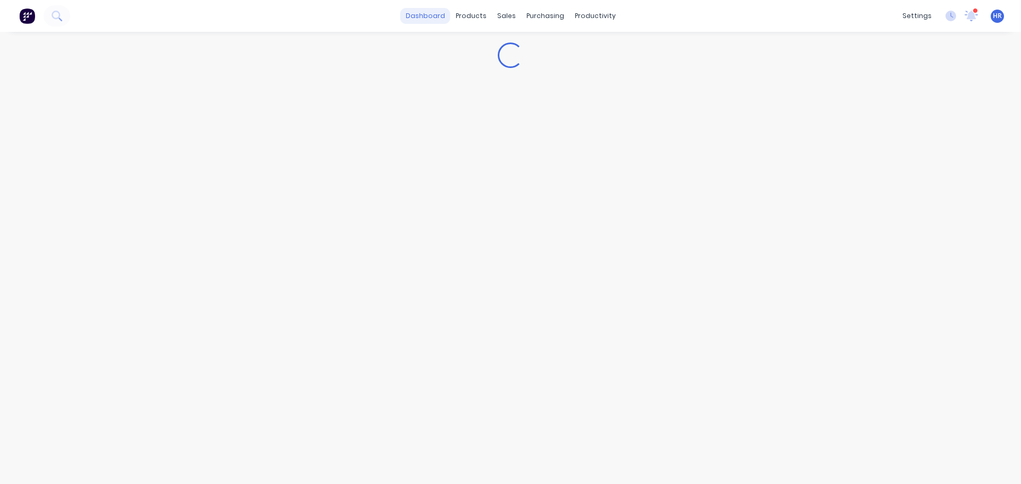
click at [434, 16] on link "dashboard" at bounding box center [425, 16] width 50 height 16
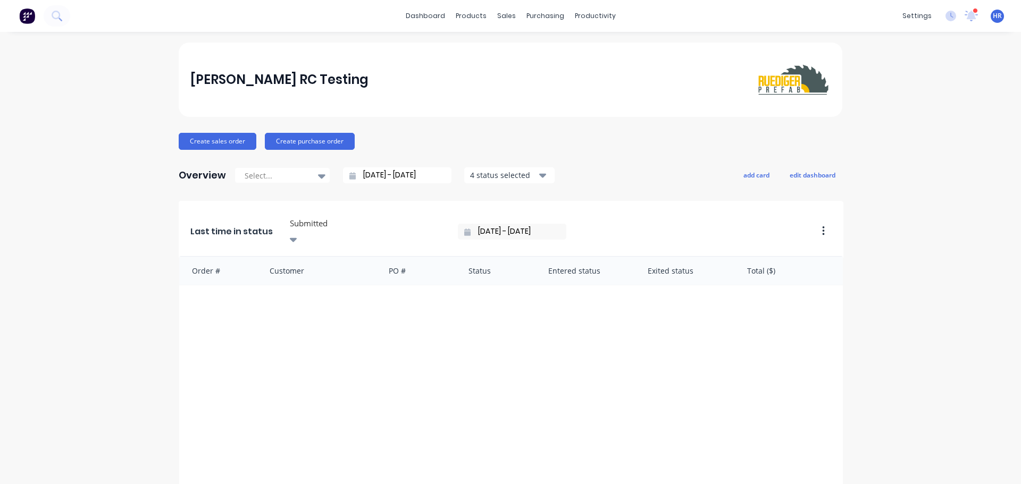
drag, startPoint x: 434, startPoint y: 20, endPoint x: 413, endPoint y: 36, distance: 26.2
click at [434, 20] on link "dashboard" at bounding box center [425, 16] width 50 height 16
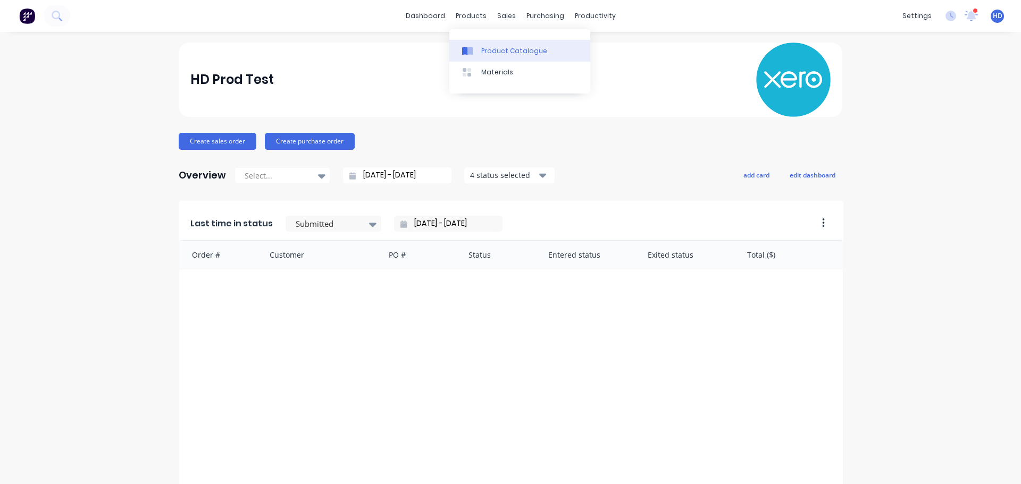
click at [493, 57] on link "Product Catalogue" at bounding box center [519, 50] width 141 height 21
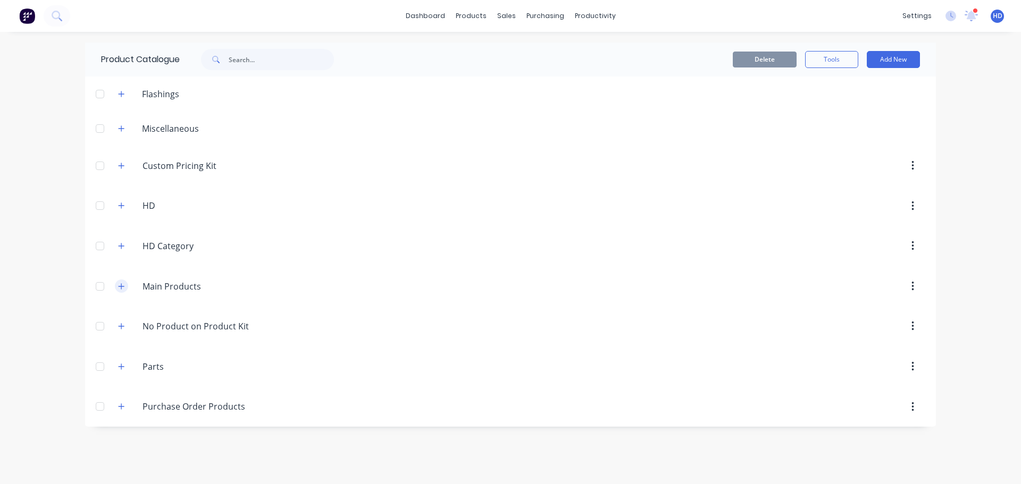
click at [124, 284] on icon "button" at bounding box center [121, 286] width 6 height 7
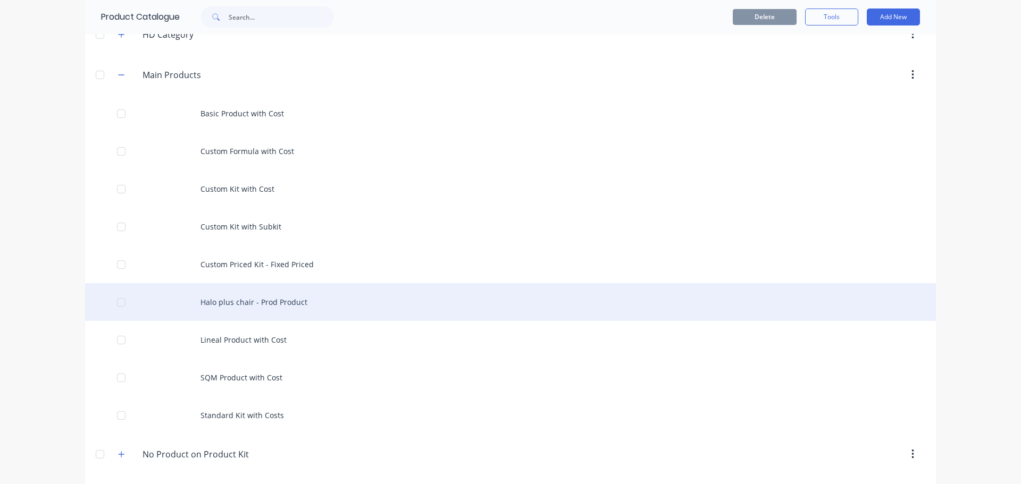
scroll to position [213, 0]
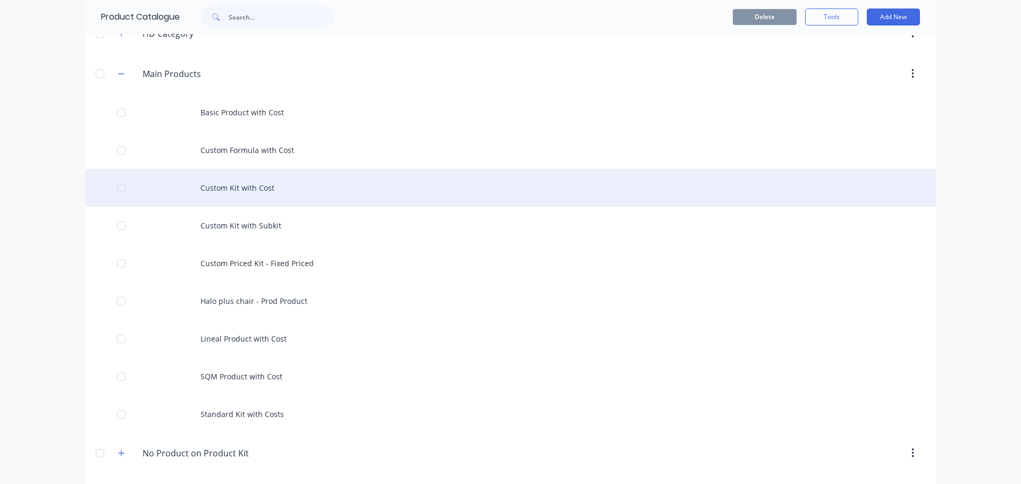
click at [290, 196] on div "Custom Kit with Cost" at bounding box center [510, 188] width 851 height 38
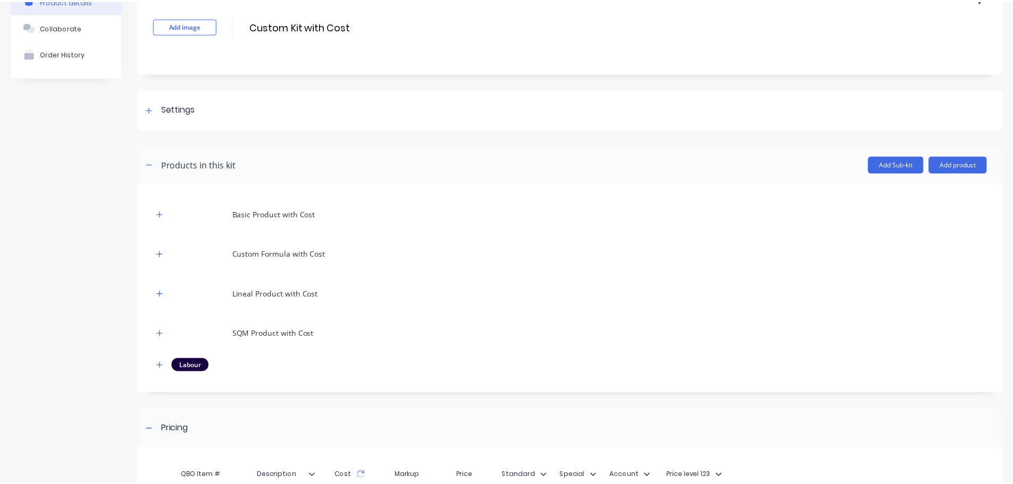
scroll to position [200, 0]
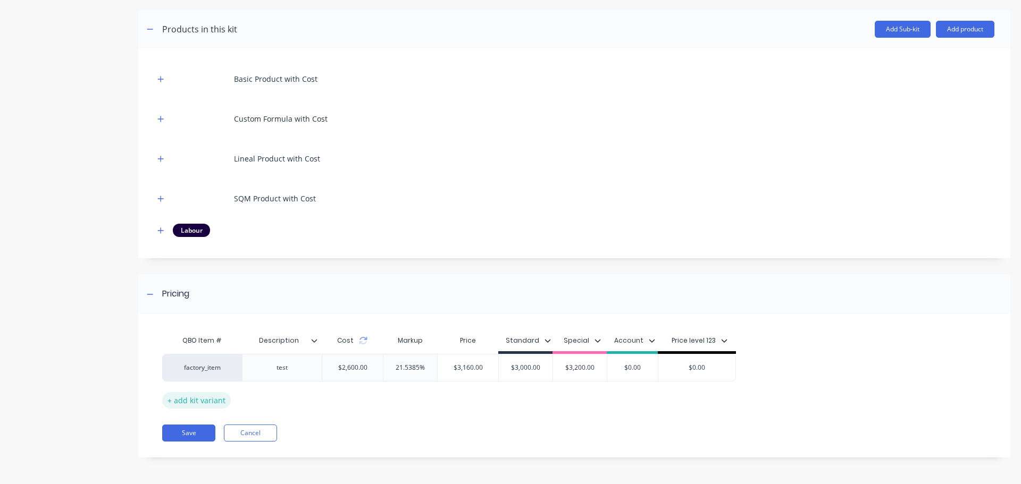
click at [201, 400] on div "+ add kit variant" at bounding box center [196, 400] width 69 height 16
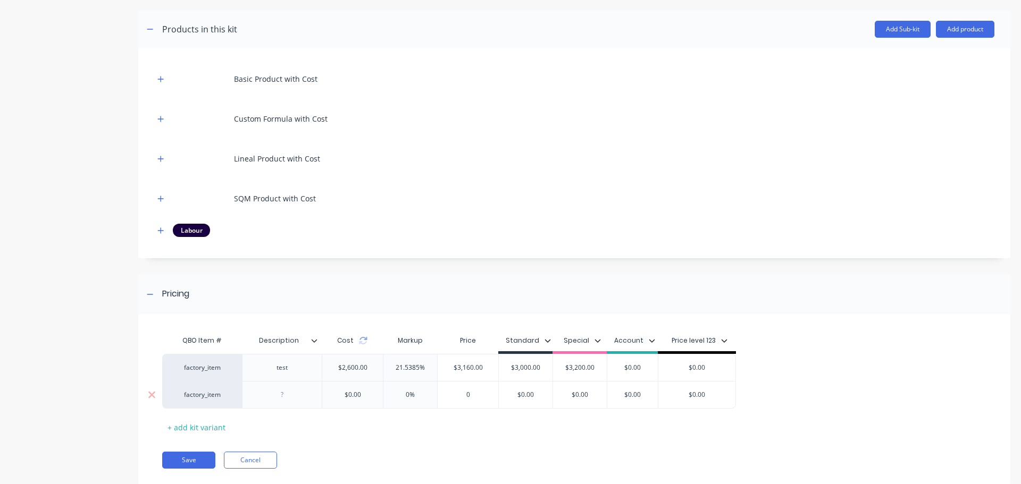
click at [287, 392] on div at bounding box center [282, 395] width 53 height 14
click at [313, 442] on div "QBO Item # Description Cost Markup Price Standard Special Account Price level 1…" at bounding box center [574, 405] width 872 height 160
click at [195, 465] on button "Save" at bounding box center [188, 460] width 53 height 17
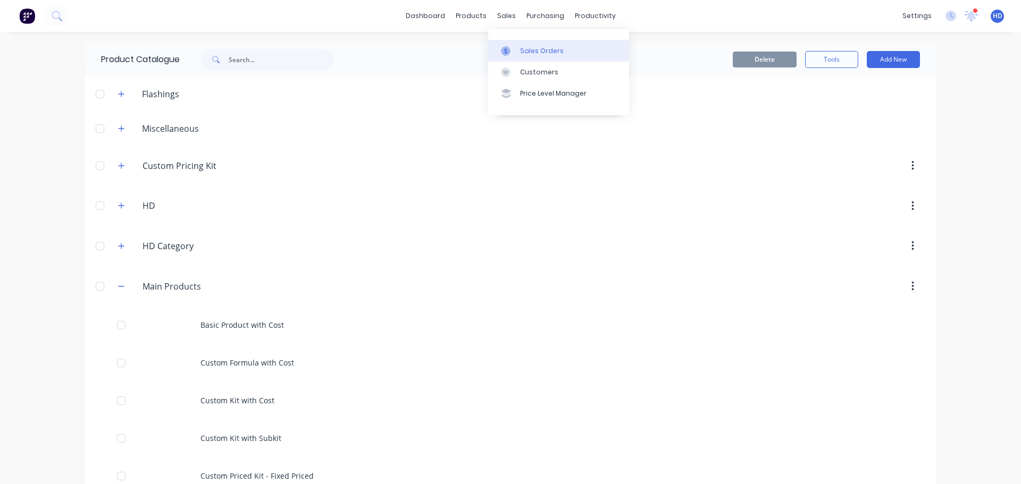
click at [544, 47] on div "Sales Orders" at bounding box center [542, 51] width 44 height 10
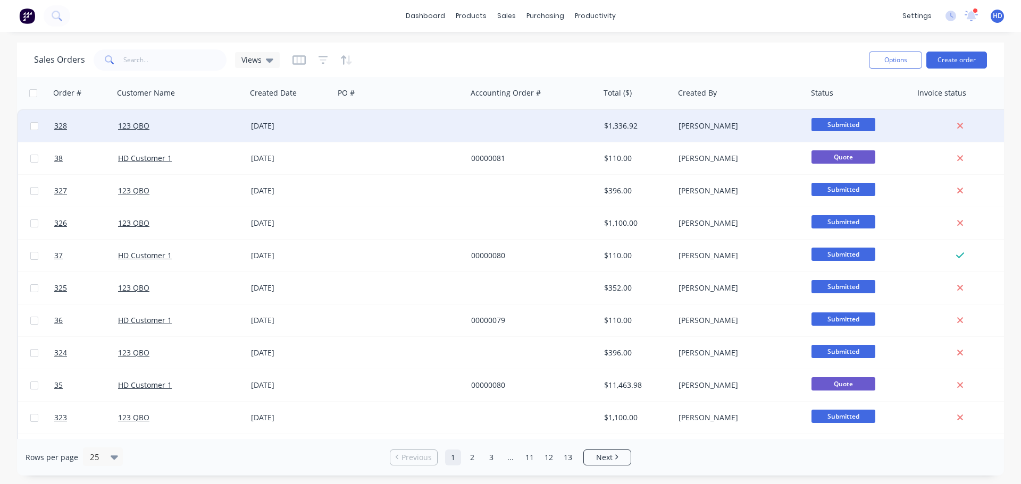
drag, startPoint x: 58, startPoint y: 122, endPoint x: 40, endPoint y: 131, distance: 20.5
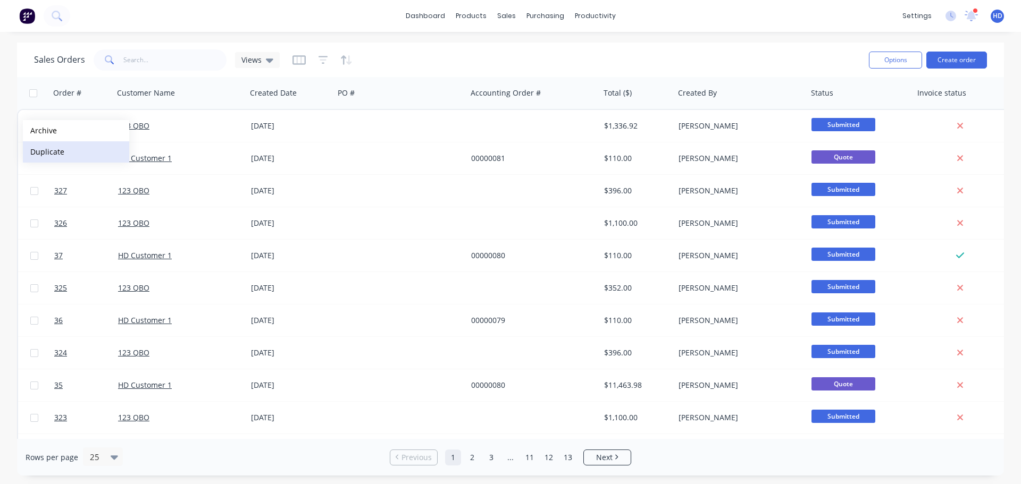
click at [65, 149] on button "Duplicate" at bounding box center [76, 151] width 106 height 21
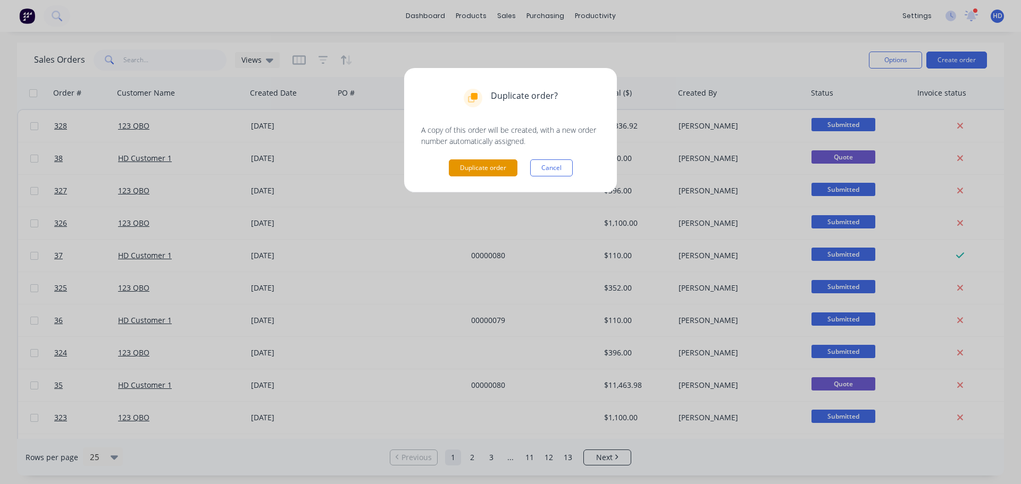
click at [485, 167] on button "Duplicate order" at bounding box center [483, 167] width 69 height 17
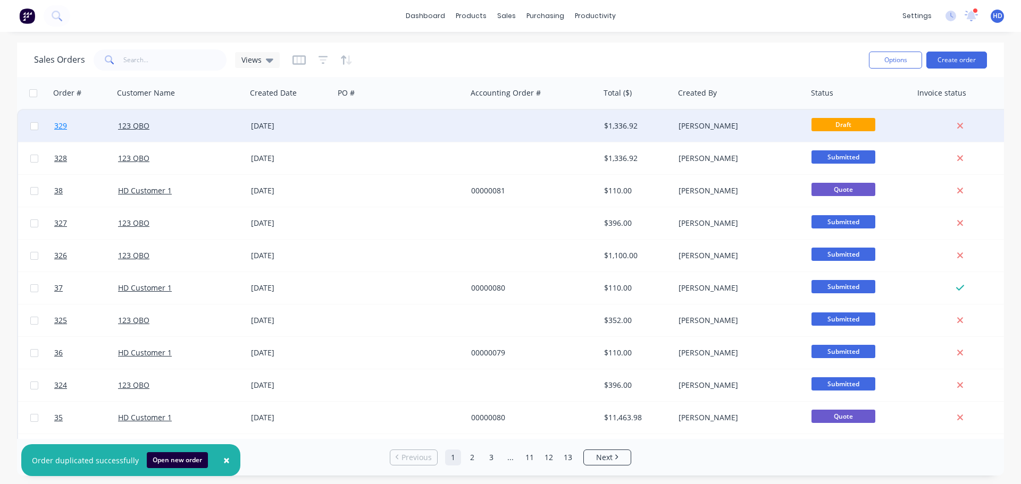
click at [103, 120] on link "329" at bounding box center [86, 126] width 64 height 32
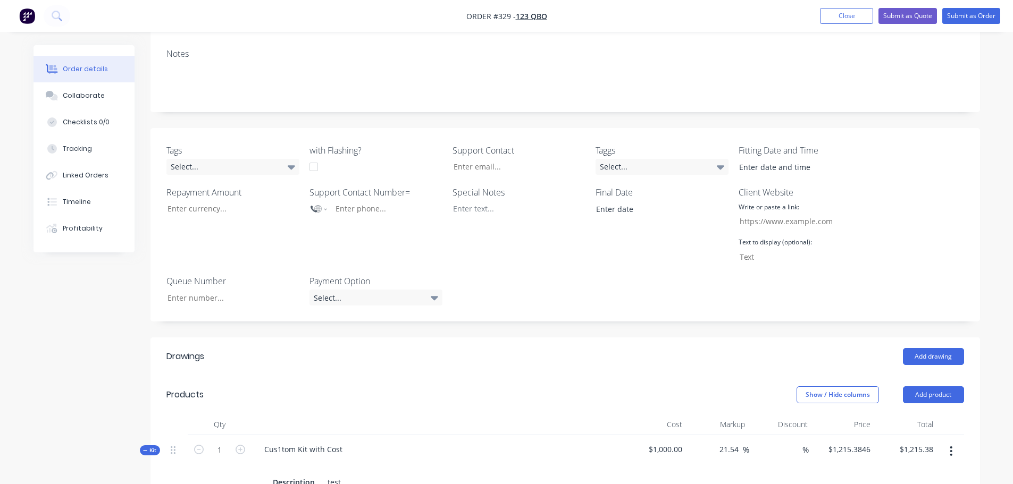
scroll to position [266, 0]
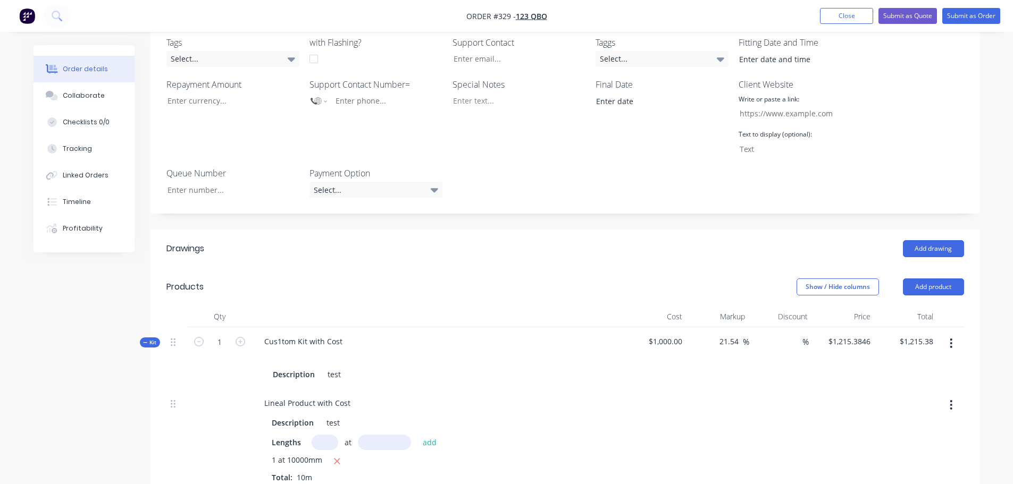
click at [958, 343] on button "button" at bounding box center [950, 343] width 25 height 19
click at [892, 457] on div "Delete" at bounding box center [913, 456] width 82 height 15
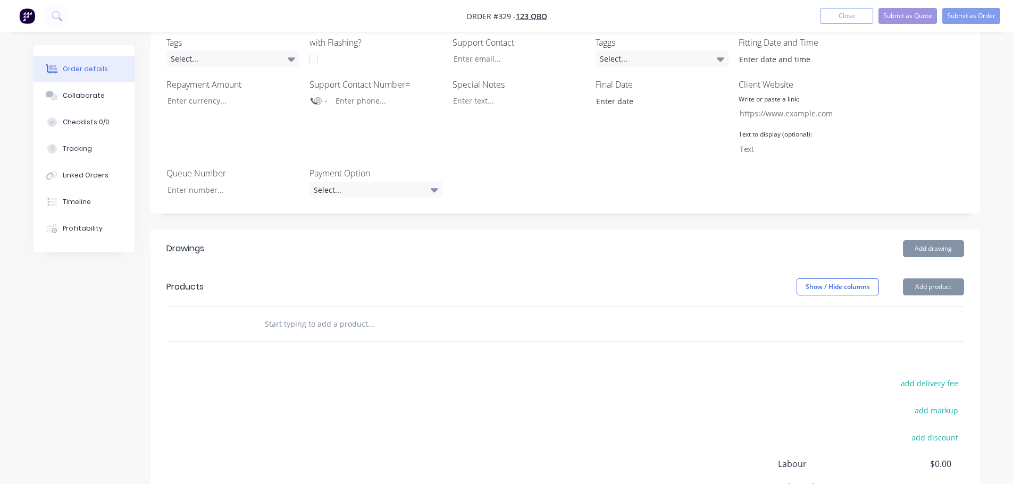
click at [346, 322] on input "text" at bounding box center [370, 323] width 213 height 21
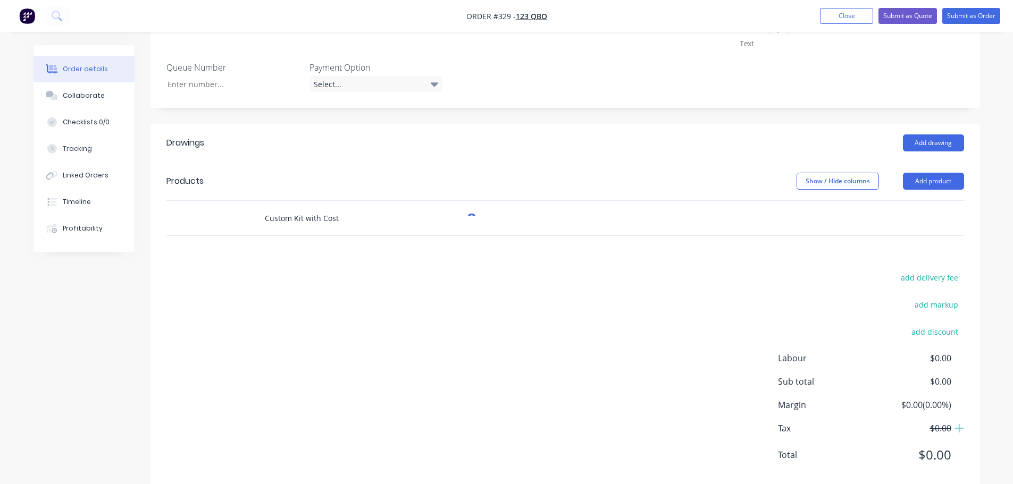
scroll to position [372, 0]
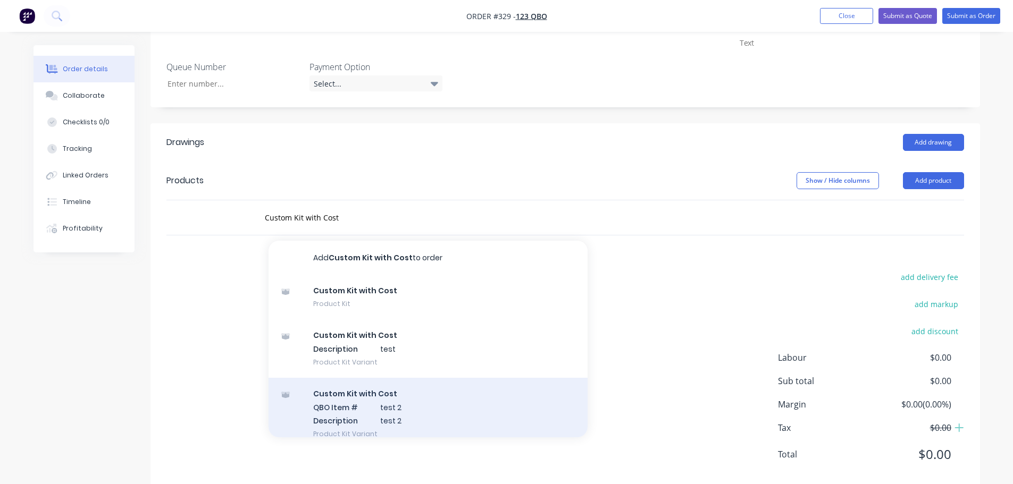
click at [434, 395] on div "Custom Kit with Cost QBO Item # test 2 Description test 2 Product Kit Variant" at bounding box center [427, 414] width 319 height 72
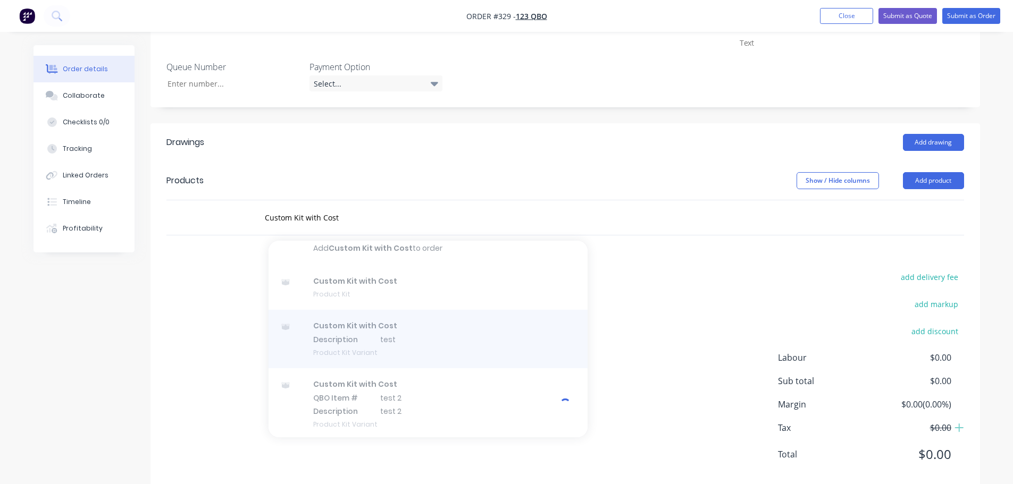
scroll to position [12, 0]
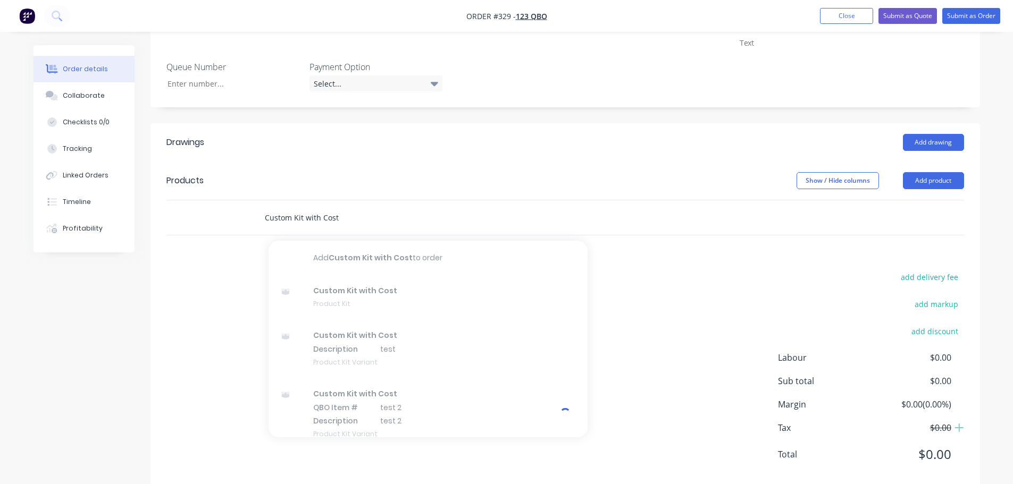
drag, startPoint x: 636, startPoint y: 350, endPoint x: 371, endPoint y: 217, distance: 296.9
click at [371, 217] on input "Custom Kit with Cost" at bounding box center [370, 217] width 213 height 21
click at [759, 244] on div "Drawings Add drawing Products Show / Hide columns Add product Custom Kit with C…" at bounding box center [564, 306] width 829 height 367
click at [345, 225] on input "Custom Kit with Cost" at bounding box center [370, 217] width 213 height 21
type input "Custom Kit with [PERSON_NAME]"
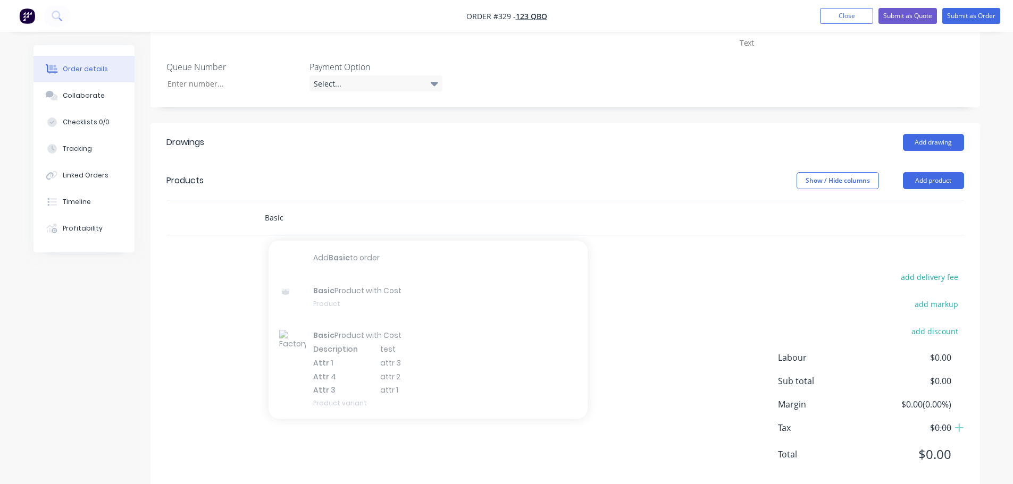
type input "Basic"
